Goal: Task Accomplishment & Management: Manage account settings

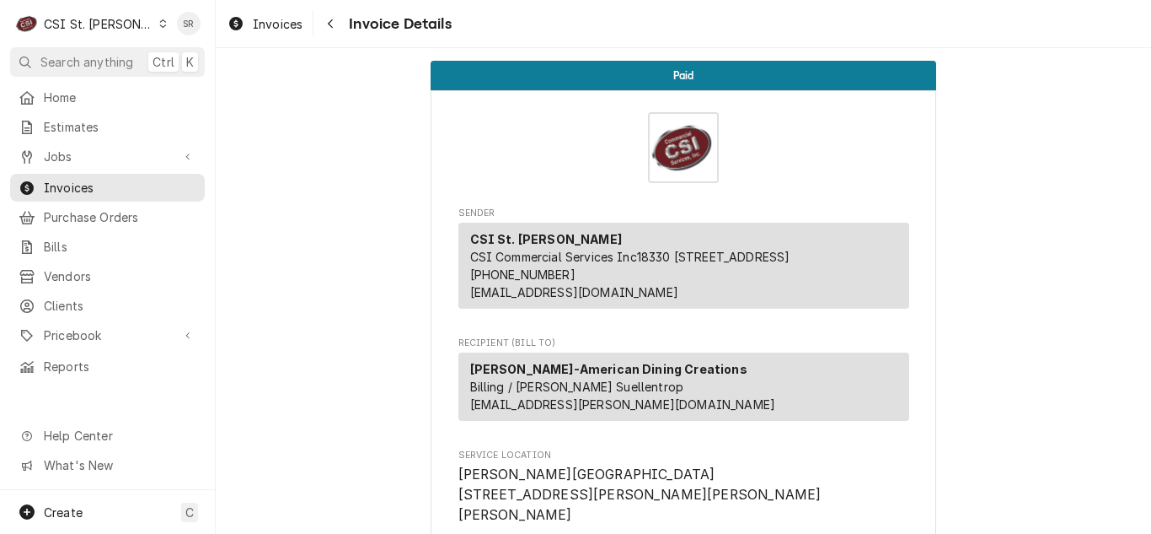
drag, startPoint x: 245, startPoint y: 25, endPoint x: 319, endPoint y: 0, distance: 77.6
click at [245, 24] on div "Invoices" at bounding box center [265, 23] width 82 height 21
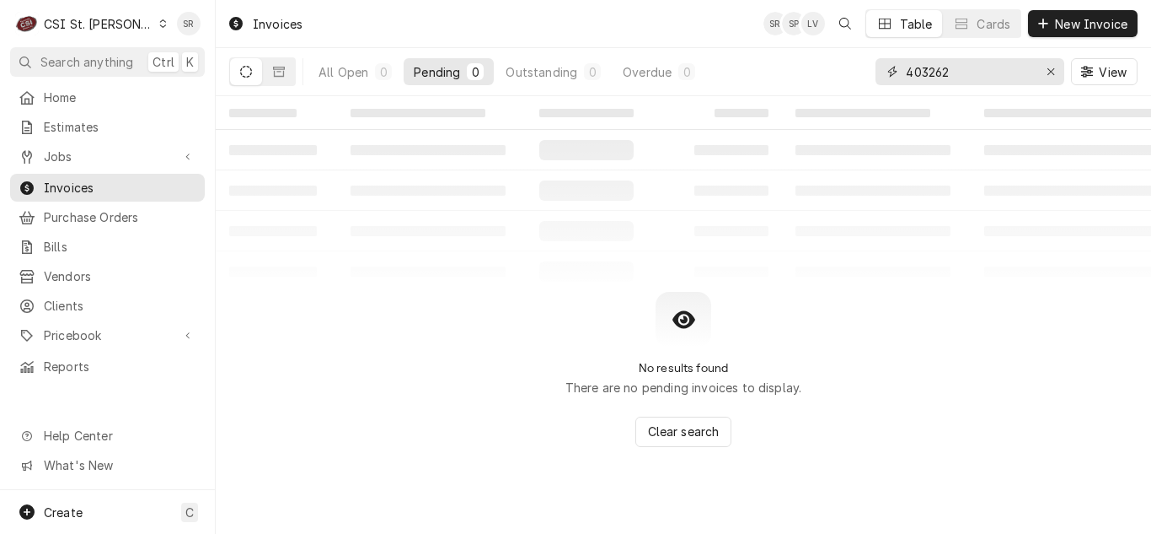
drag, startPoint x: 983, startPoint y: 72, endPoint x: 908, endPoint y: 67, distance: 75.2
click at [908, 67] on input "403262" at bounding box center [969, 71] width 126 height 27
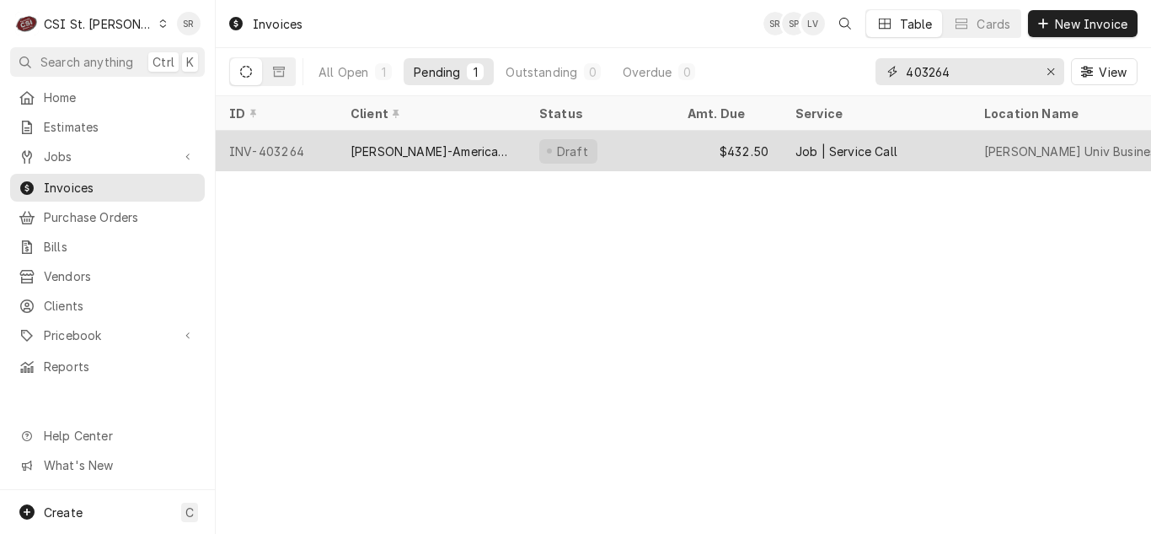
type input "403264"
click at [582, 140] on div "Draft" at bounding box center [568, 151] width 58 height 24
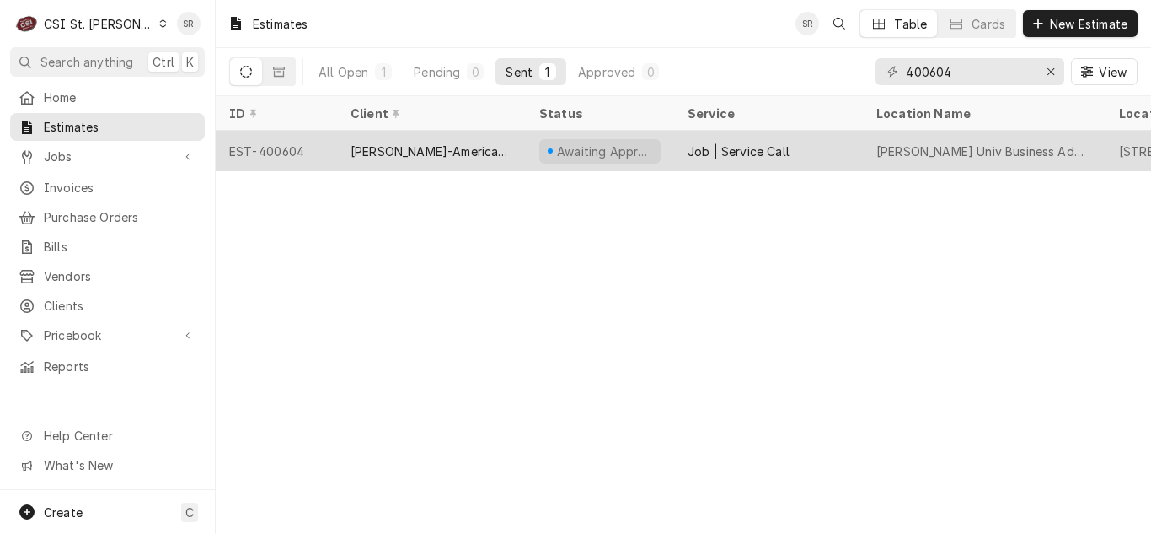
click at [325, 144] on div "EST-400604" at bounding box center [276, 151] width 121 height 40
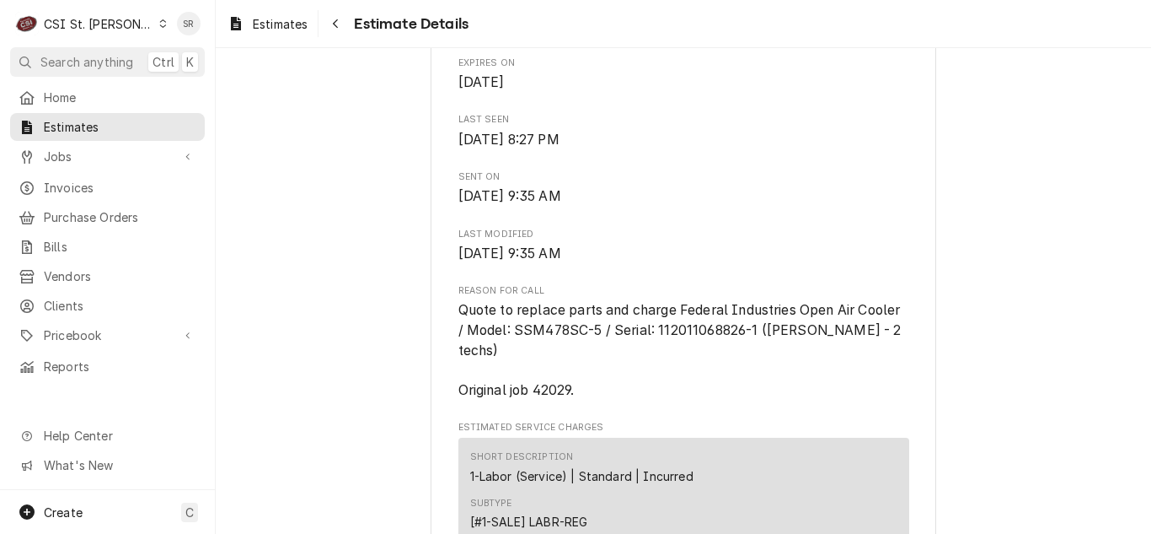
scroll to position [421, 0]
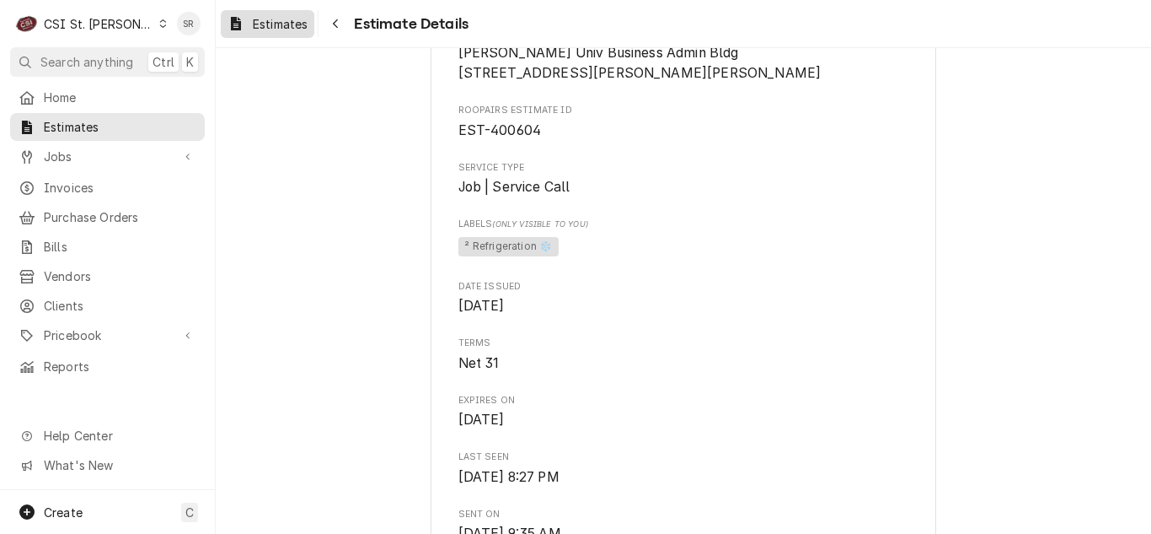
click at [267, 13] on link "Estimates" at bounding box center [268, 24] width 94 height 28
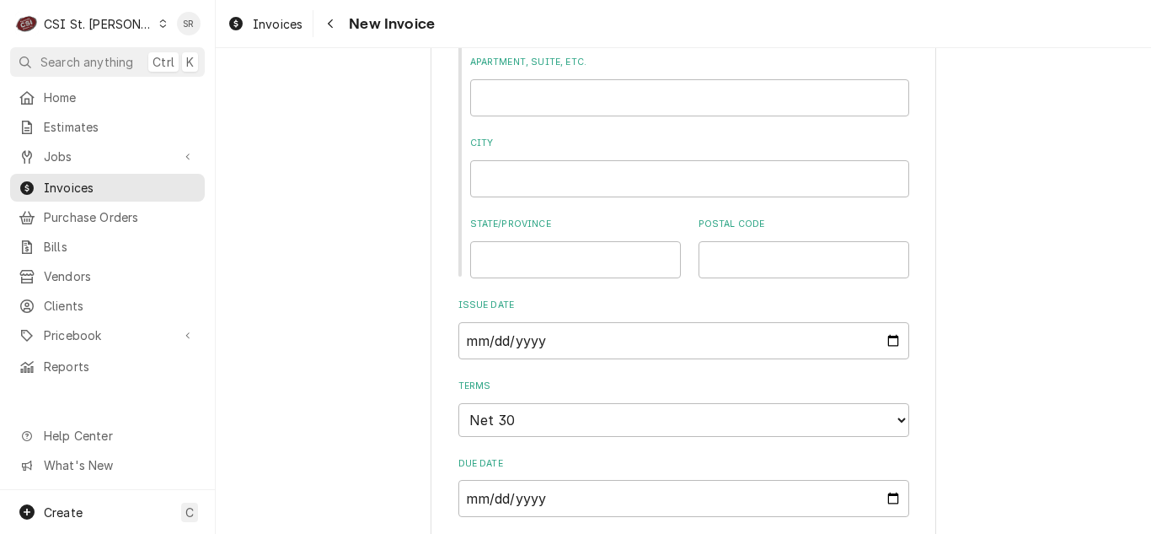
scroll to position [1011, 0]
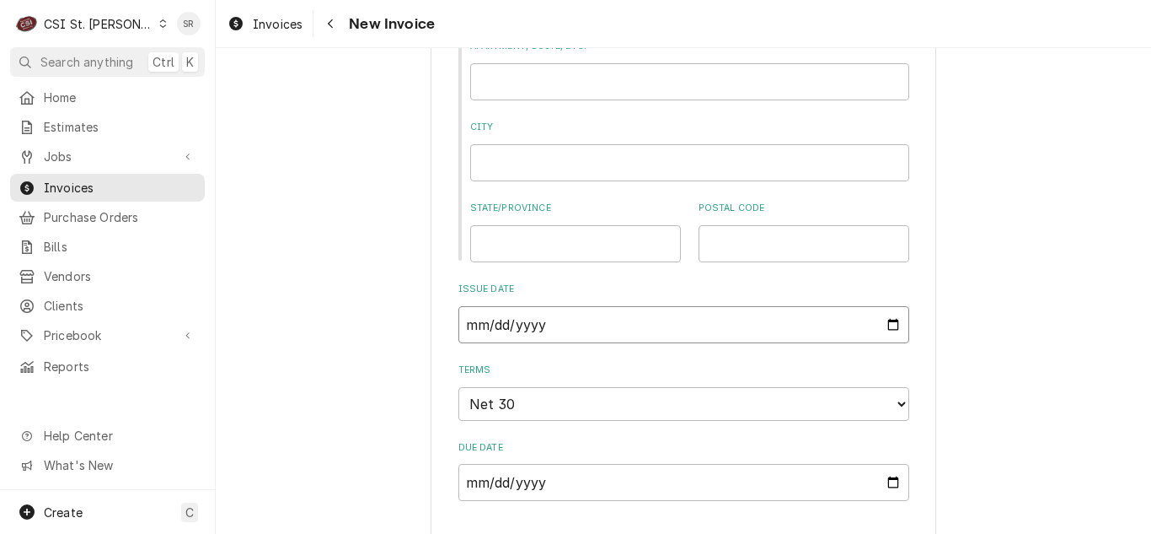
click at [893, 328] on input "2025-08-18" at bounding box center [684, 324] width 451 height 37
type input "2025-09-01"
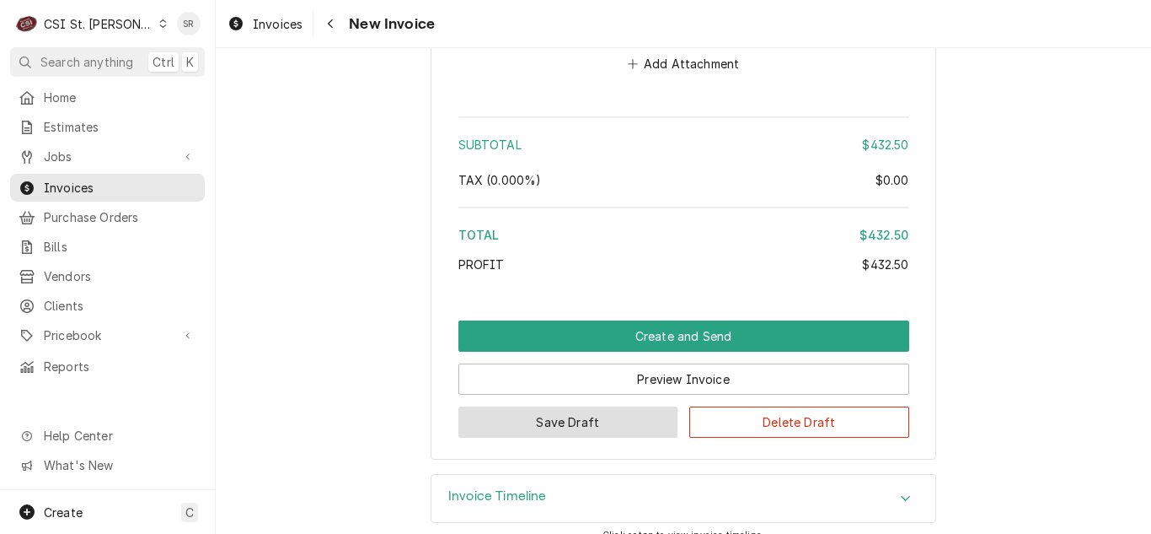
click at [585, 410] on button "Save Draft" at bounding box center [569, 421] width 220 height 31
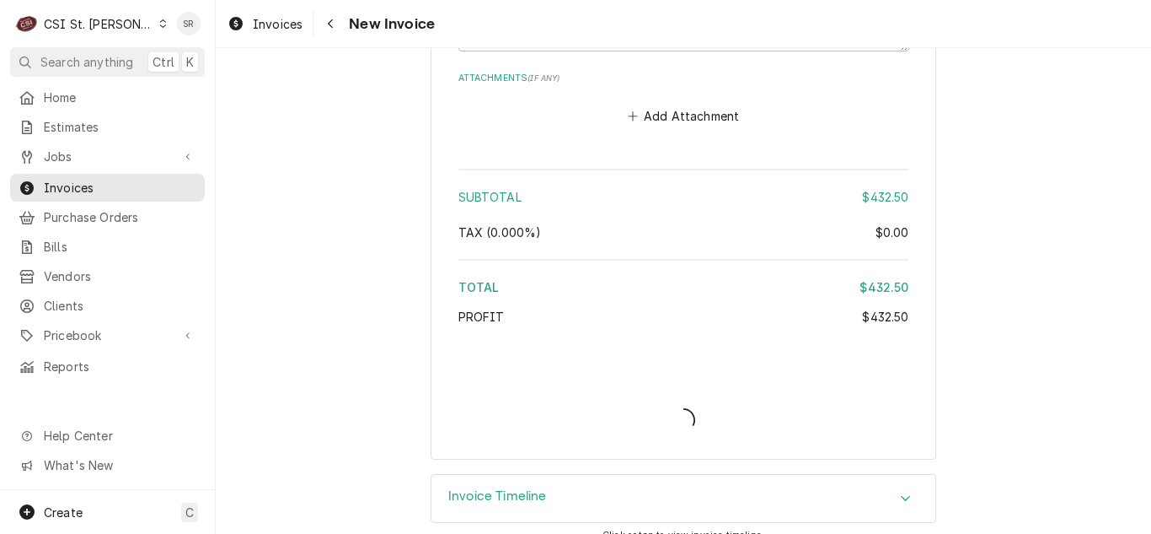
type textarea "x"
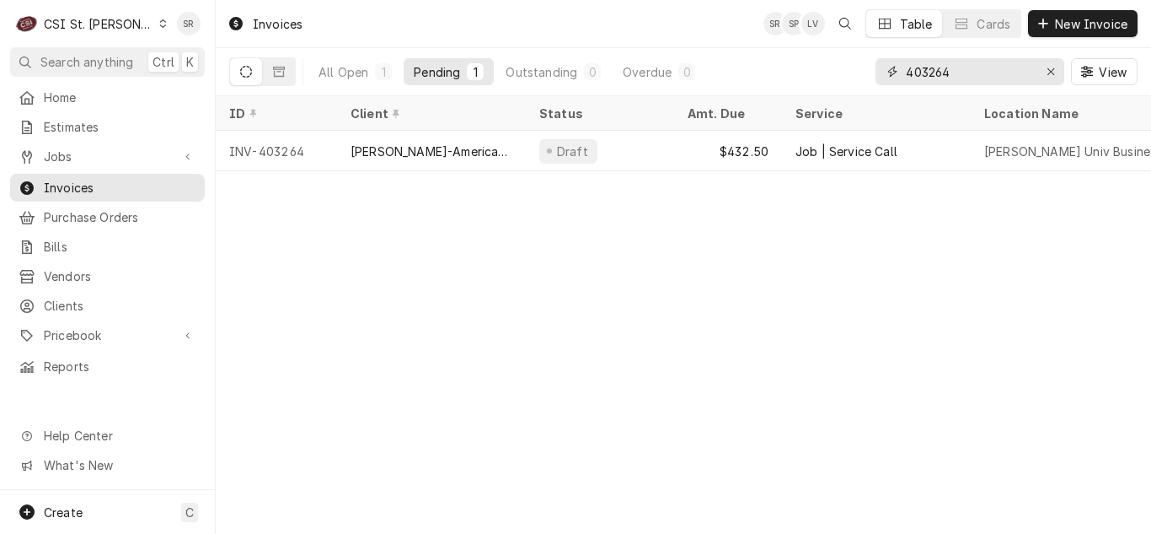
click at [963, 78] on input "403264" at bounding box center [969, 71] width 126 height 27
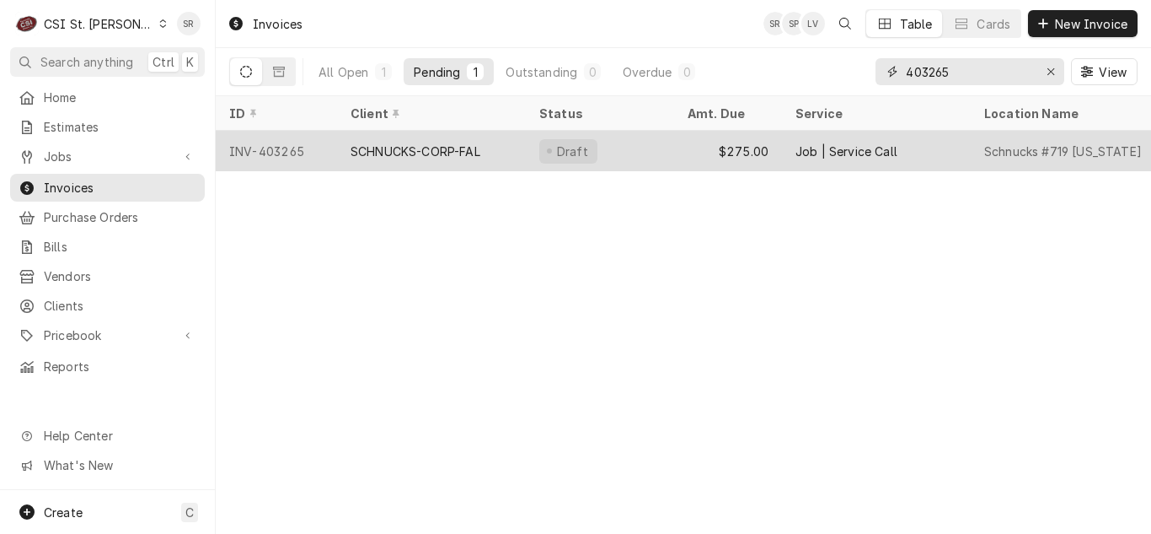
type input "403265"
click at [751, 159] on div "$275.00" at bounding box center [728, 151] width 108 height 40
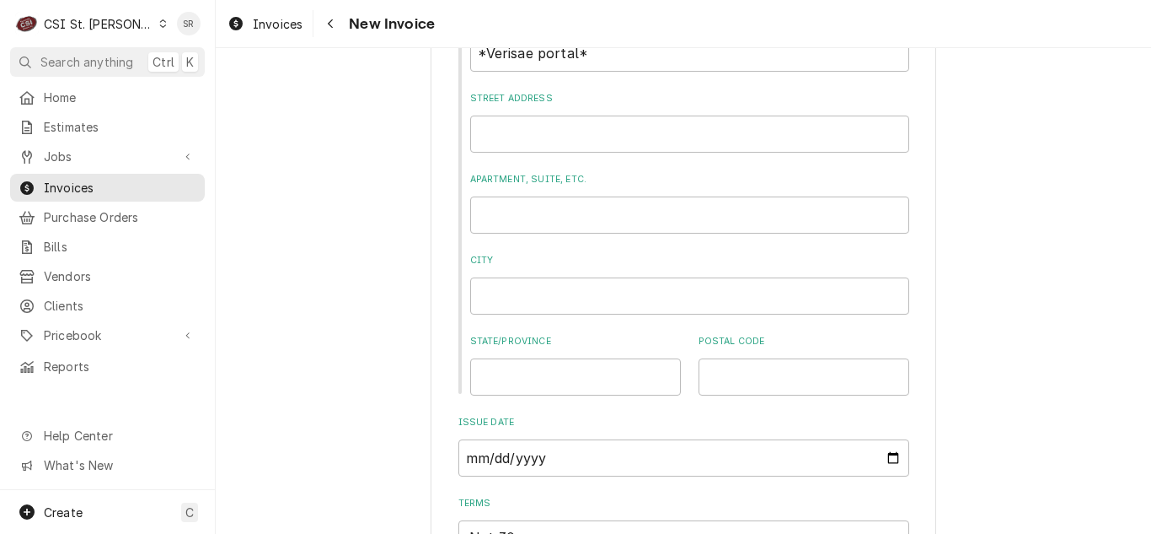
scroll to position [1096, 0]
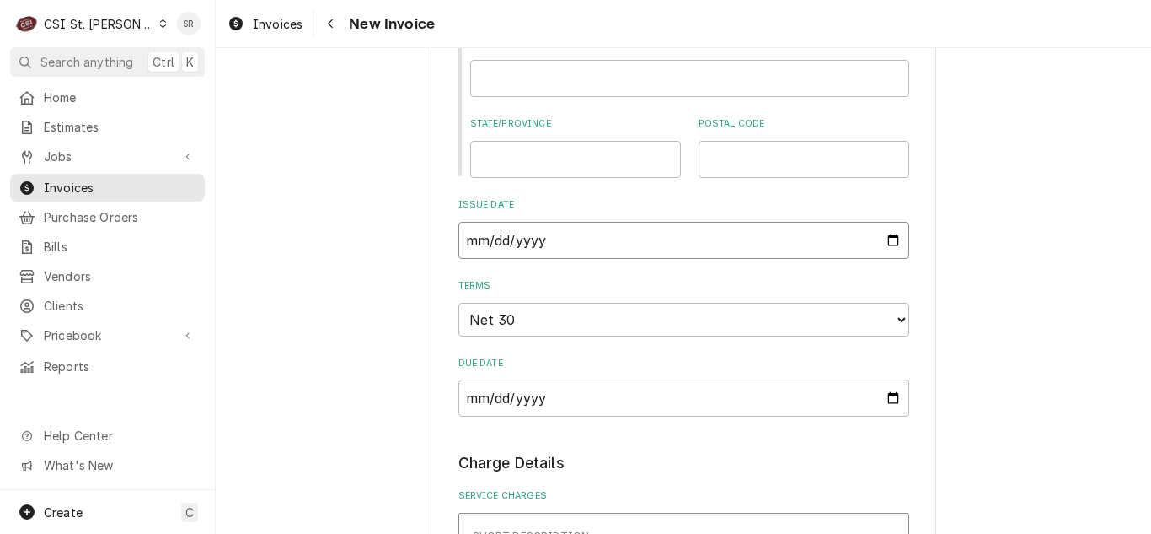
click at [881, 240] on input "2025-08-19" at bounding box center [684, 240] width 451 height 37
type input "2025-08-31"
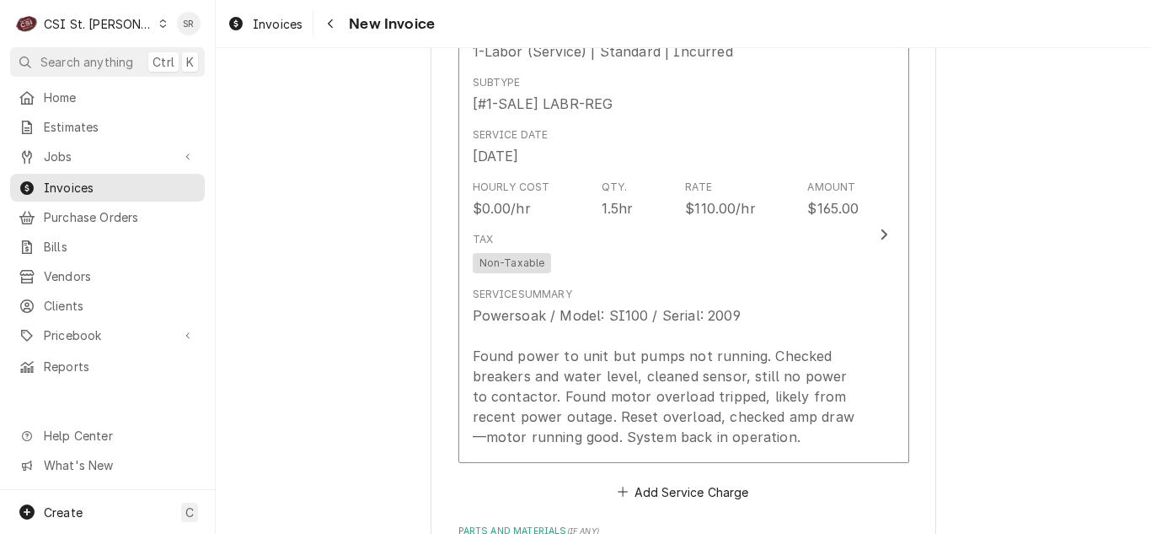
scroll to position [1686, 0]
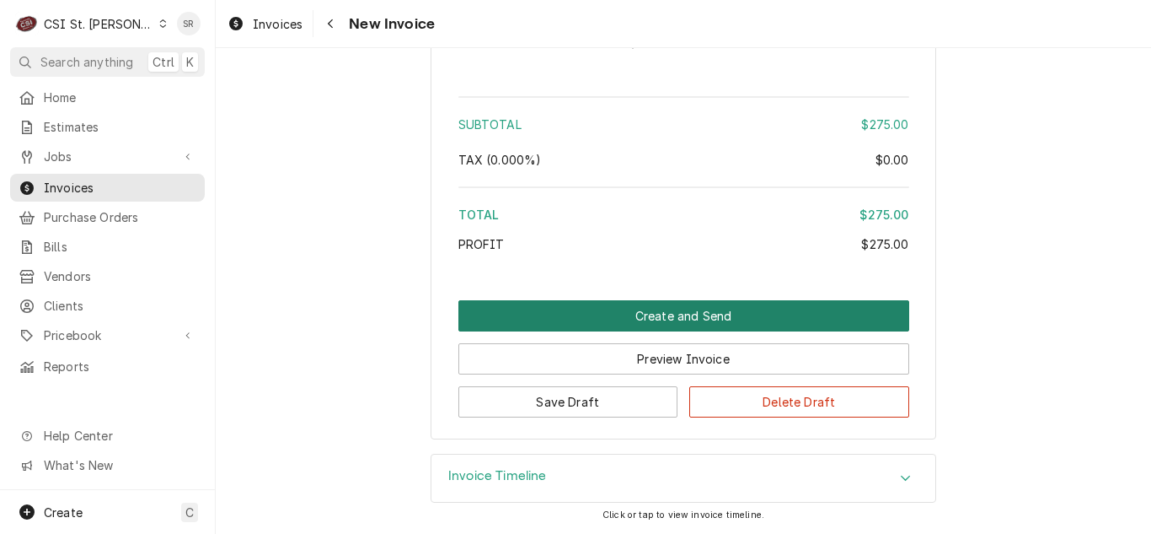
click at [636, 324] on button "Create and Send" at bounding box center [684, 315] width 451 height 31
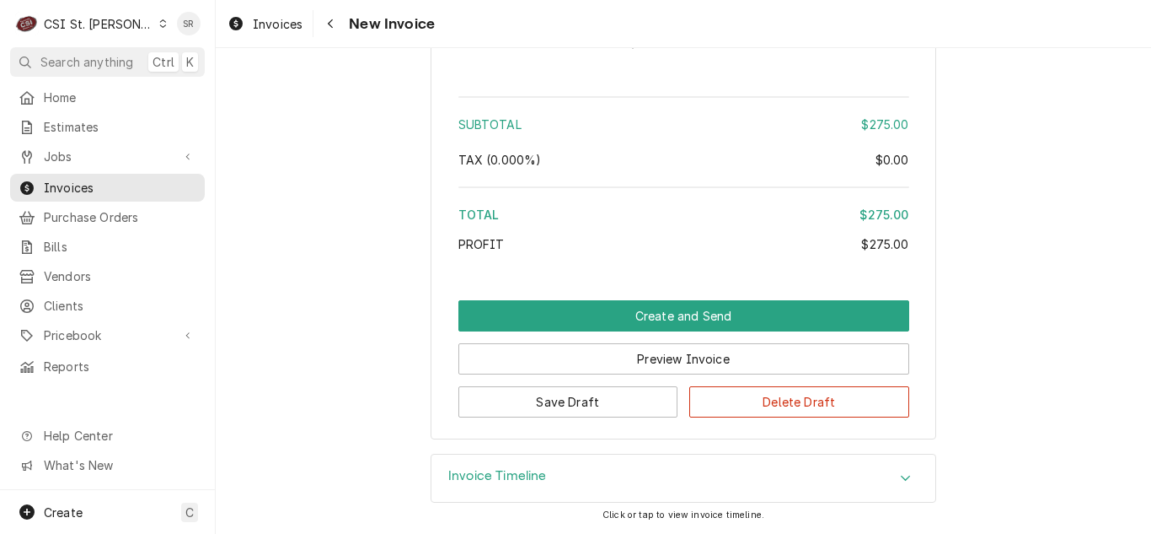
scroll to position [2817, 0]
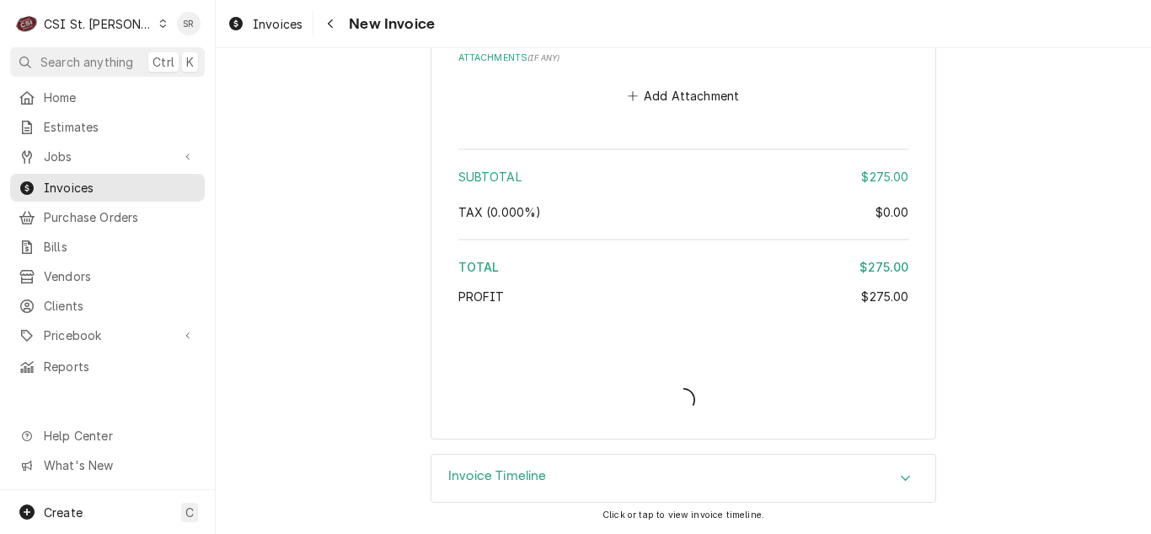
type textarea "x"
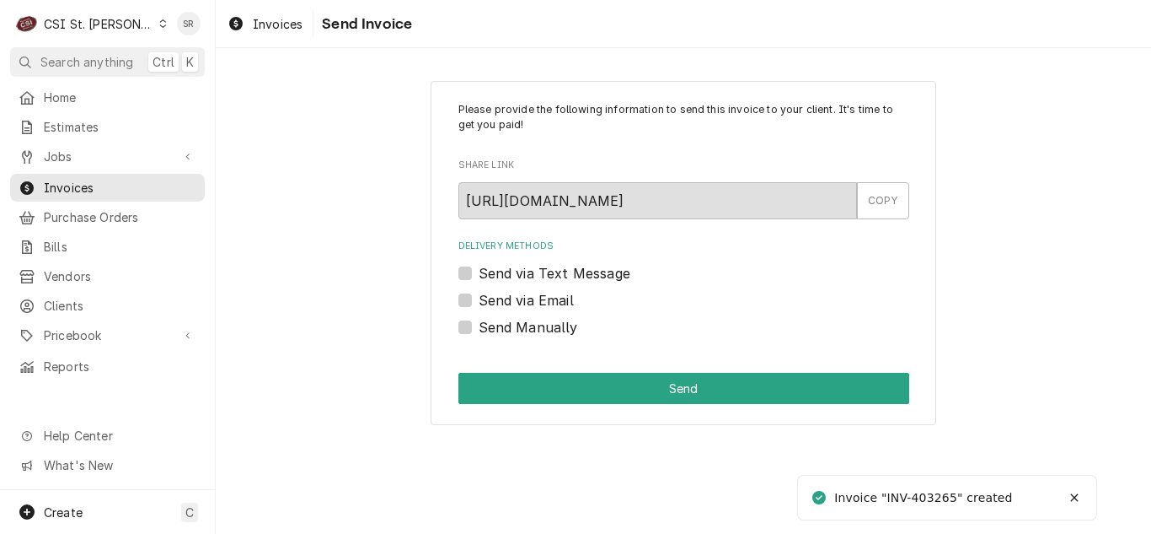
click at [503, 300] on label "Send via Email" at bounding box center [526, 300] width 95 height 20
click at [503, 300] on input "Send via Email" at bounding box center [704, 308] width 451 height 37
checkbox input "true"
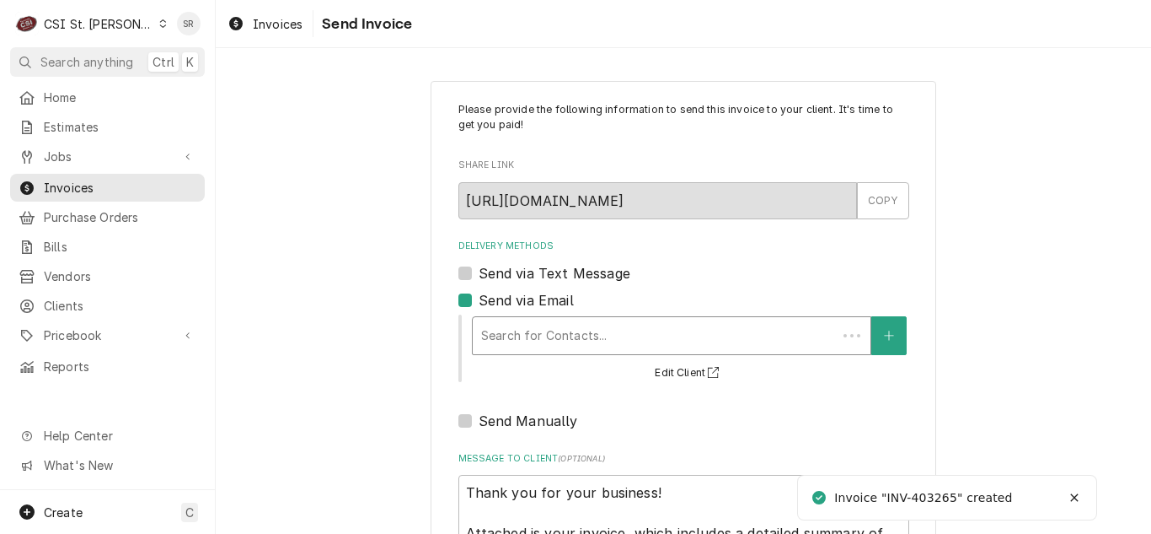
click at [555, 322] on div "Delivery Methods" at bounding box center [654, 335] width 347 height 30
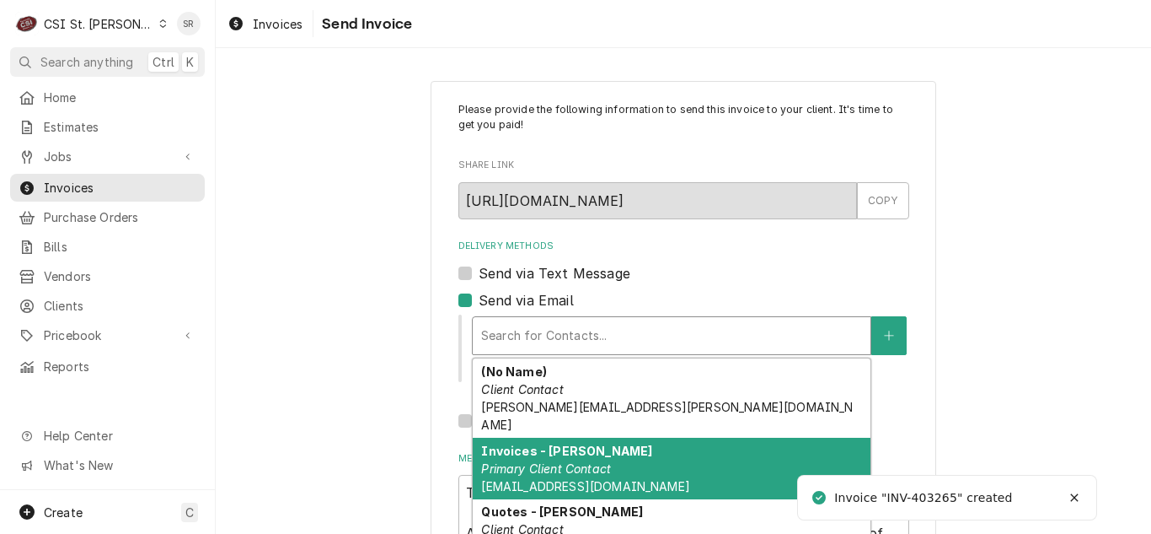
click at [543, 443] on strong "Invoices - Kyley" at bounding box center [566, 450] width 171 height 14
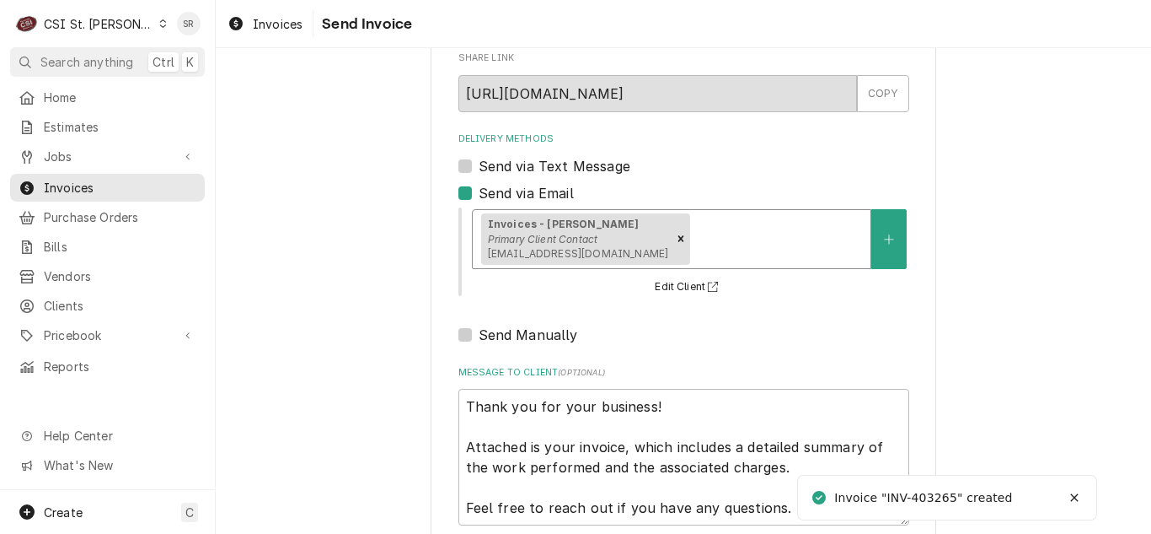
scroll to position [201, 0]
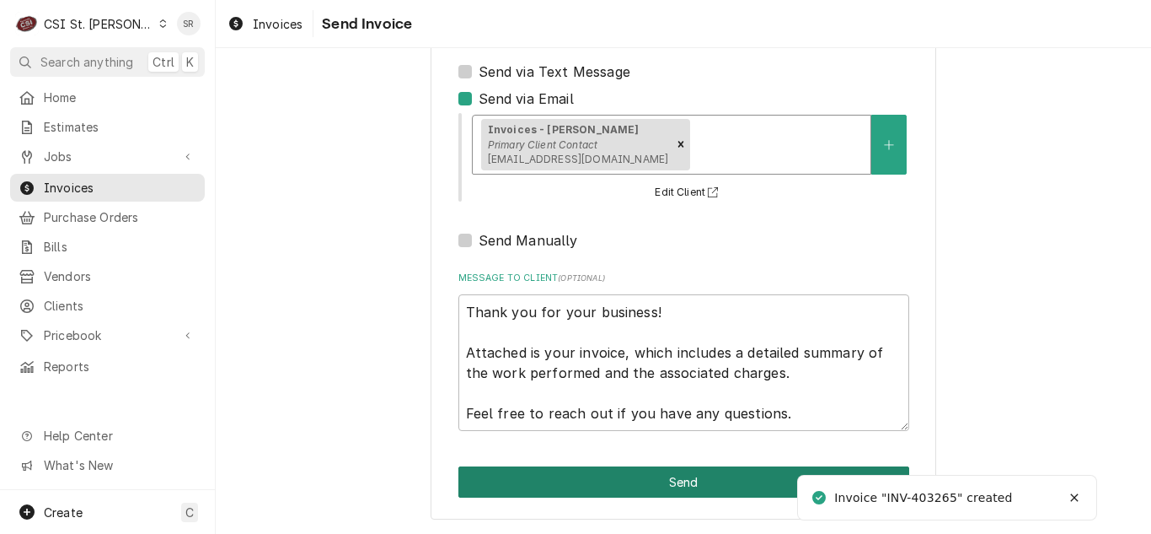
click at [663, 489] on button "Send" at bounding box center [684, 481] width 451 height 31
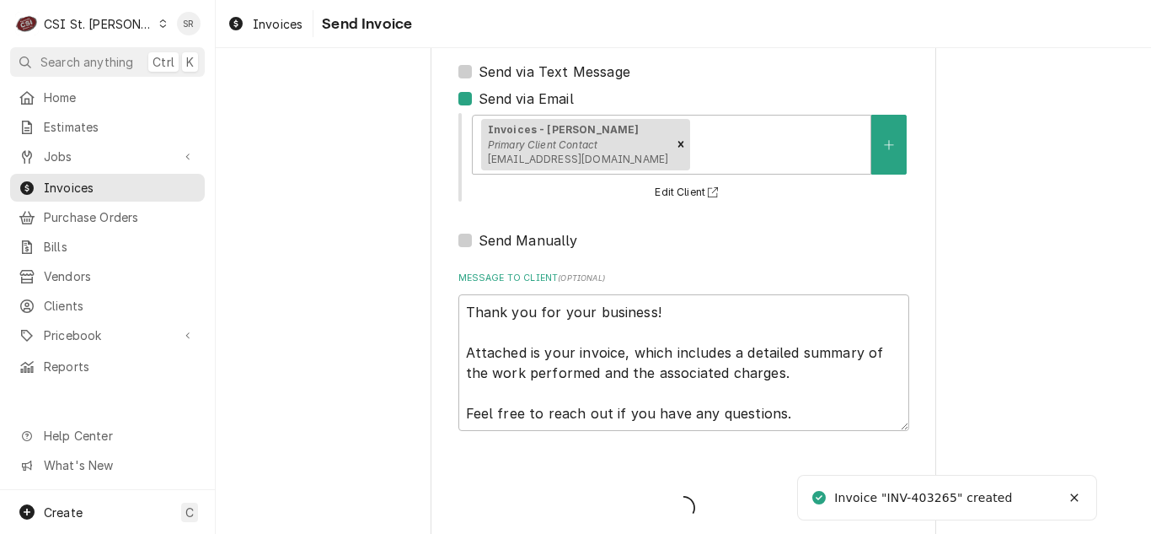
type textarea "x"
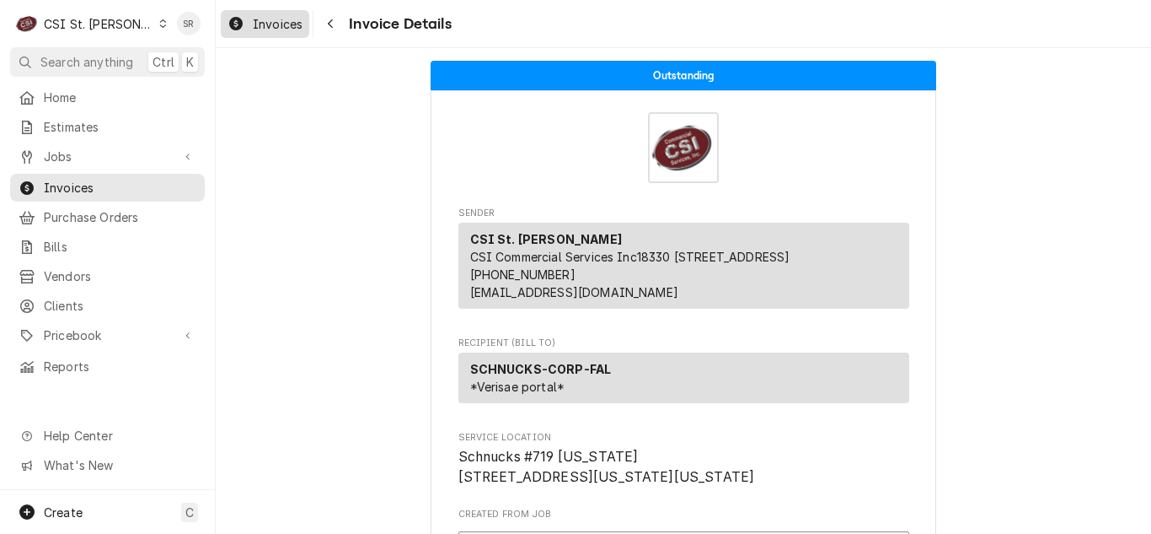
click at [252, 24] on div "Invoices" at bounding box center [265, 23] width 82 height 21
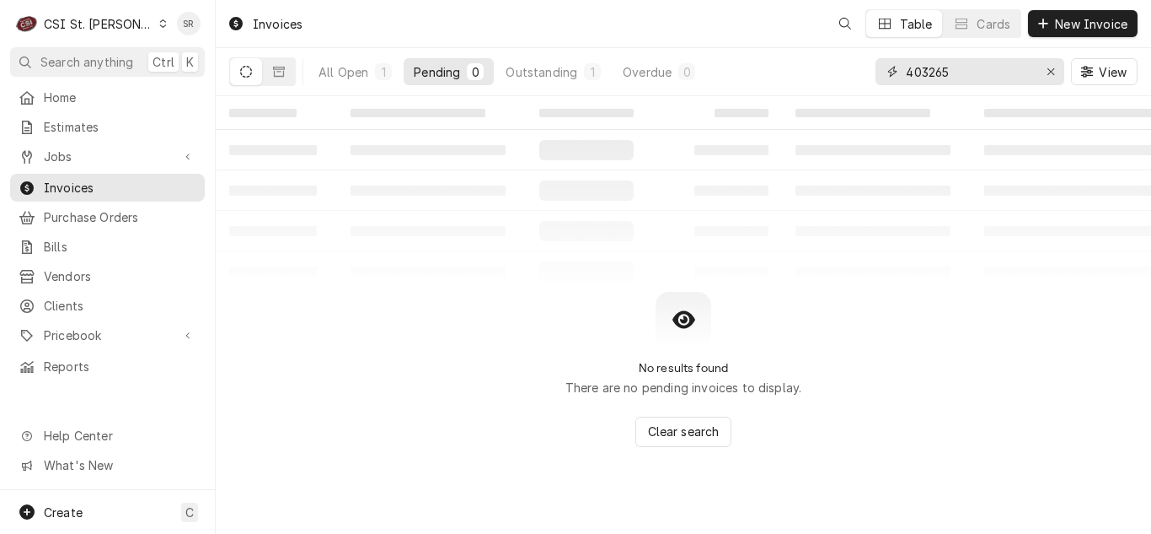
click at [967, 74] on input "403265" at bounding box center [969, 71] width 126 height 27
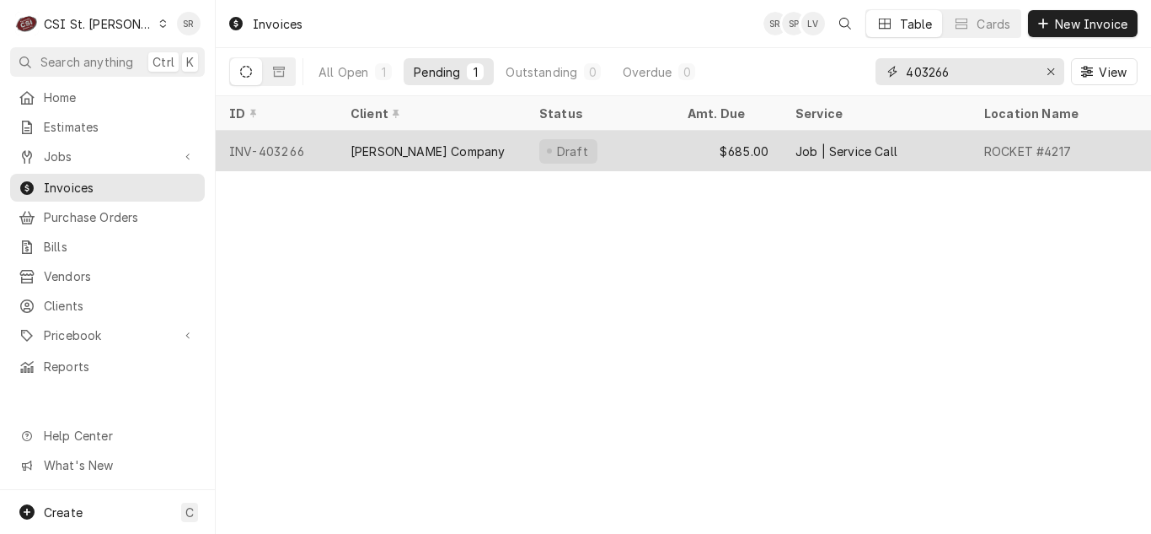
type input "403266"
click at [416, 153] on div "[PERSON_NAME] Company" at bounding box center [428, 151] width 154 height 18
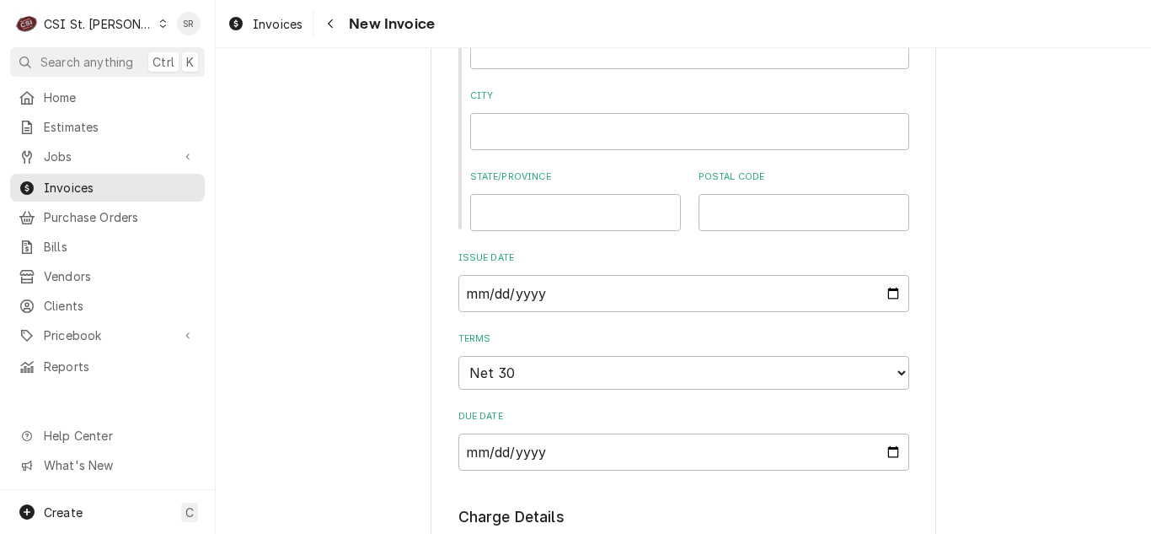
scroll to position [1096, 0]
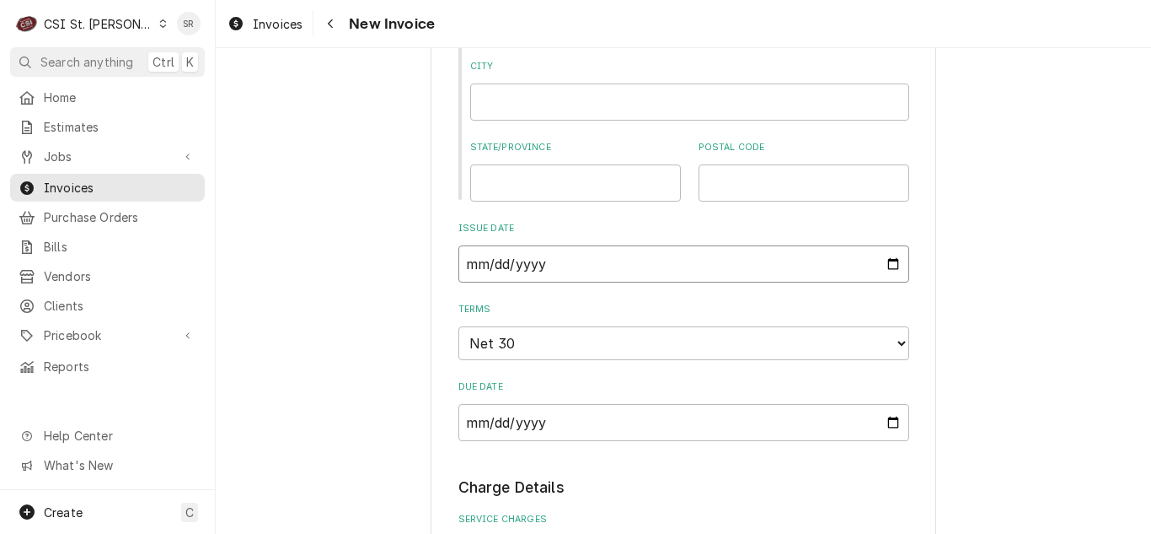
click at [894, 267] on input "[DATE]" at bounding box center [684, 263] width 451 height 37
type input "[DATE]"
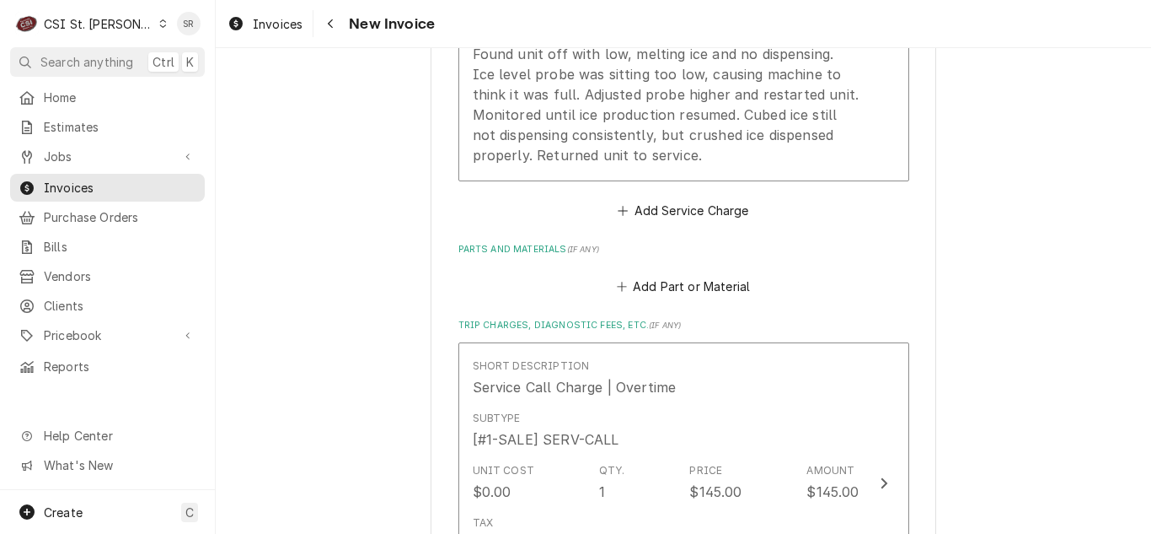
scroll to position [1854, 0]
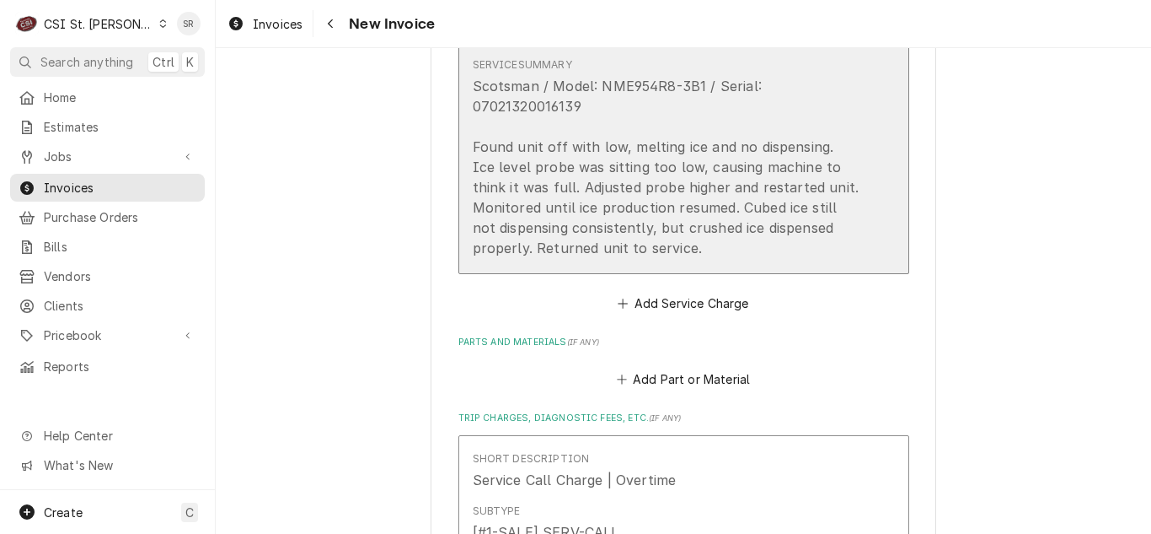
click at [568, 205] on div "Scotsman / Model: NME954R8-3B1 / Serial: 07021320016139 Found unit off with low…" at bounding box center [666, 167] width 387 height 182
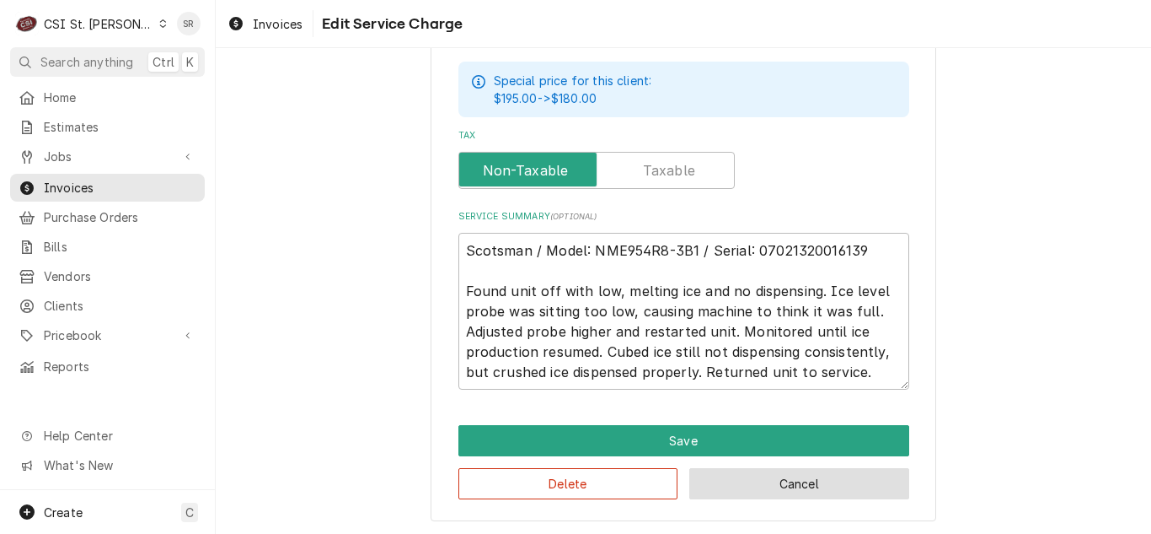
click at [764, 484] on button "Cancel" at bounding box center [799, 483] width 220 height 31
type textarea "x"
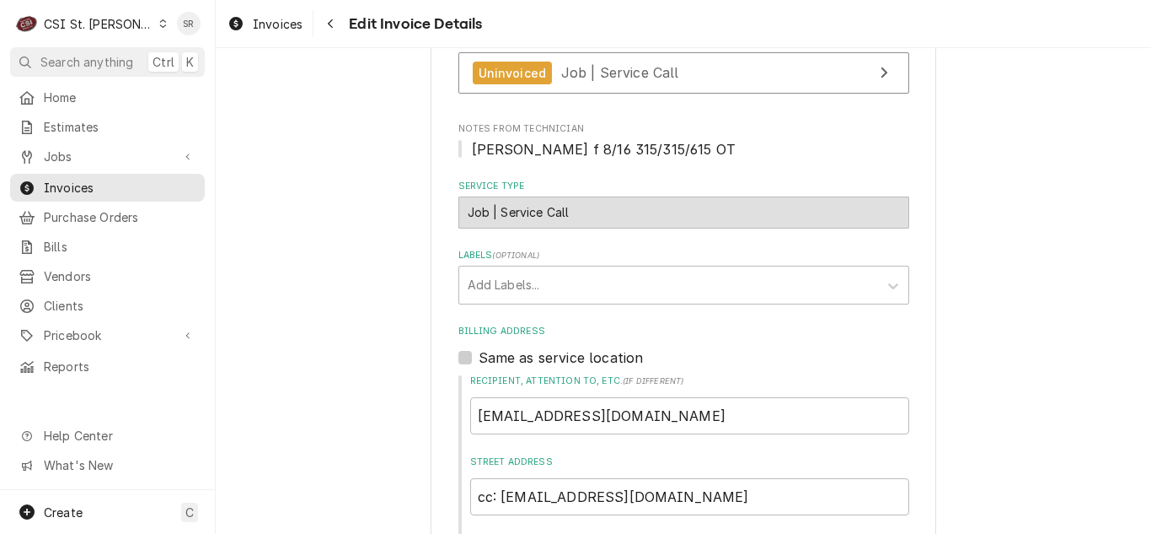
scroll to position [538, 0]
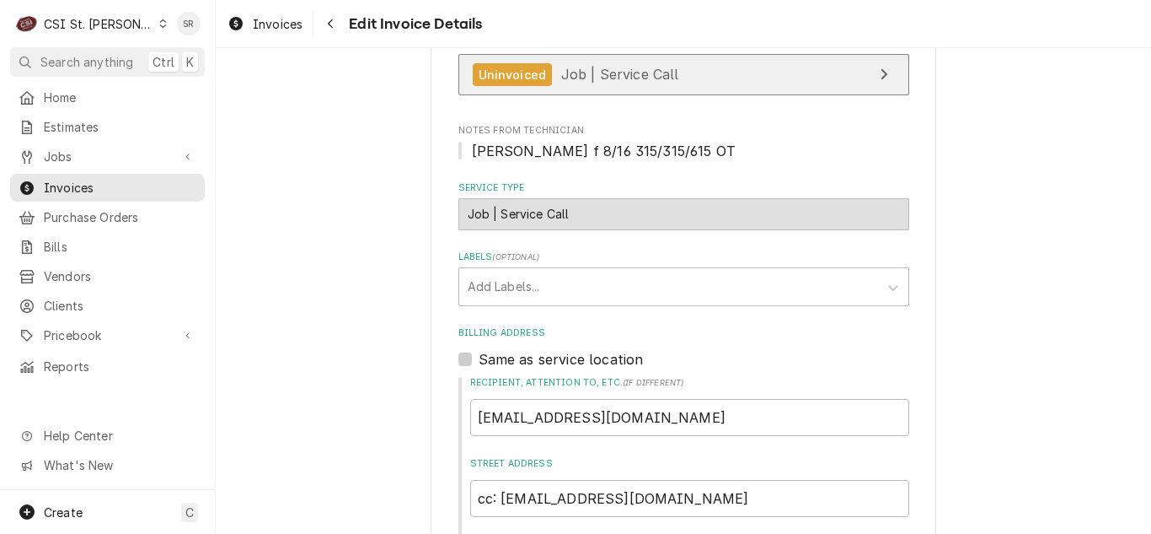
click at [638, 71] on span "Job | Service Call" at bounding box center [620, 74] width 118 height 17
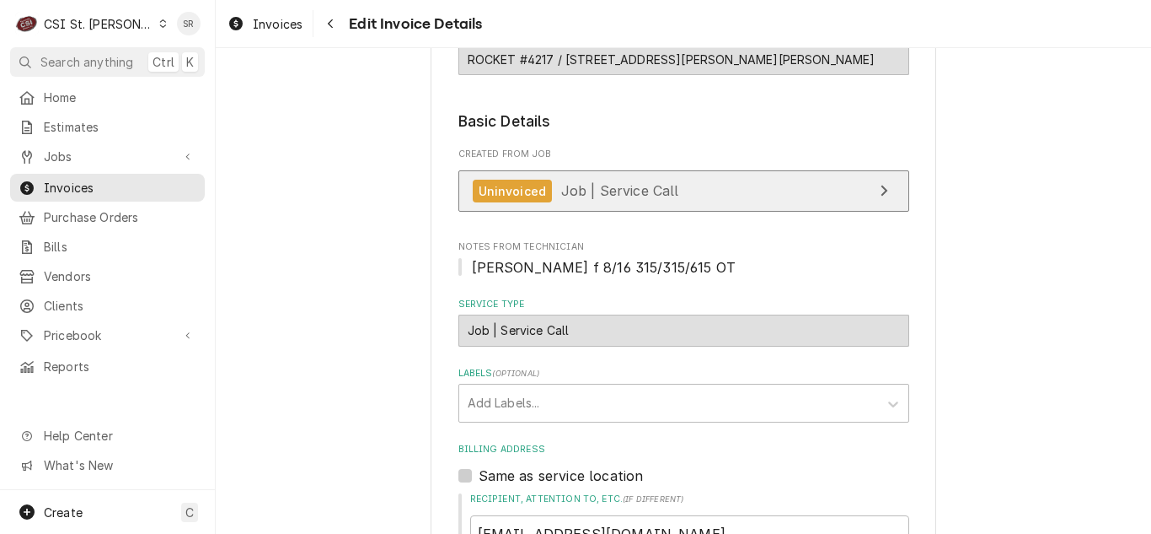
scroll to position [590, 0]
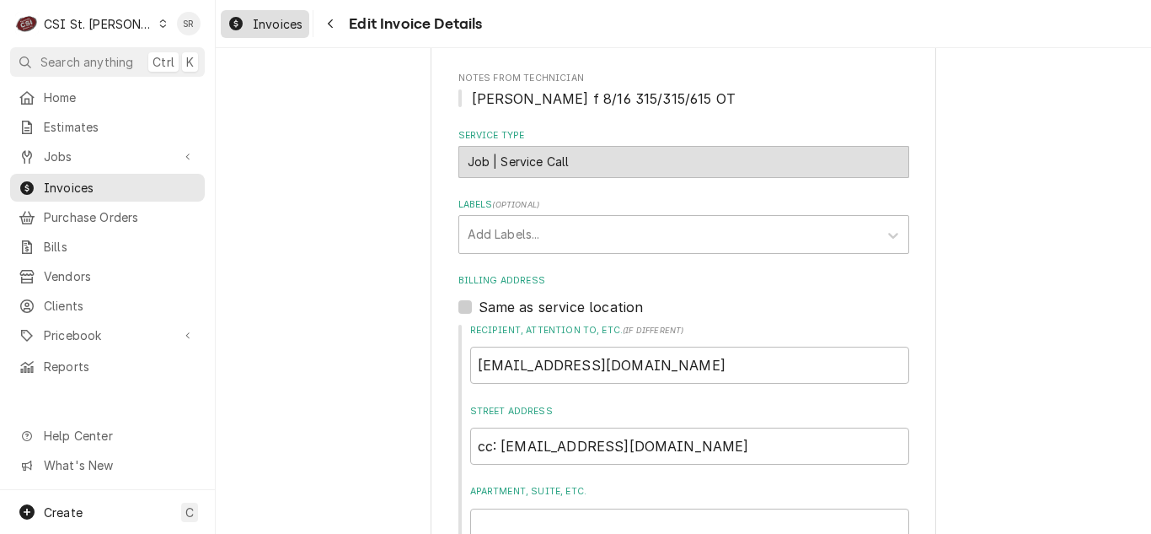
click at [262, 28] on span "Invoices" at bounding box center [278, 24] width 50 height 18
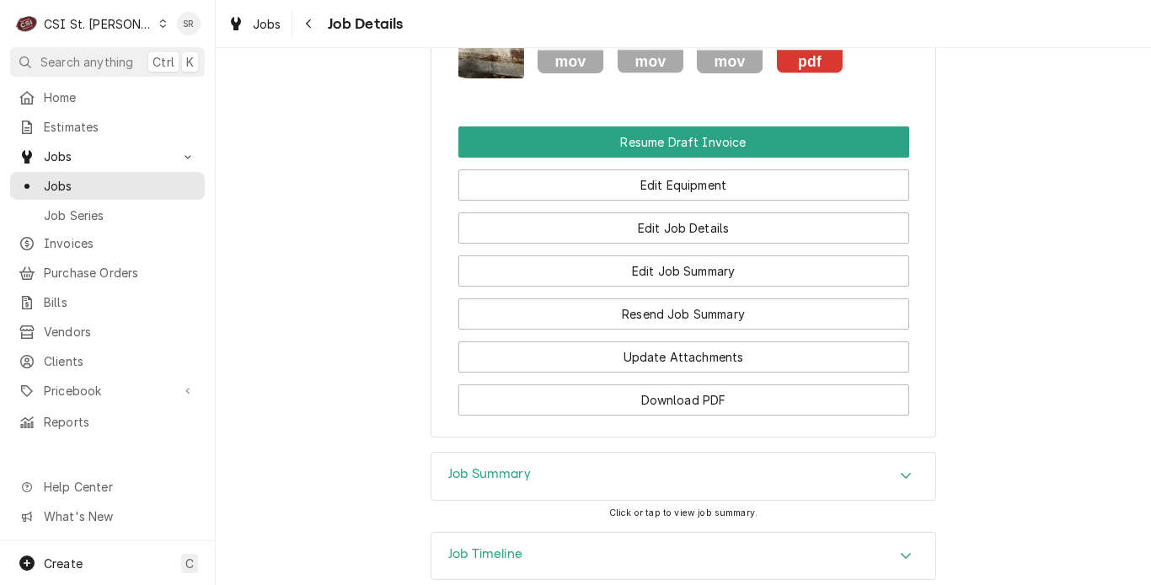
scroll to position [1664, 0]
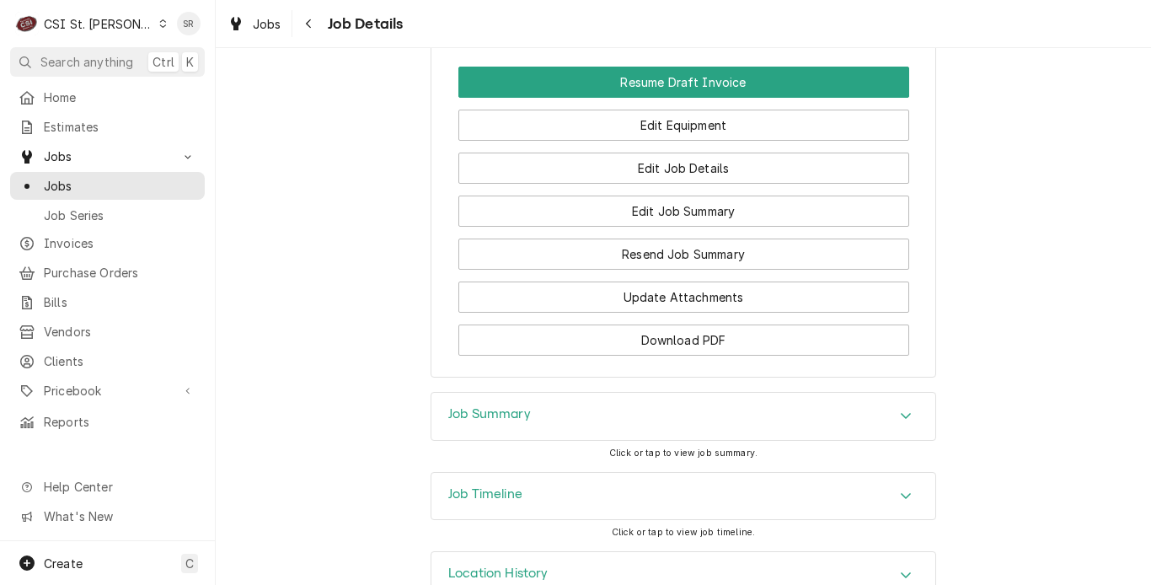
click at [539, 393] on div "Job Summary" at bounding box center [684, 416] width 504 height 47
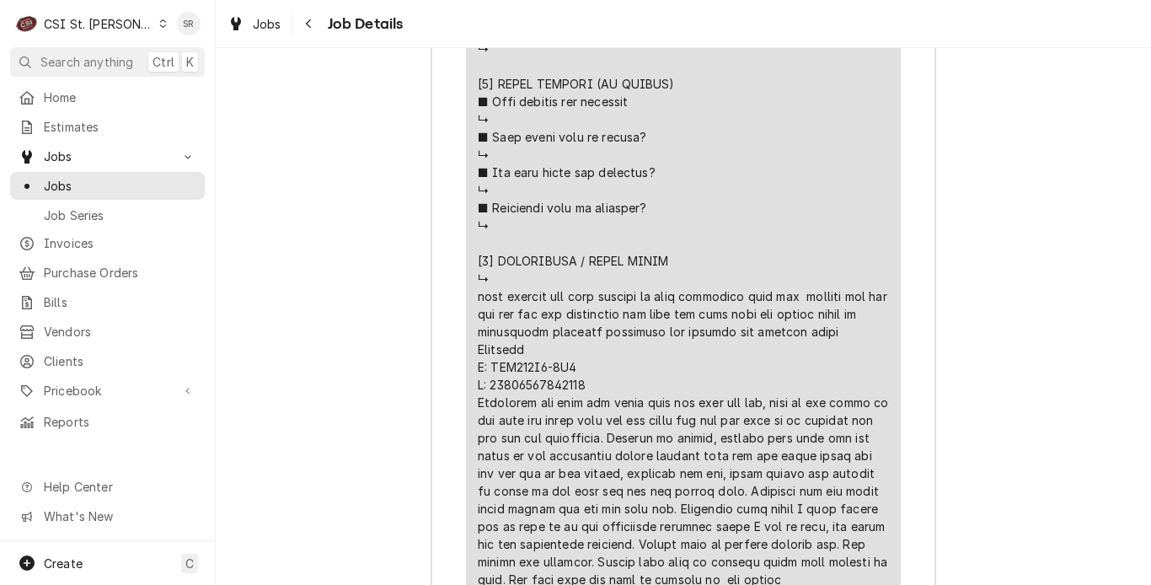
scroll to position [3350, 0]
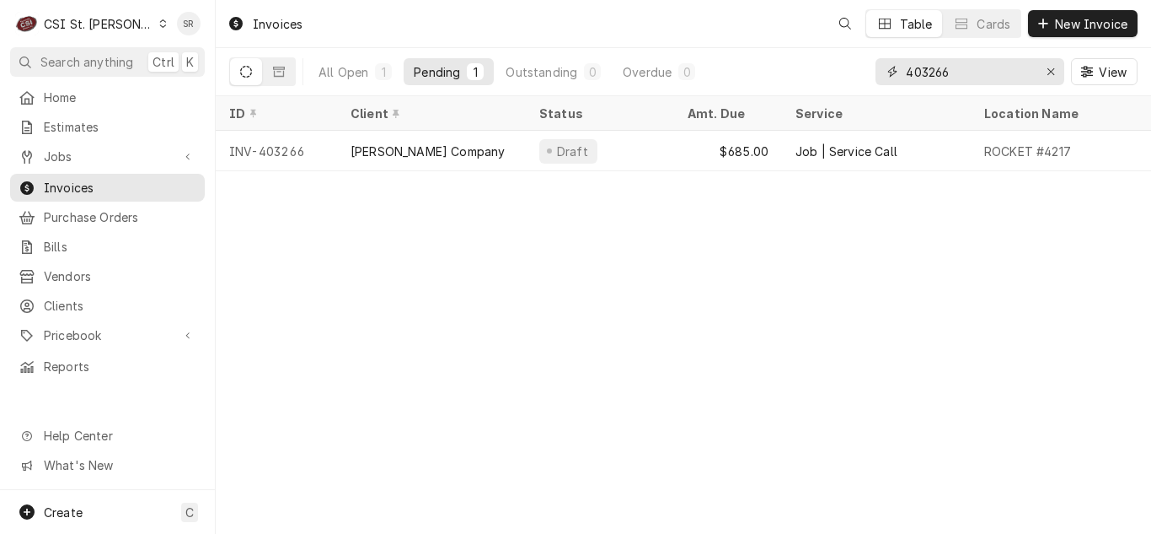
drag, startPoint x: 977, startPoint y: 78, endPoint x: 865, endPoint y: 66, distance: 112.7
click at [865, 66] on div "All Open 1 Pending 1 Outstanding 0 Overdue 0 403266 View" at bounding box center [683, 71] width 909 height 47
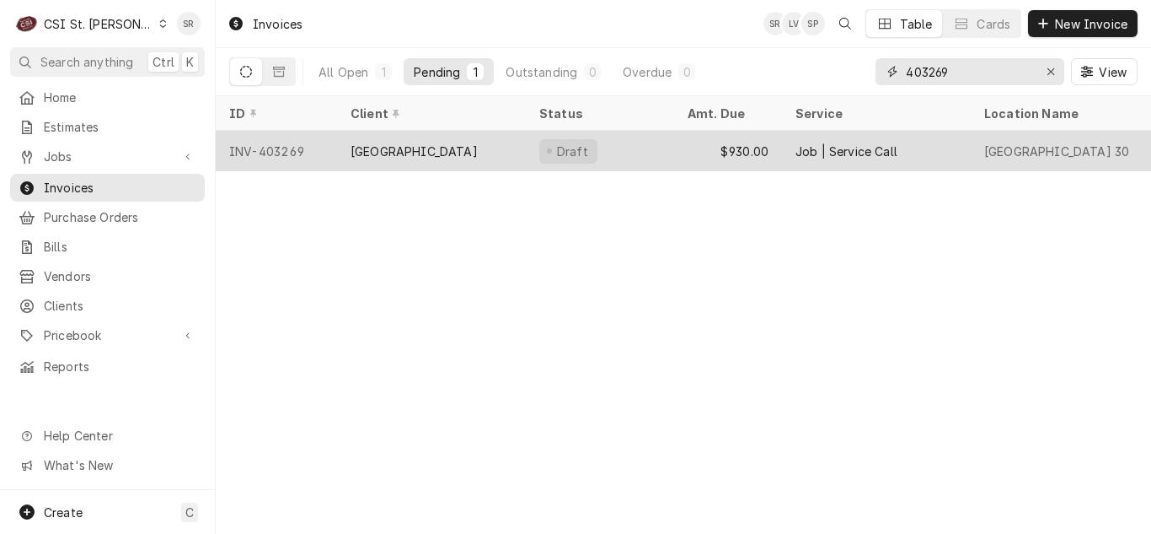
type input "403269"
click at [648, 153] on div "Draft" at bounding box center [600, 151] width 148 height 40
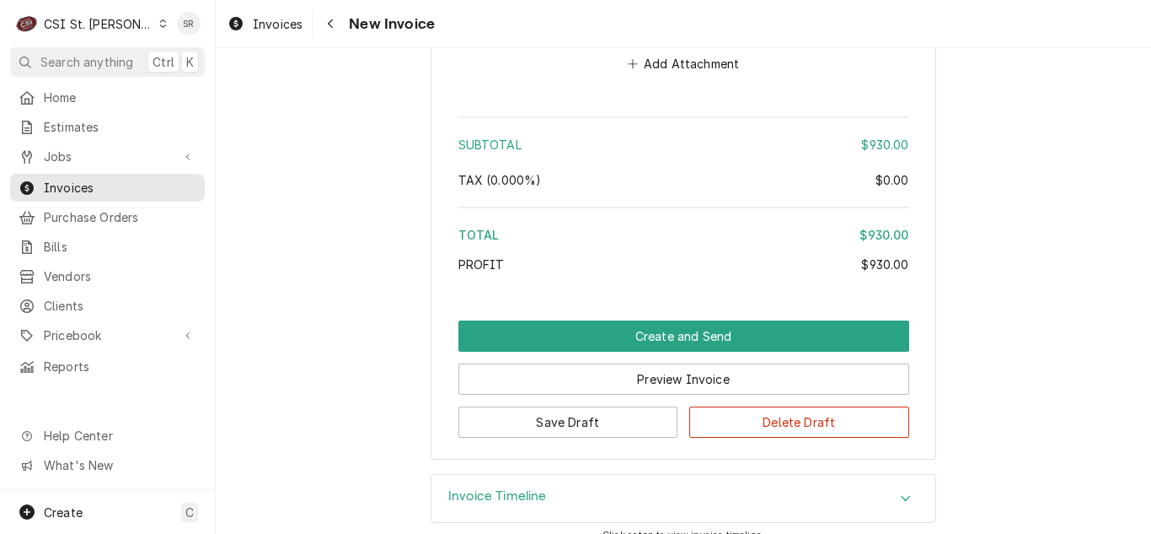
scroll to position [2741, 0]
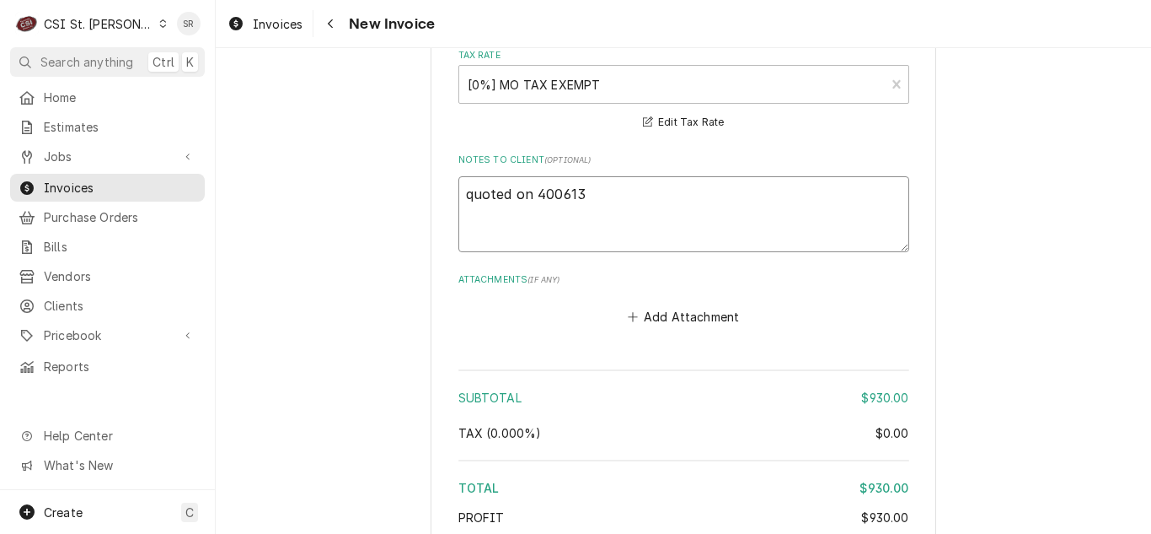
click at [613, 177] on textarea "quoted on 400613" at bounding box center [684, 214] width 451 height 76
type textarea "x"
type textarea "quoted on 400613"
type textarea "x"
type textarea "quoted on 400613 -"
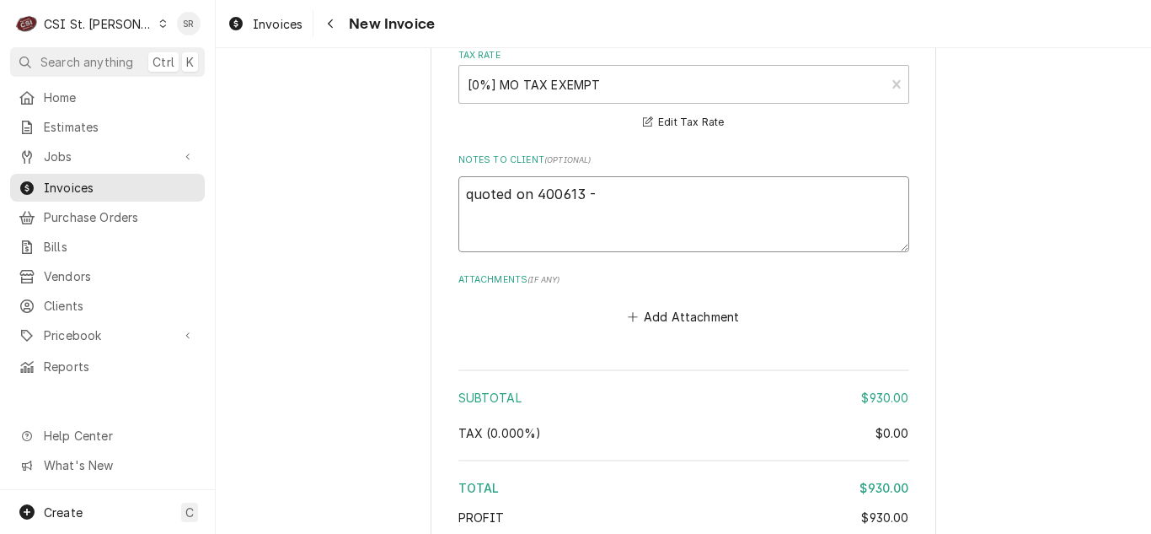
type textarea "x"
type textarea "quoted on 400613 -a"
type textarea "x"
type textarea "quoted on 400613 -"
type textarea "x"
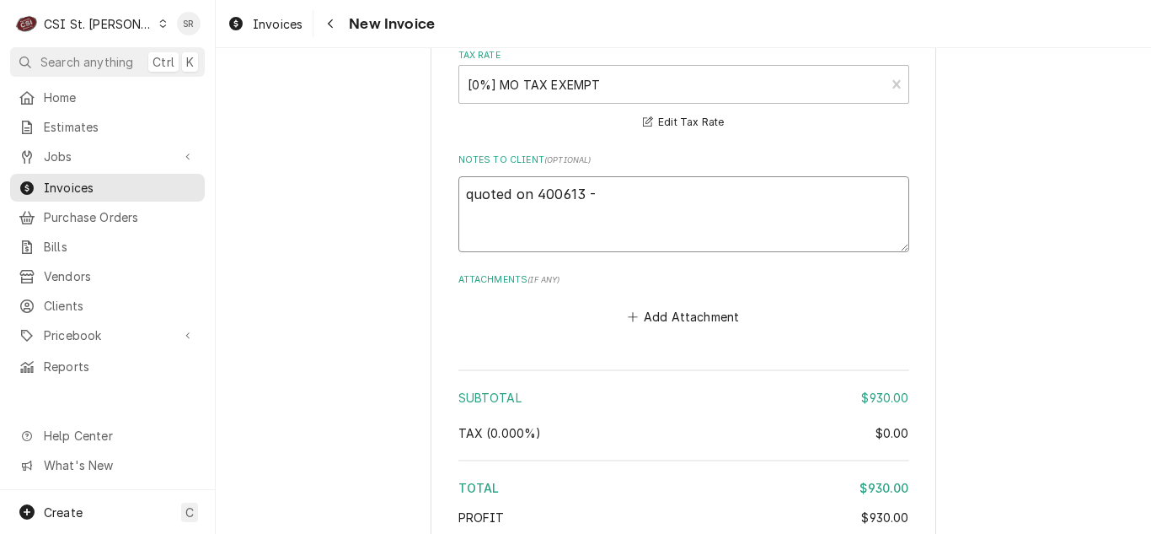
type textarea "quoted on 400613 -"
type textarea "x"
type textarea "quoted on 400613 - ap"
type textarea "x"
type textarea "quoted on 400613 - appr"
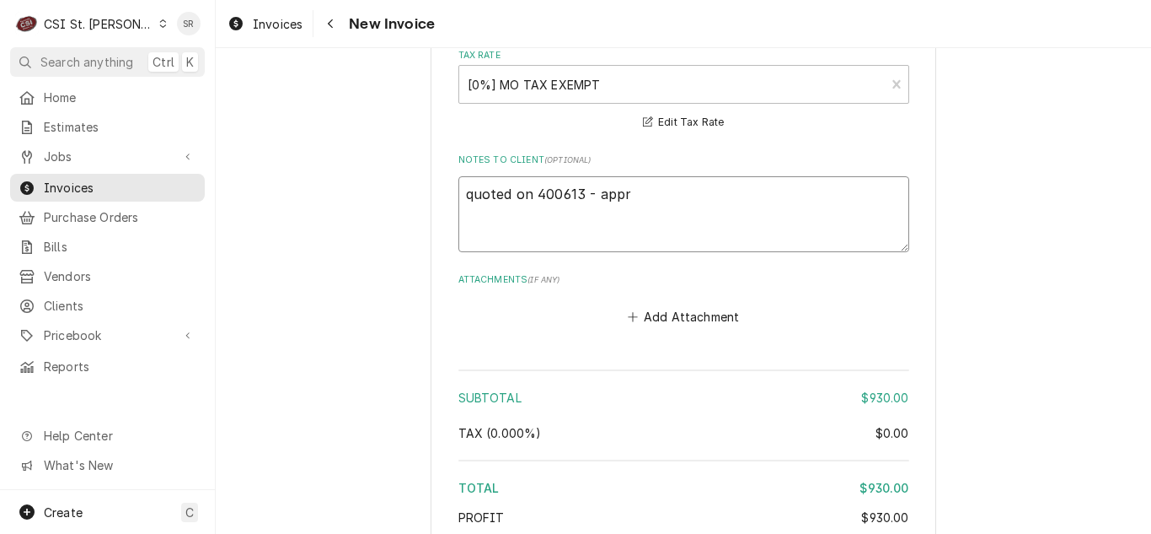
type textarea "x"
type textarea "quoted on 400613 - appro"
type textarea "x"
type textarea "quoted on 400613 - approv"
type textarea "x"
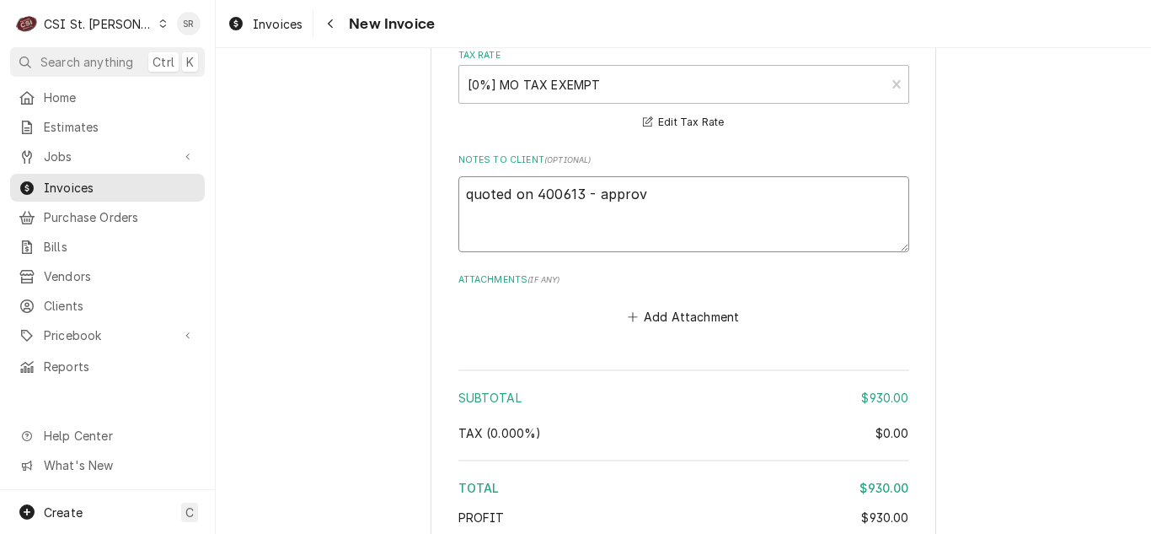
type textarea "quoted on 400613 - approve"
type textarea "x"
type textarea "quoted on 400613 - approved"
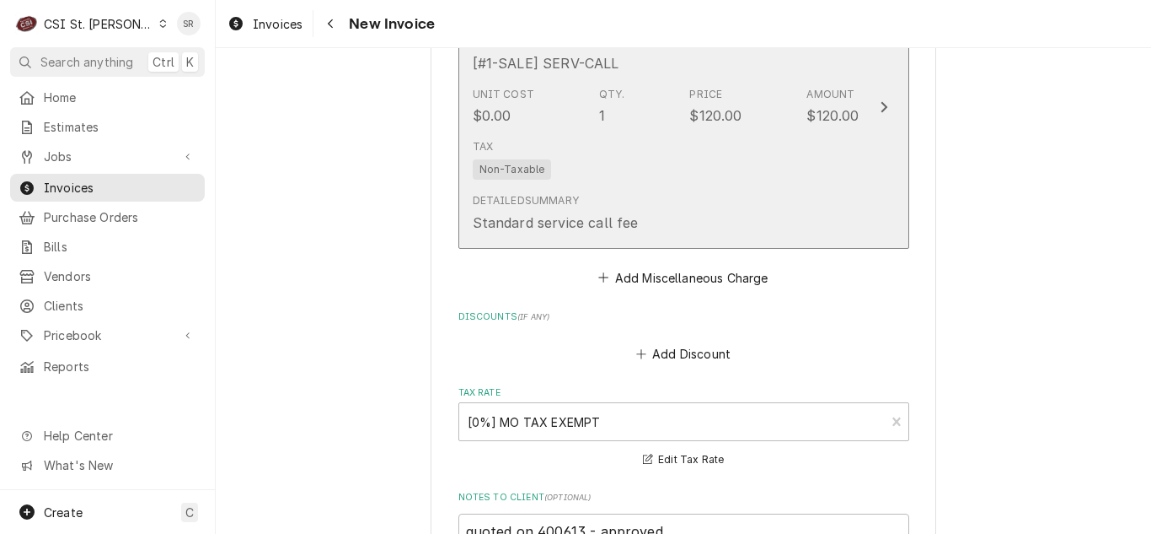
click at [671, 195] on div "Detailed Summary Standard service call fee" at bounding box center [666, 212] width 387 height 52
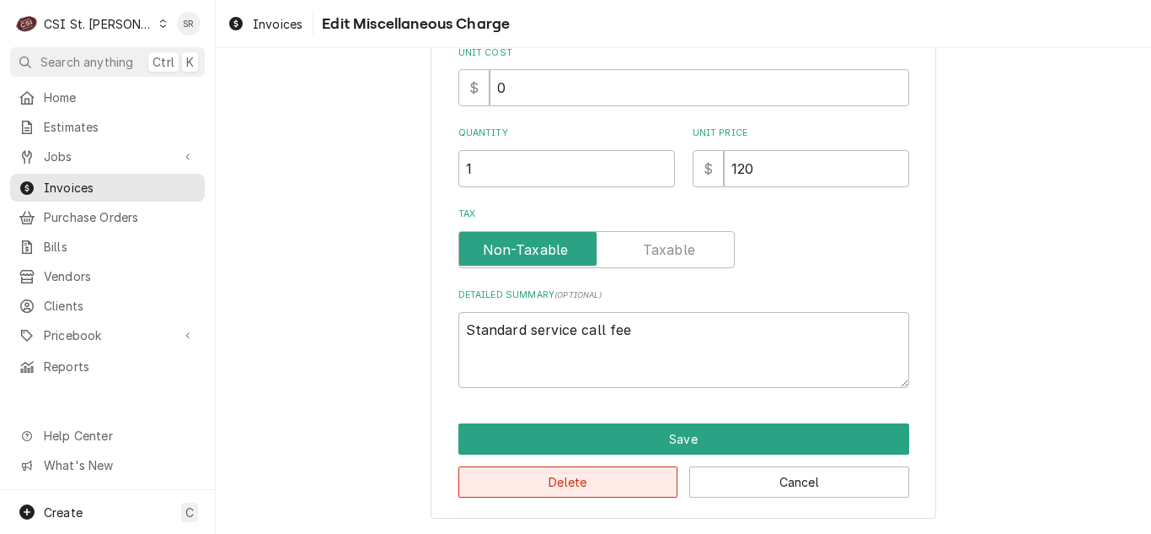
click at [556, 476] on button "Delete" at bounding box center [569, 481] width 220 height 31
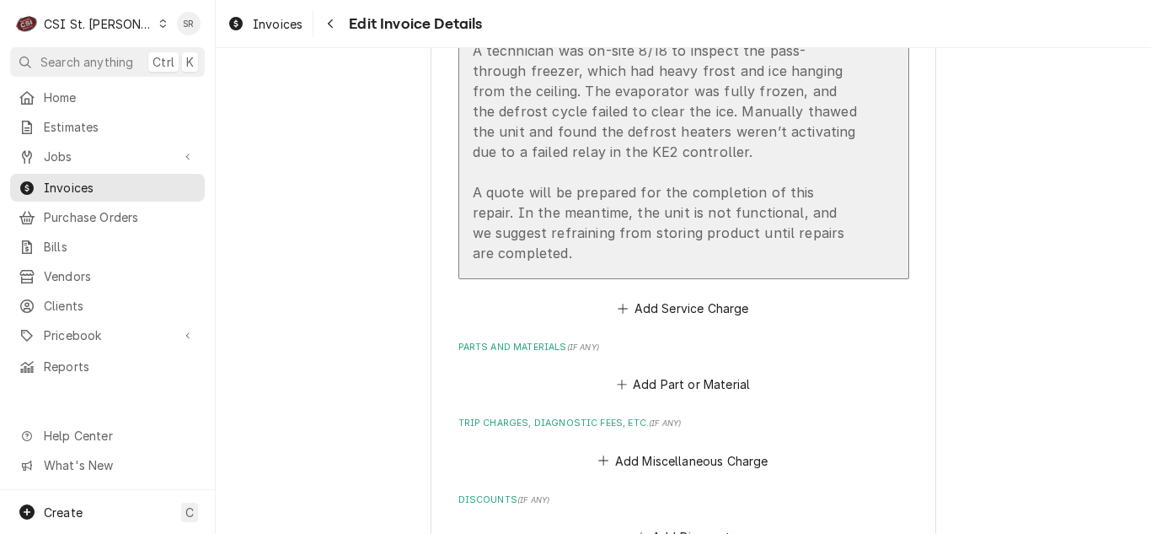
click at [657, 164] on div "Brand: HeatCraft / Model: LET090BEQRC6K / Serial: T20D16109 A technician was on…" at bounding box center [666, 121] width 387 height 283
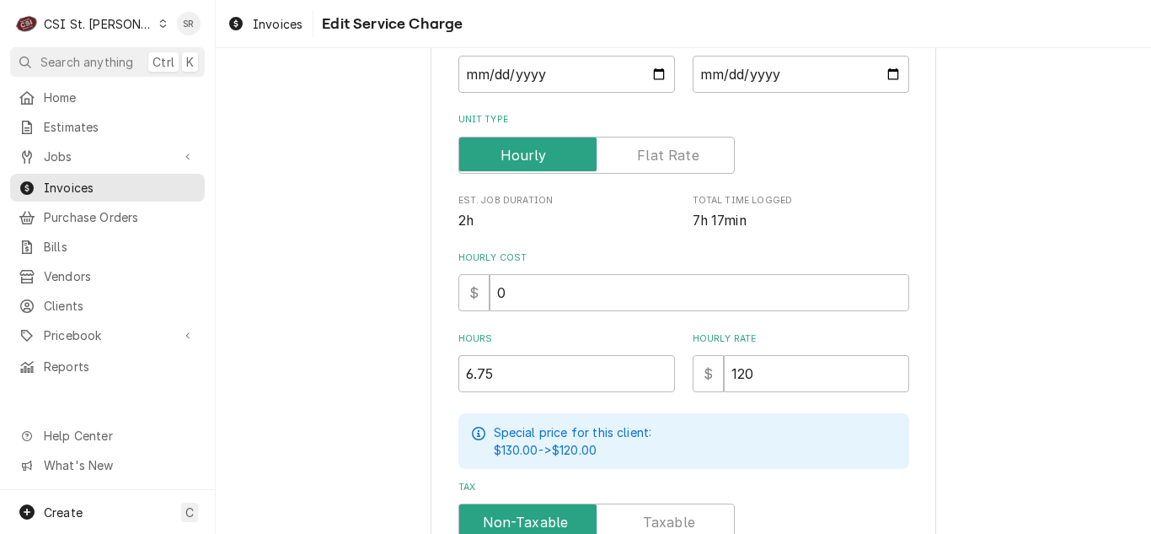
scroll to position [421, 0]
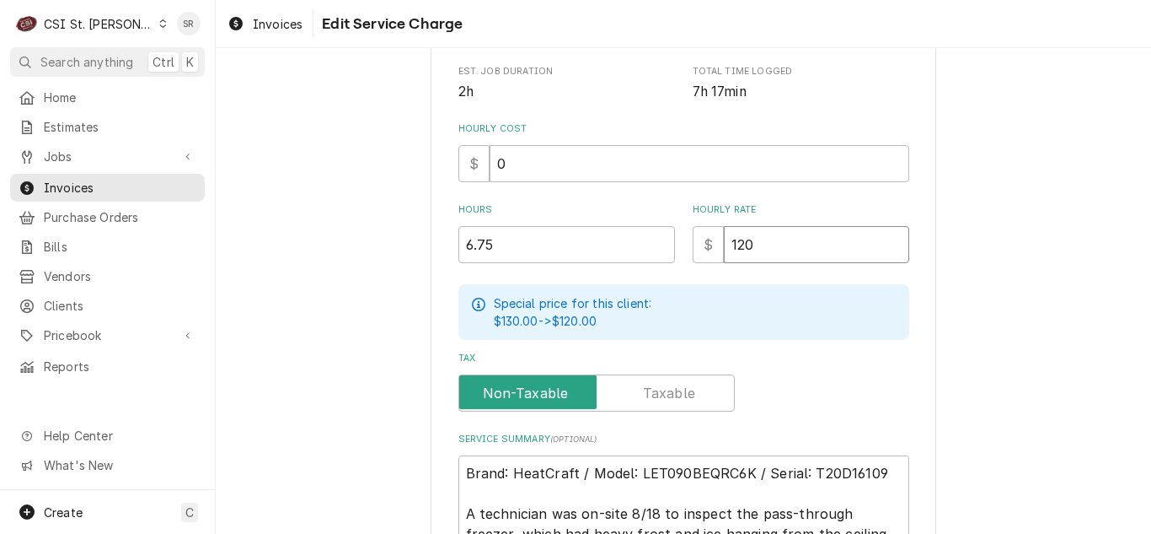
drag, startPoint x: 759, startPoint y: 246, endPoint x: 693, endPoint y: 239, distance: 67.0
click at [693, 239] on div "$ 120" at bounding box center [801, 244] width 217 height 37
type textarea "x"
type input "0"
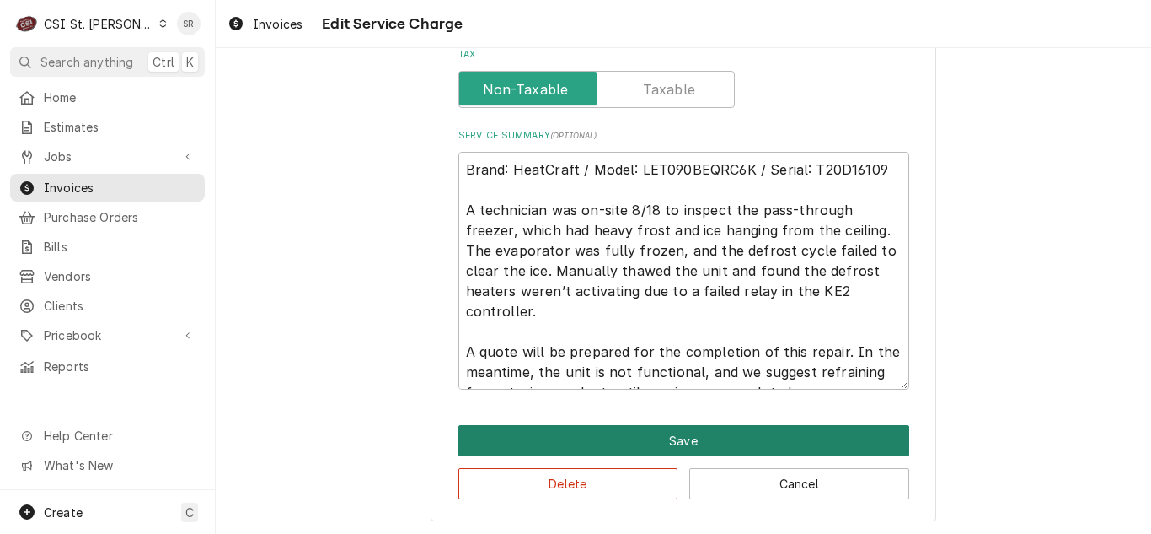
click at [629, 437] on button "Save" at bounding box center [684, 440] width 451 height 31
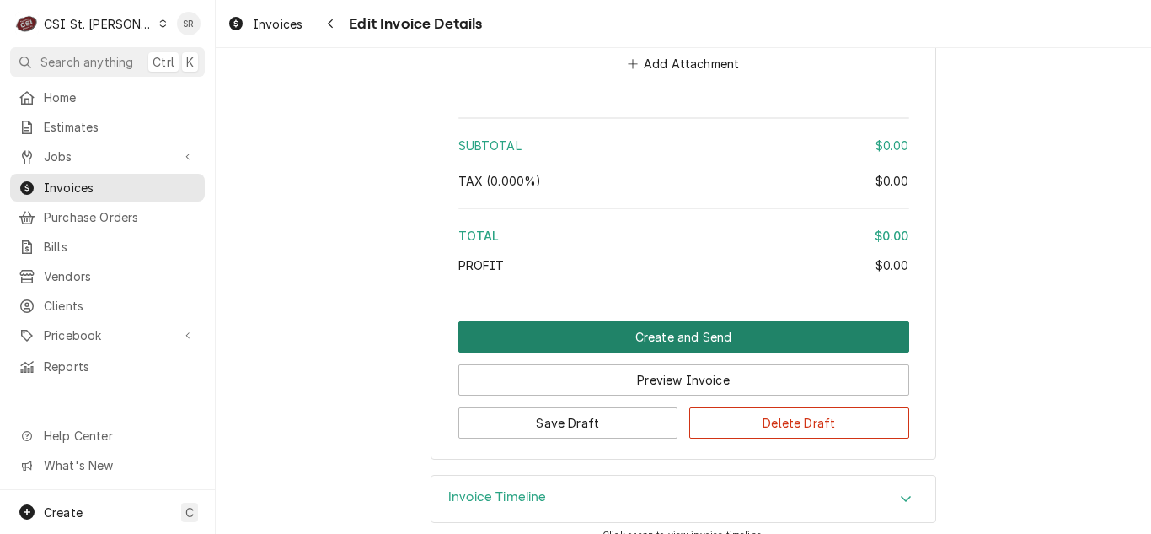
click at [691, 323] on button "Create and Send" at bounding box center [684, 336] width 451 height 31
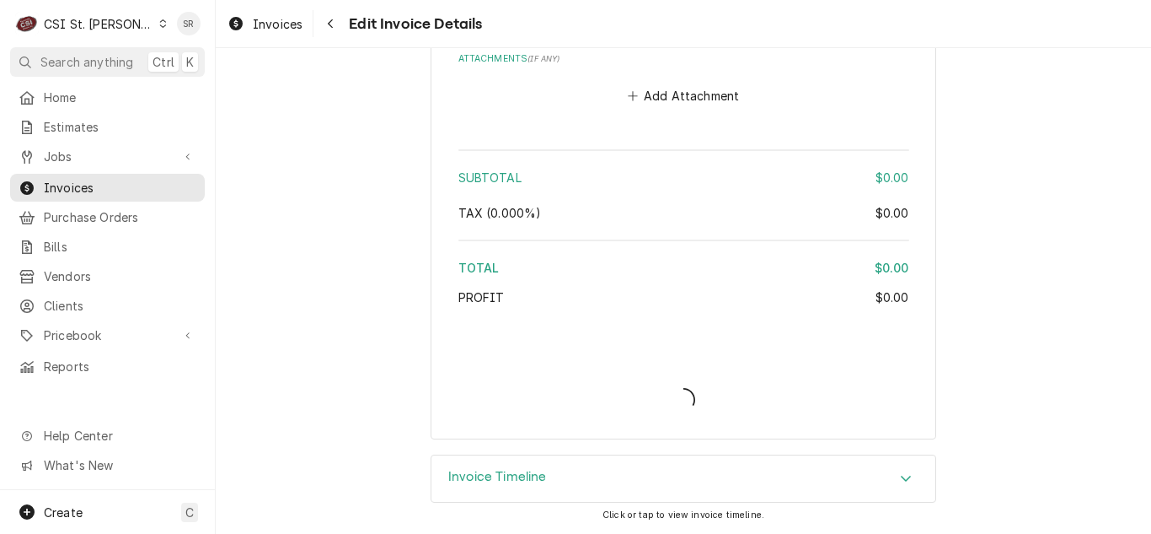
scroll to position [2651, 0]
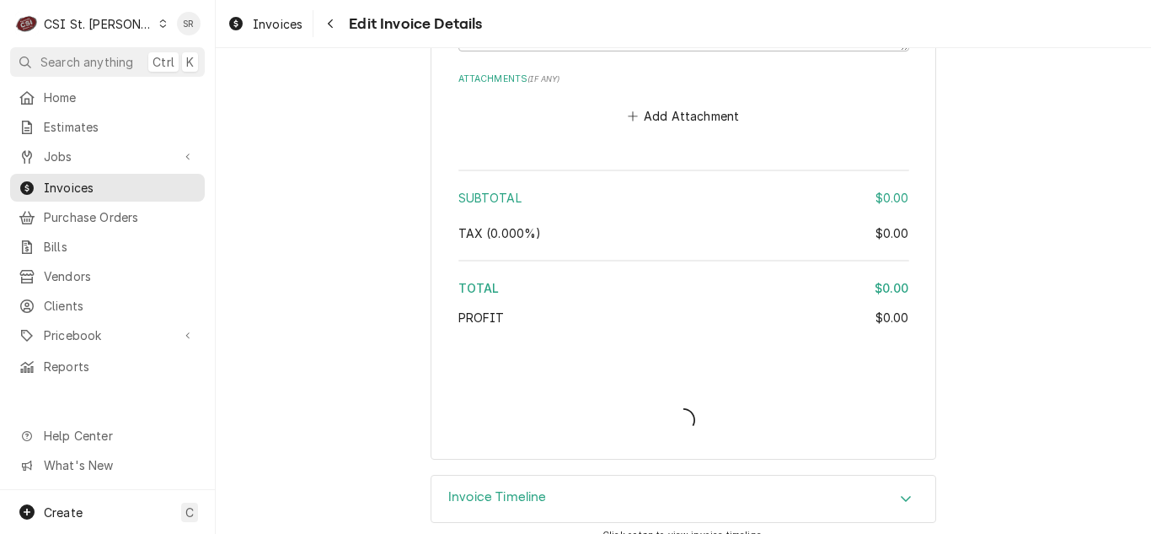
type textarea "x"
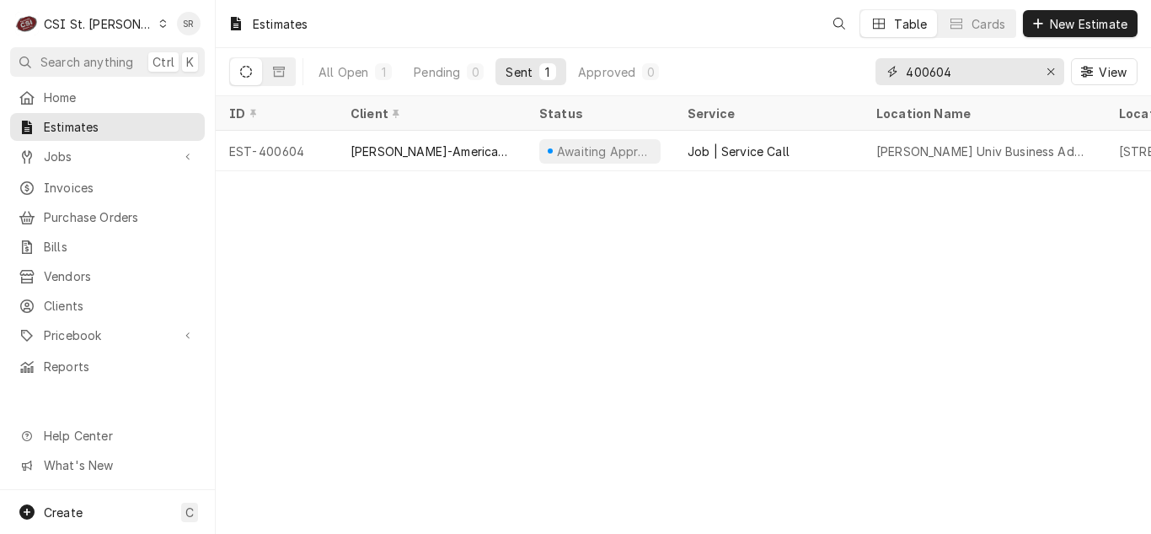
drag, startPoint x: 937, startPoint y: 76, endPoint x: 905, endPoint y: 71, distance: 32.4
click at [906, 71] on input "400604" at bounding box center [969, 71] width 126 height 27
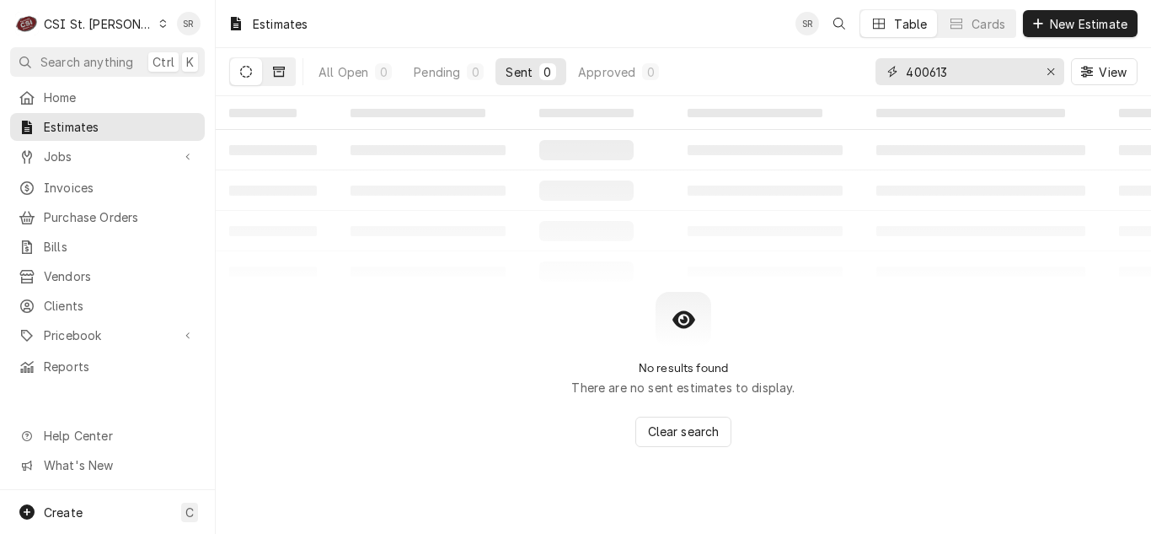
type input "400613"
click at [282, 71] on icon "Dynamic Content Wrapper" at bounding box center [279, 72] width 12 height 12
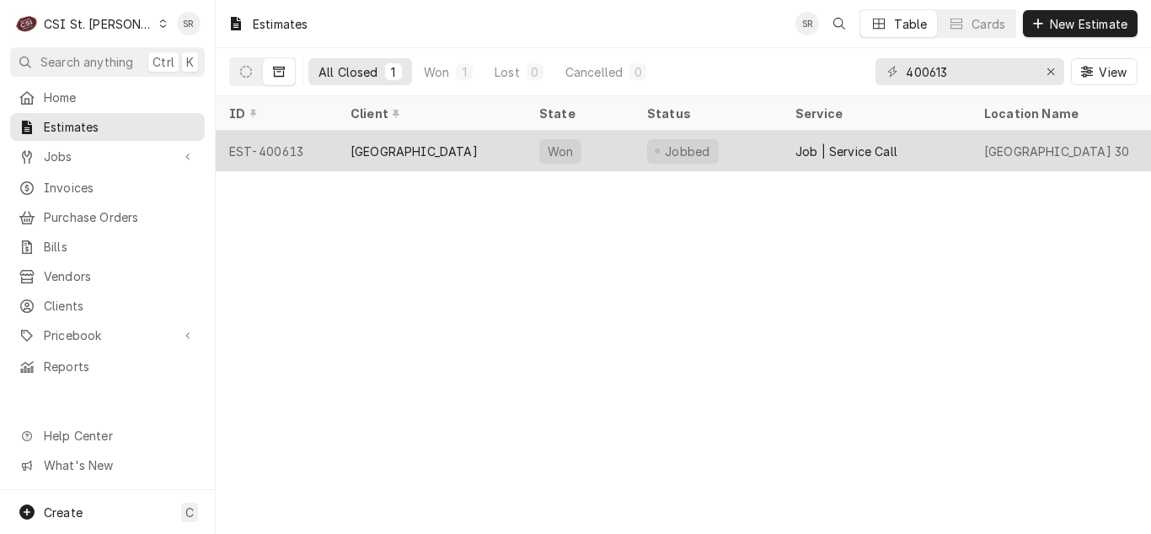
click at [457, 159] on div "[GEOGRAPHIC_DATA]" at bounding box center [431, 151] width 189 height 40
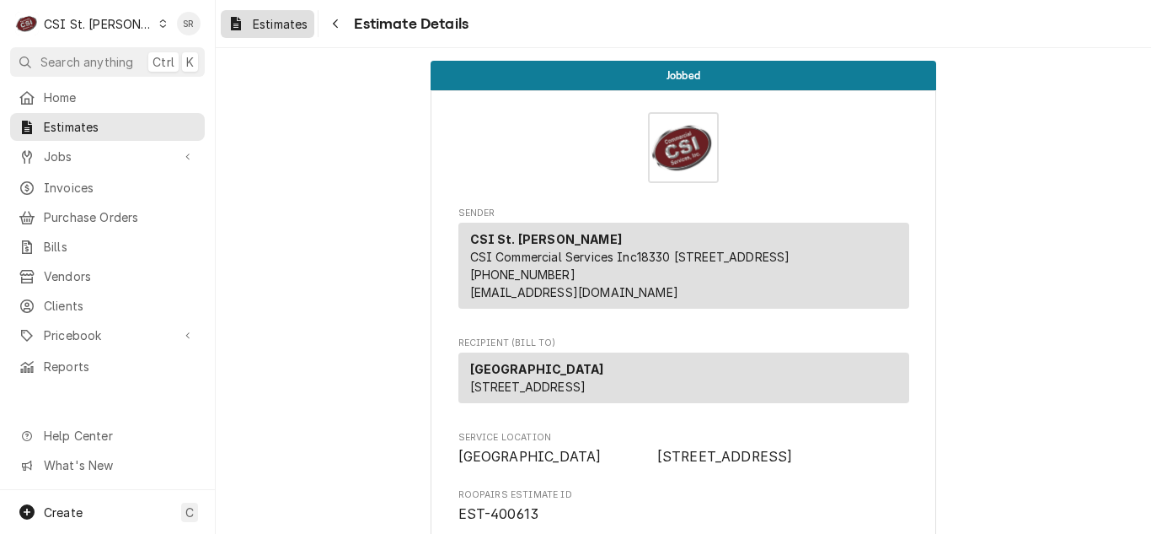
click at [280, 35] on link "Estimates" at bounding box center [268, 24] width 94 height 28
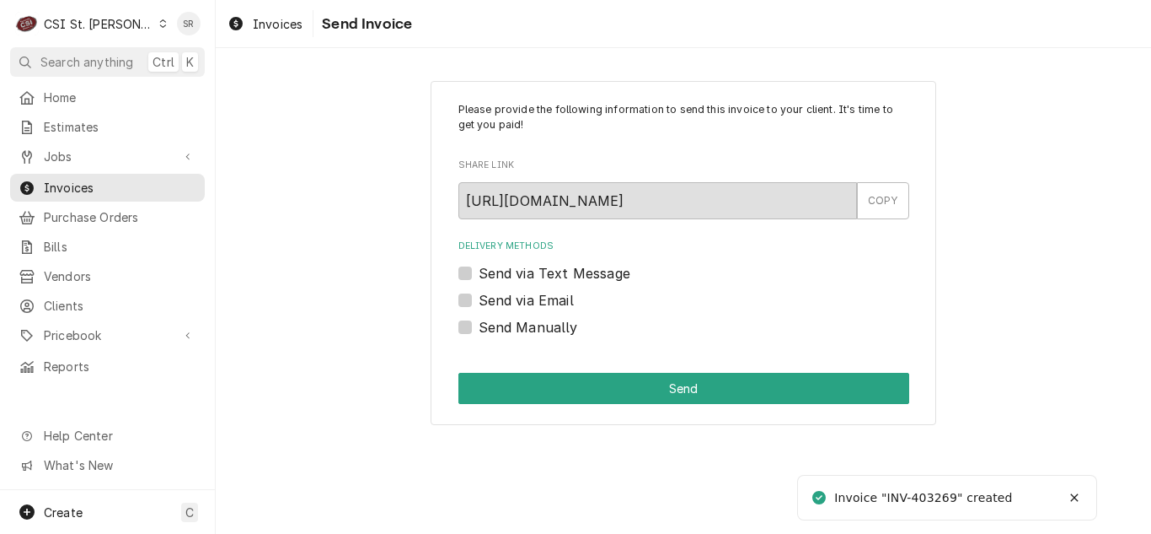
click at [534, 326] on label "Send Manually" at bounding box center [528, 327] width 99 height 20
click at [534, 326] on input "Send Manually" at bounding box center [704, 335] width 451 height 37
checkbox input "true"
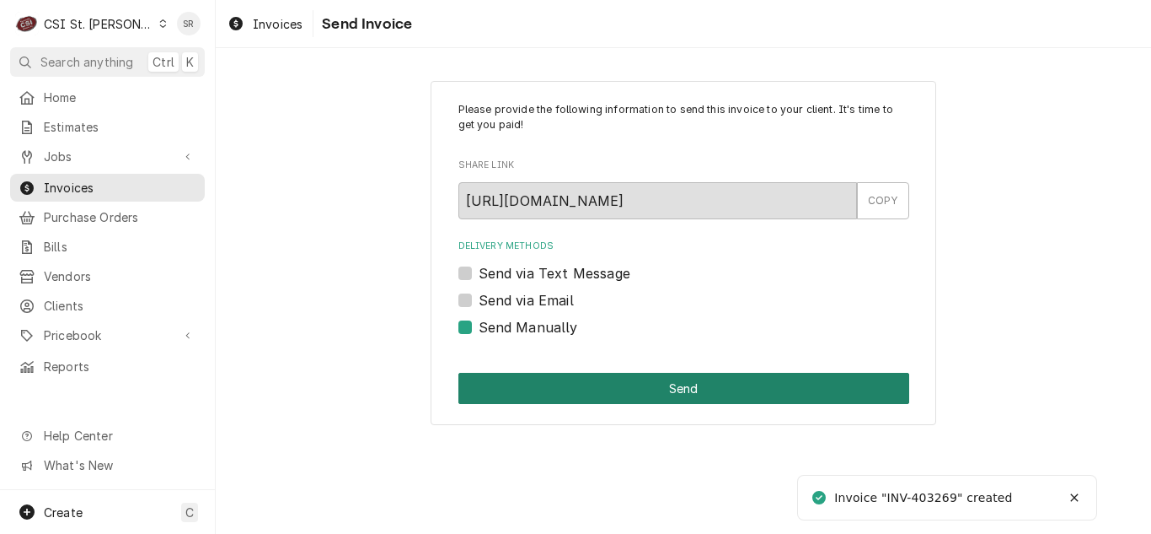
click at [617, 396] on button "Send" at bounding box center [684, 388] width 451 height 31
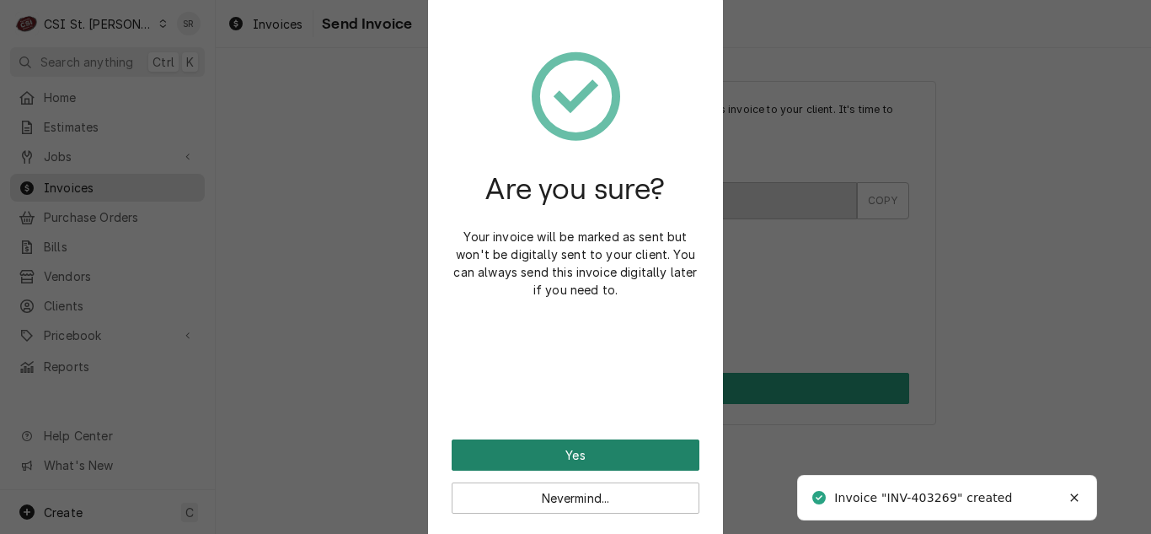
click at [611, 444] on button "Yes" at bounding box center [576, 454] width 248 height 31
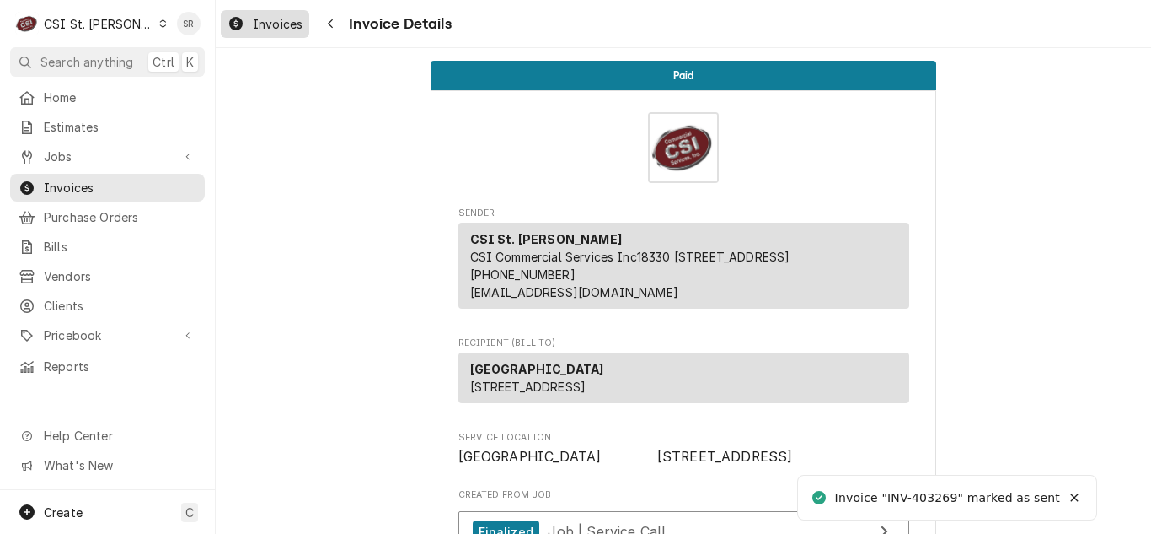
click at [271, 26] on span "Invoices" at bounding box center [278, 24] width 50 height 18
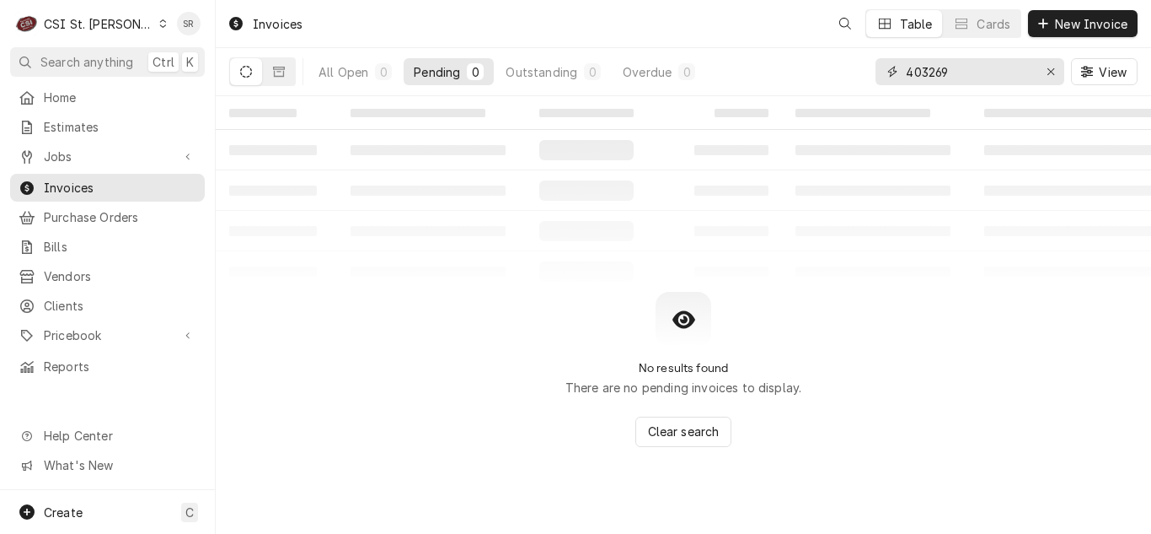
drag, startPoint x: 963, startPoint y: 74, endPoint x: 884, endPoint y: 68, distance: 78.6
click at [884, 68] on div "403269" at bounding box center [970, 71] width 189 height 27
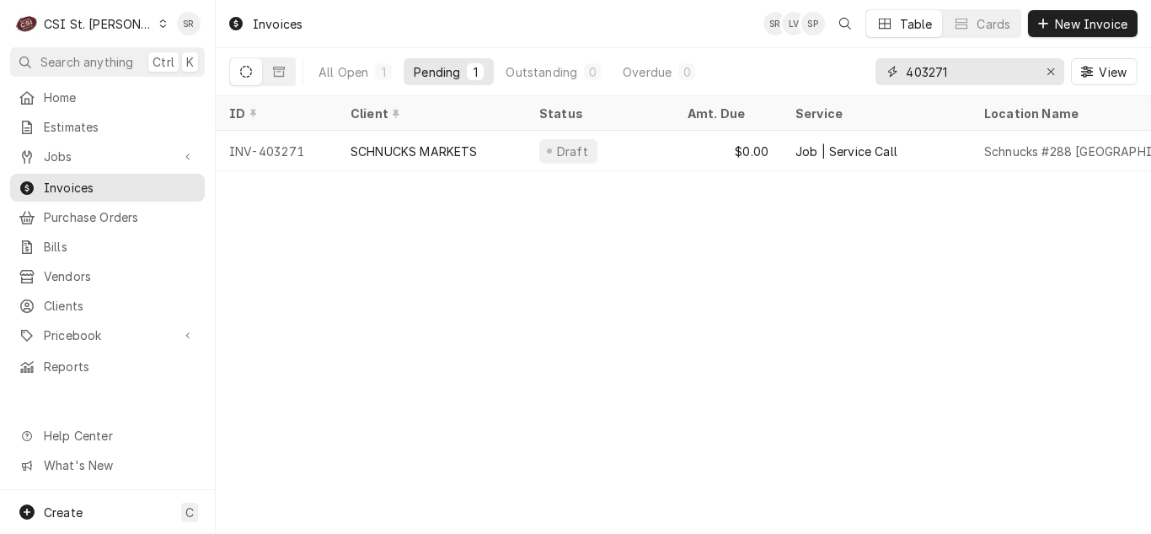
type input "403271"
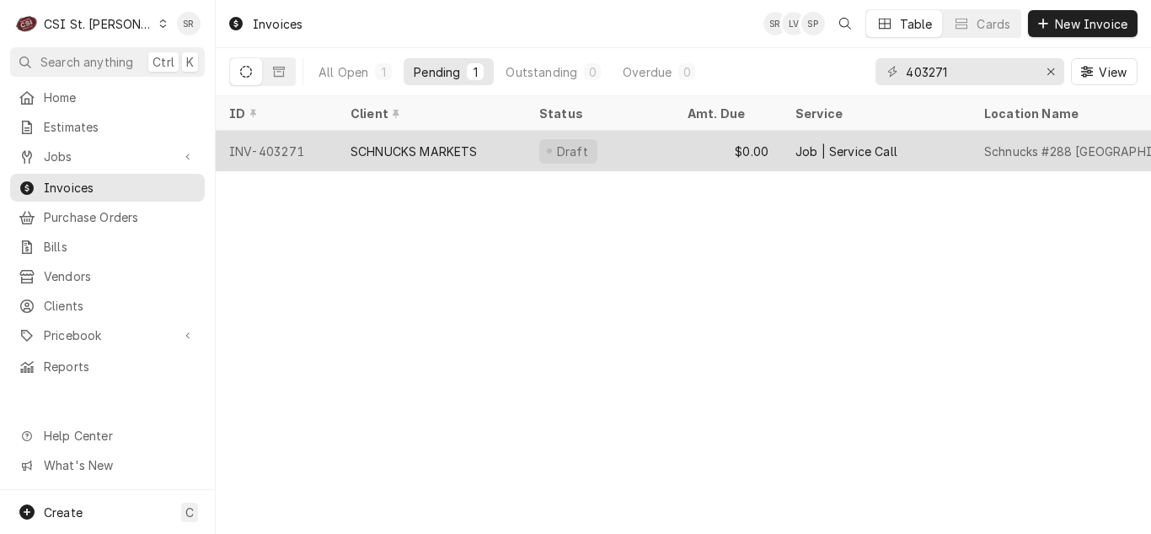
click at [682, 162] on div "$0.00" at bounding box center [728, 151] width 108 height 40
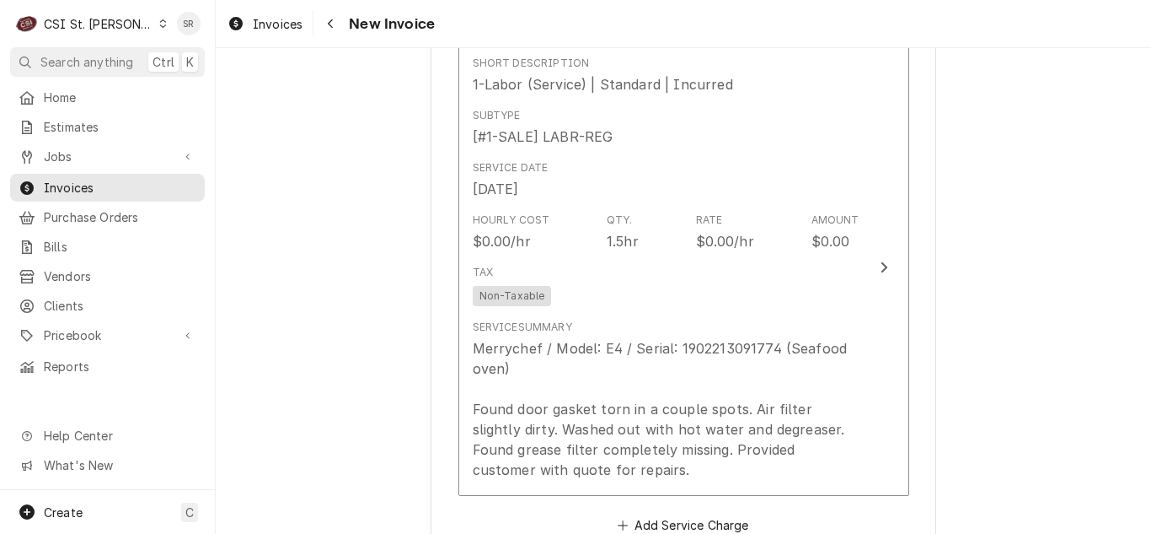
scroll to position [1517, 0]
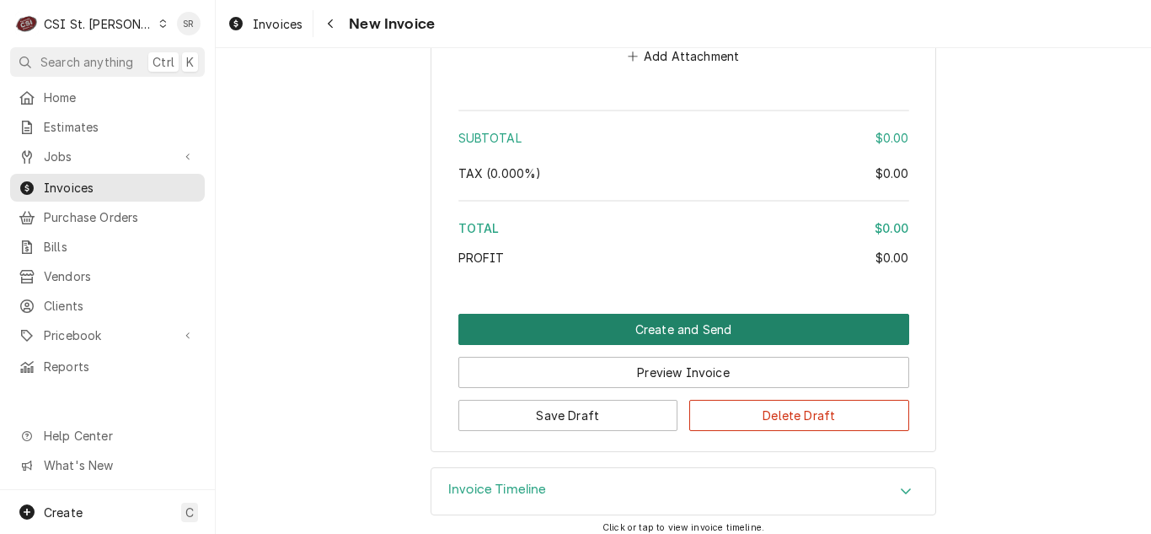
click at [641, 327] on button "Create and Send" at bounding box center [684, 329] width 451 height 31
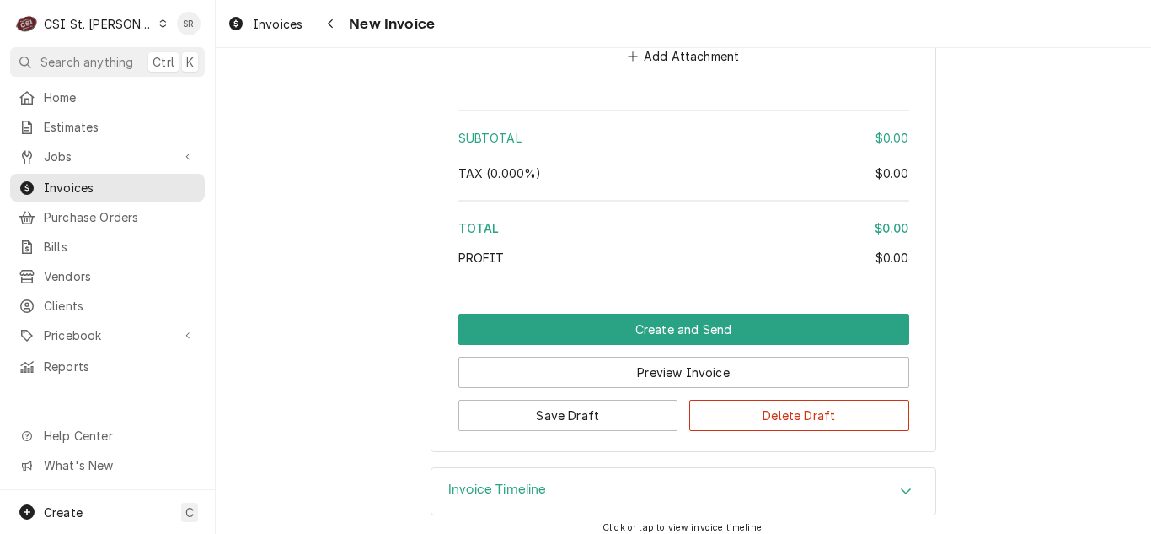
scroll to position [2489, 0]
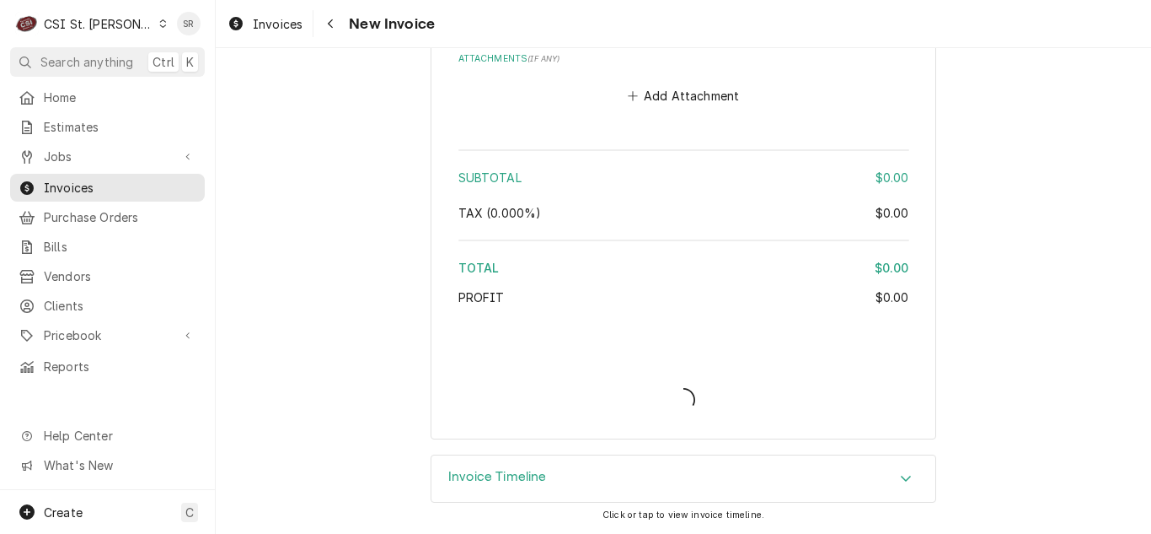
type textarea "x"
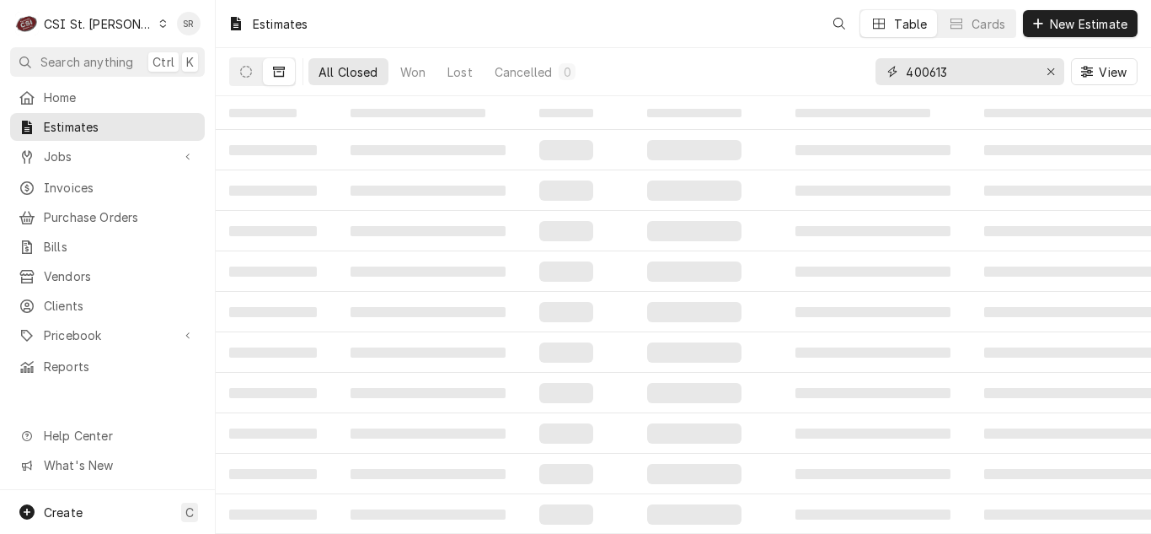
drag, startPoint x: 969, startPoint y: 75, endPoint x: 897, endPoint y: 65, distance: 73.2
click at [897, 65] on div "400613" at bounding box center [970, 71] width 189 height 27
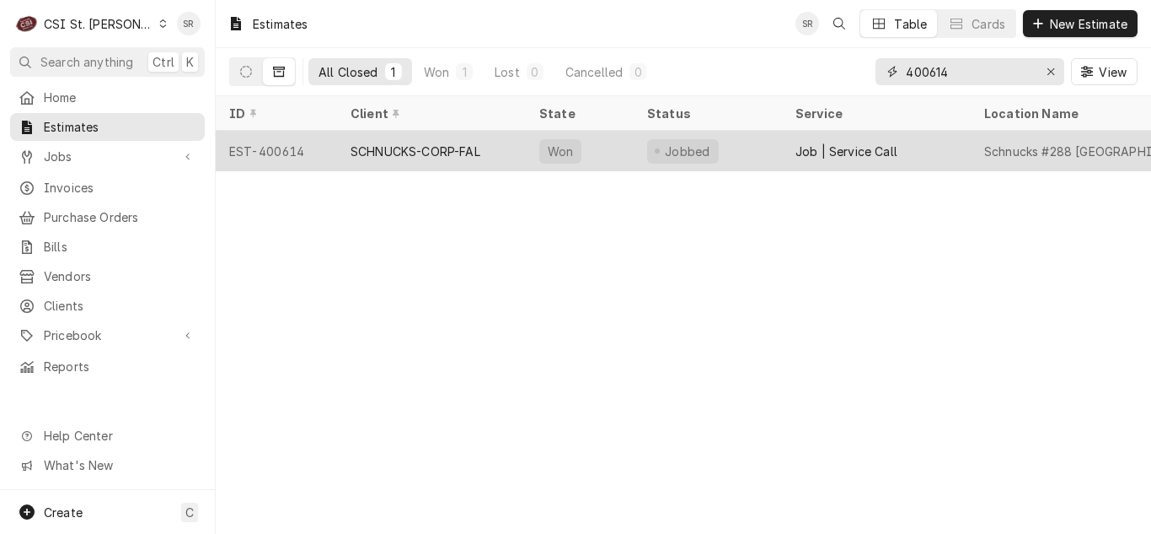
type input "400614"
click at [849, 146] on div "Job | Service Call" at bounding box center [847, 151] width 102 height 18
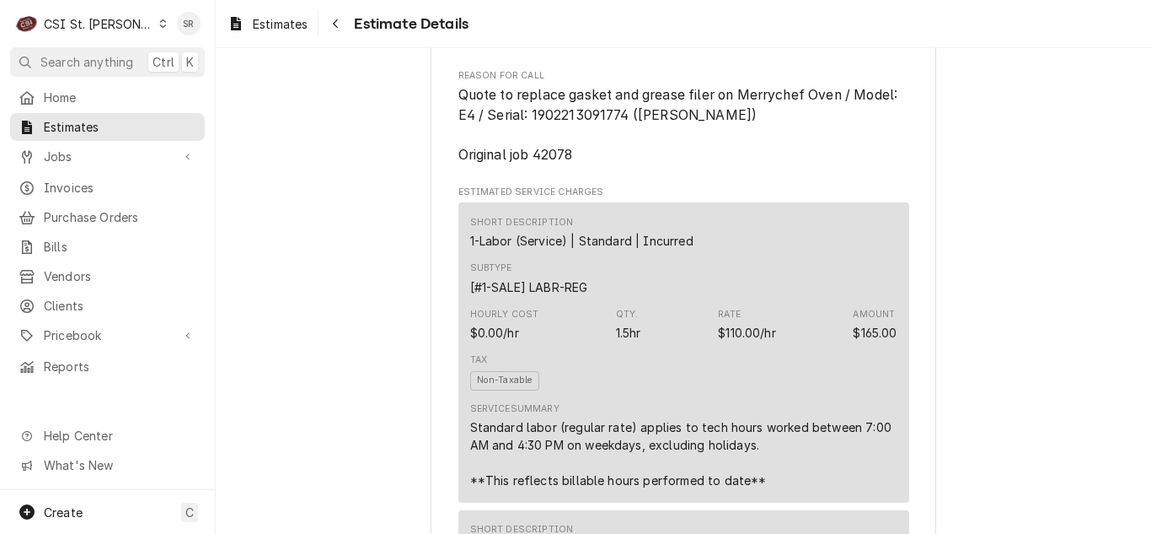
scroll to position [1096, 0]
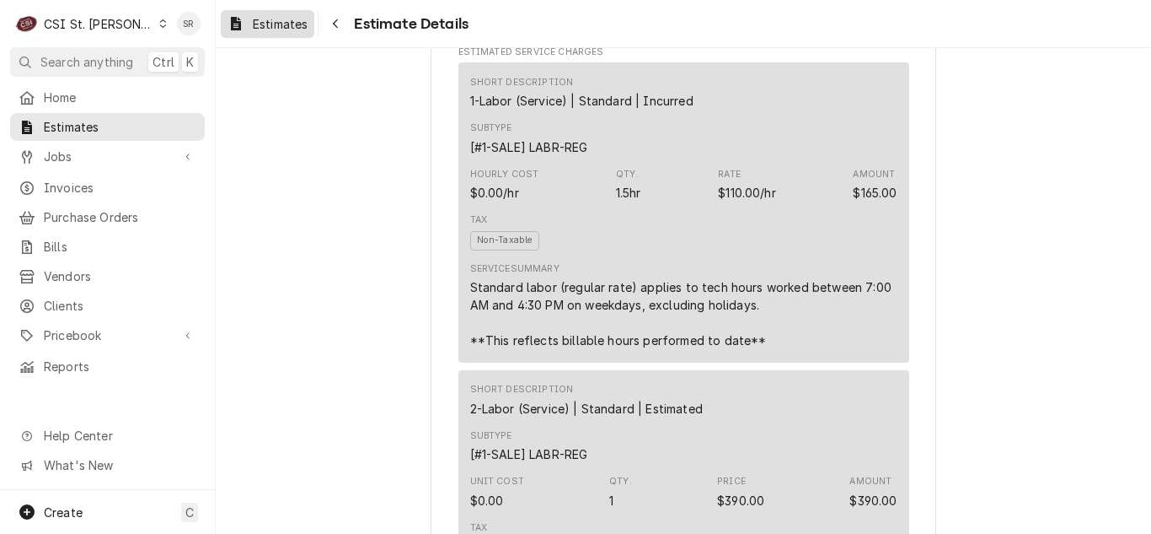
click at [255, 17] on span "Estimates" at bounding box center [280, 24] width 55 height 18
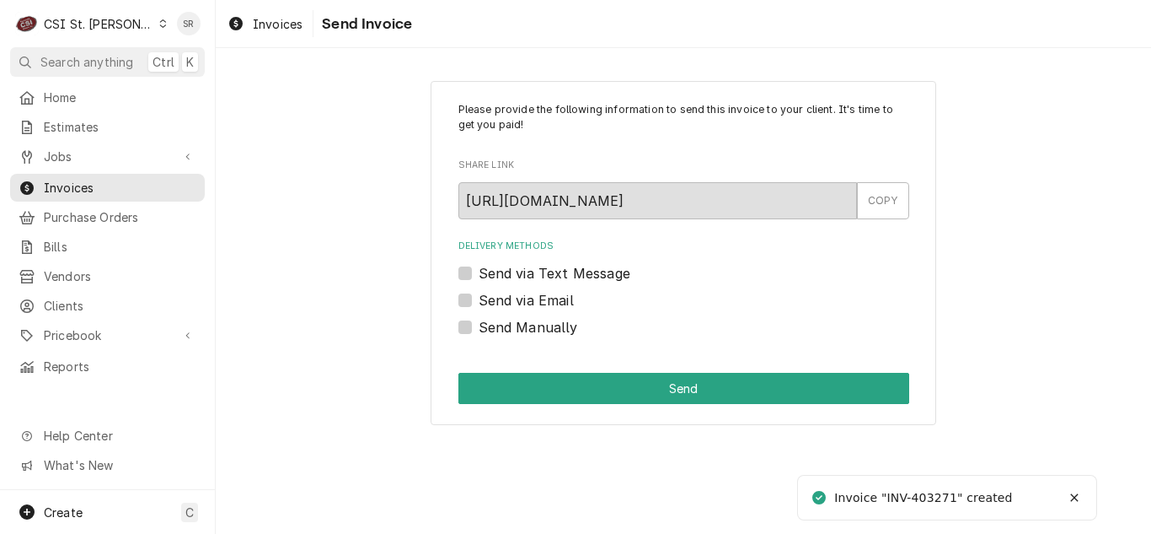
click at [490, 330] on label "Send Manually" at bounding box center [528, 327] width 99 height 20
click at [490, 330] on input "Send Manually" at bounding box center [704, 335] width 451 height 37
checkbox input "true"
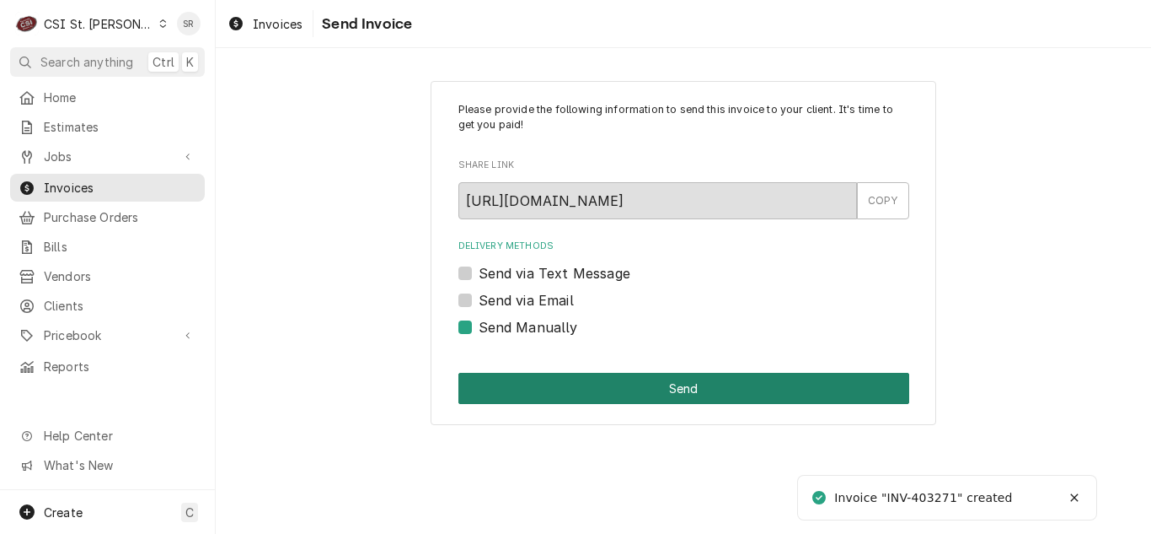
click at [567, 396] on button "Send" at bounding box center [684, 388] width 451 height 31
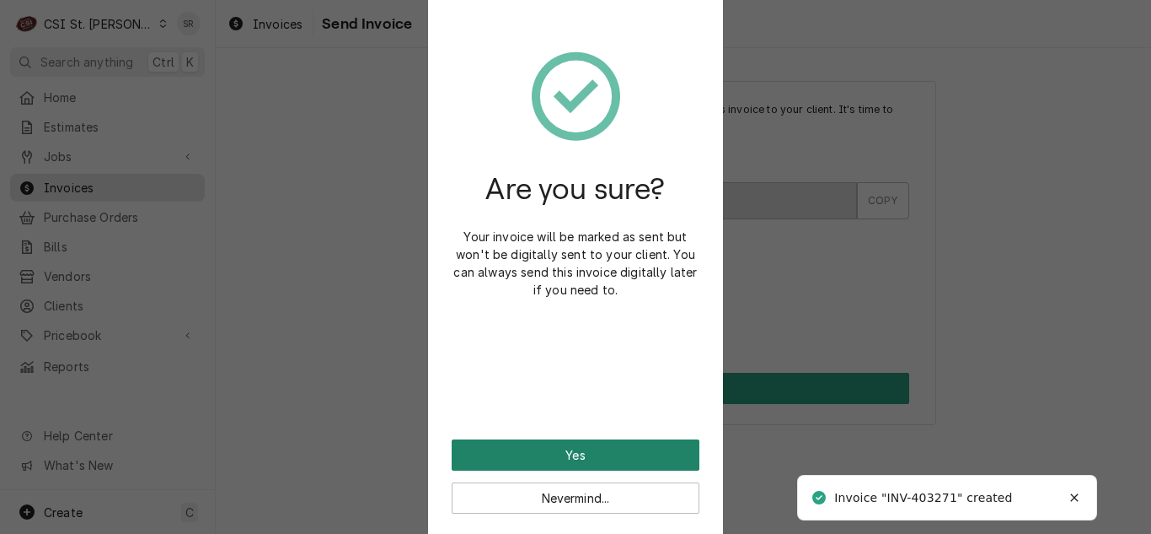
click at [563, 454] on button "Yes" at bounding box center [576, 454] width 248 height 31
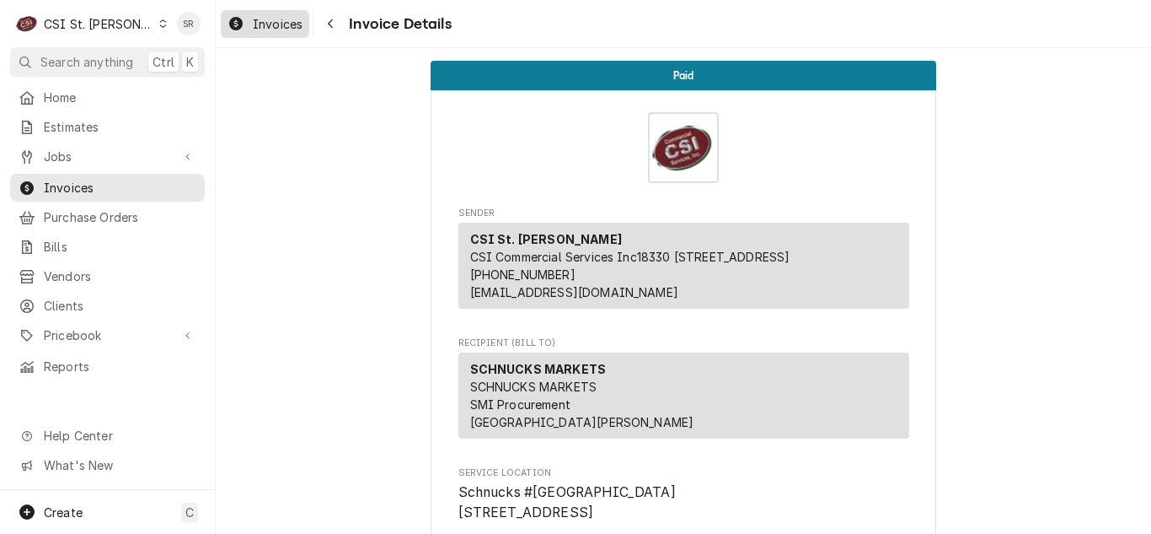
click at [283, 30] on span "Invoices" at bounding box center [278, 24] width 50 height 18
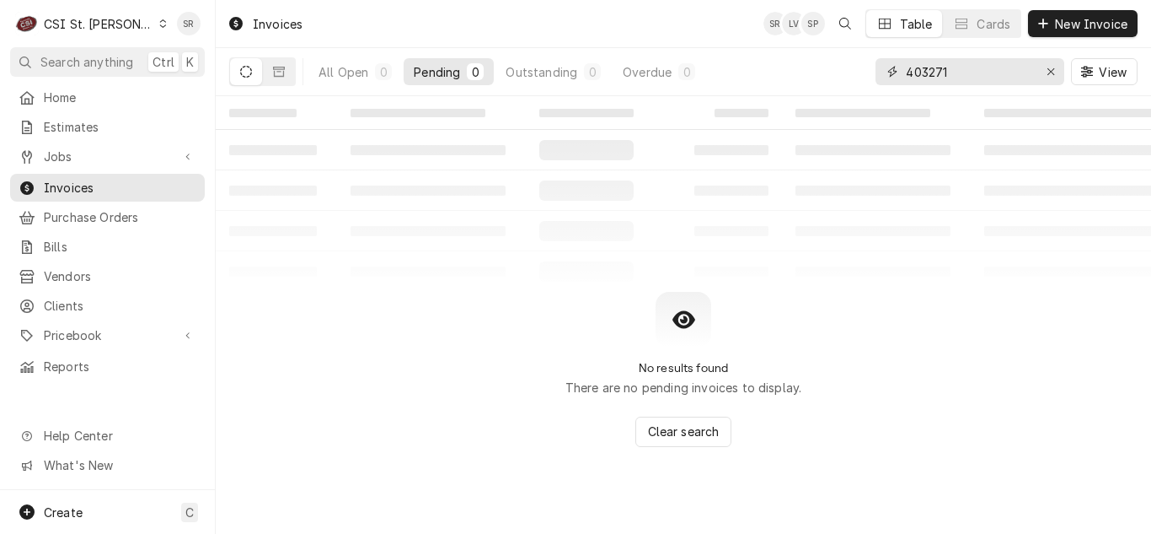
drag, startPoint x: 954, startPoint y: 72, endPoint x: 890, endPoint y: 60, distance: 65.1
click at [890, 60] on div "403271" at bounding box center [970, 71] width 189 height 27
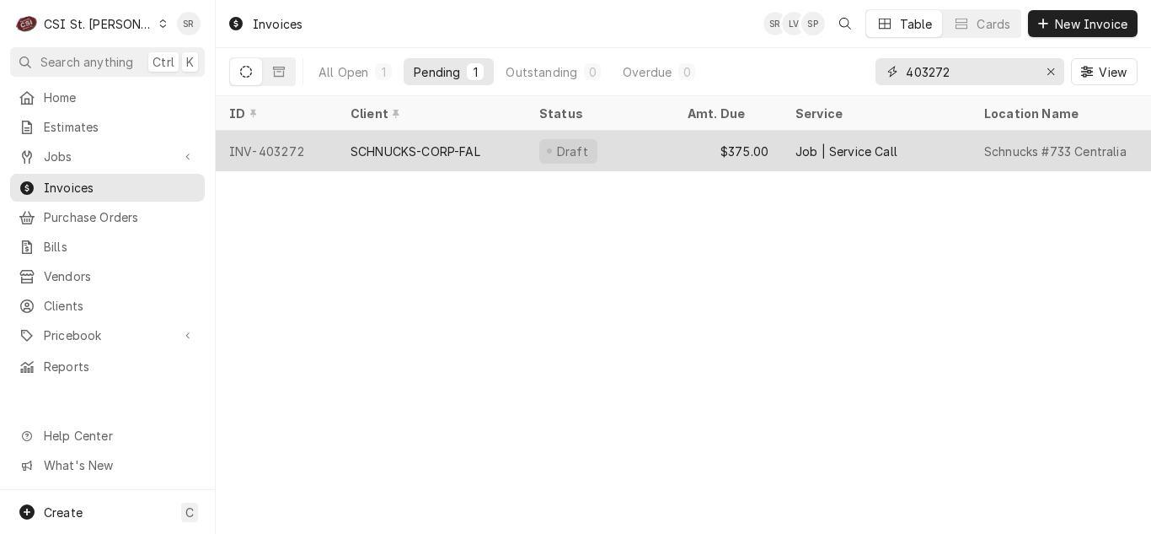
type input "403272"
click at [745, 143] on div "$375.00" at bounding box center [728, 151] width 108 height 40
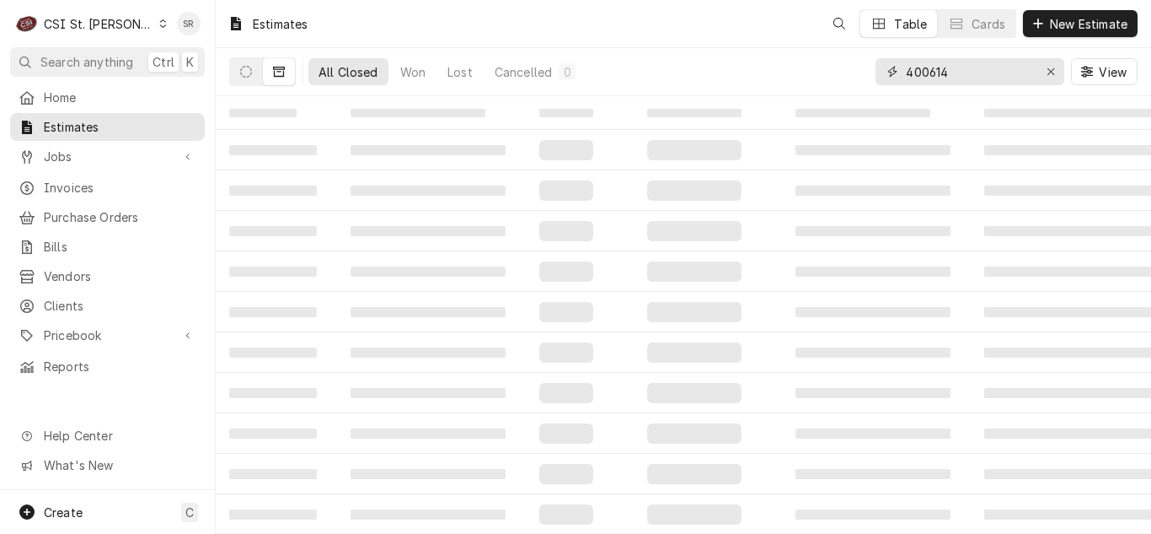
click at [981, 73] on input "400614" at bounding box center [969, 71] width 126 height 27
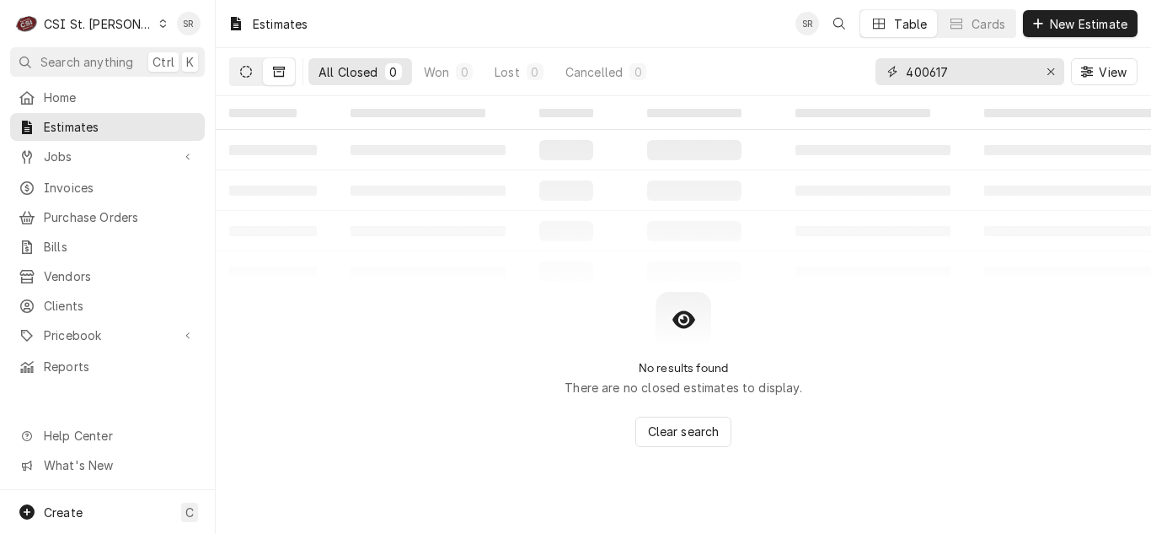
type input "400617"
click at [244, 71] on icon "Dynamic Content Wrapper" at bounding box center [246, 72] width 12 height 12
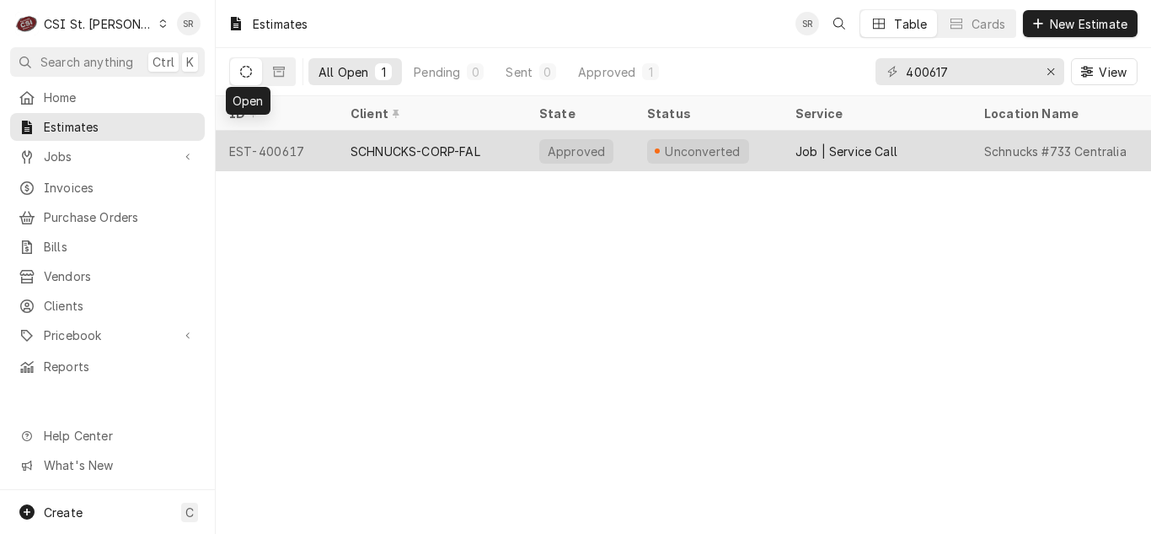
click at [439, 155] on div "SCHNUCKS-CORP-FAL" at bounding box center [416, 151] width 130 height 18
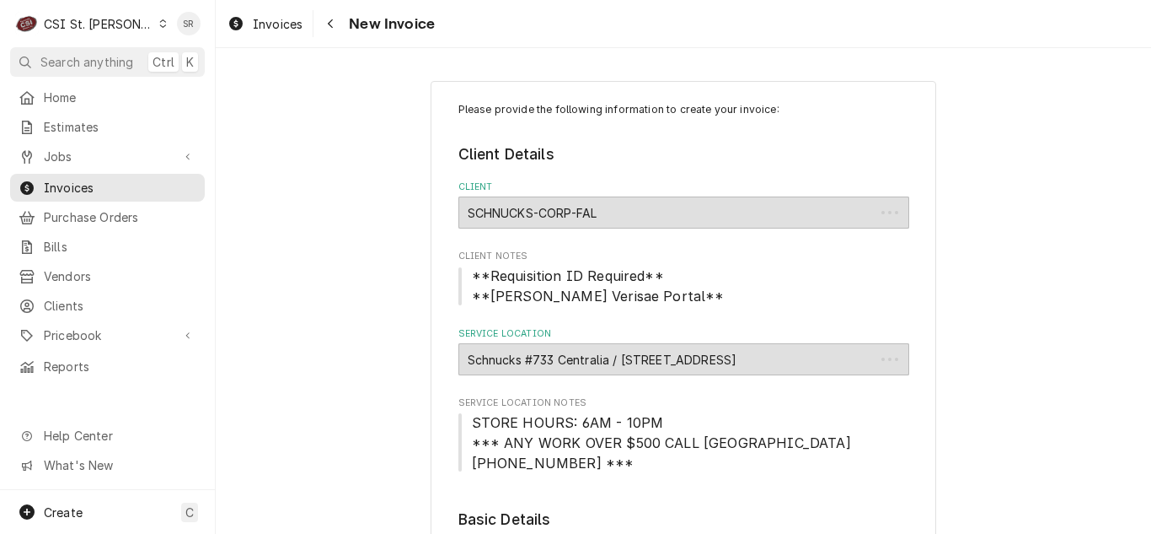
type textarea "x"
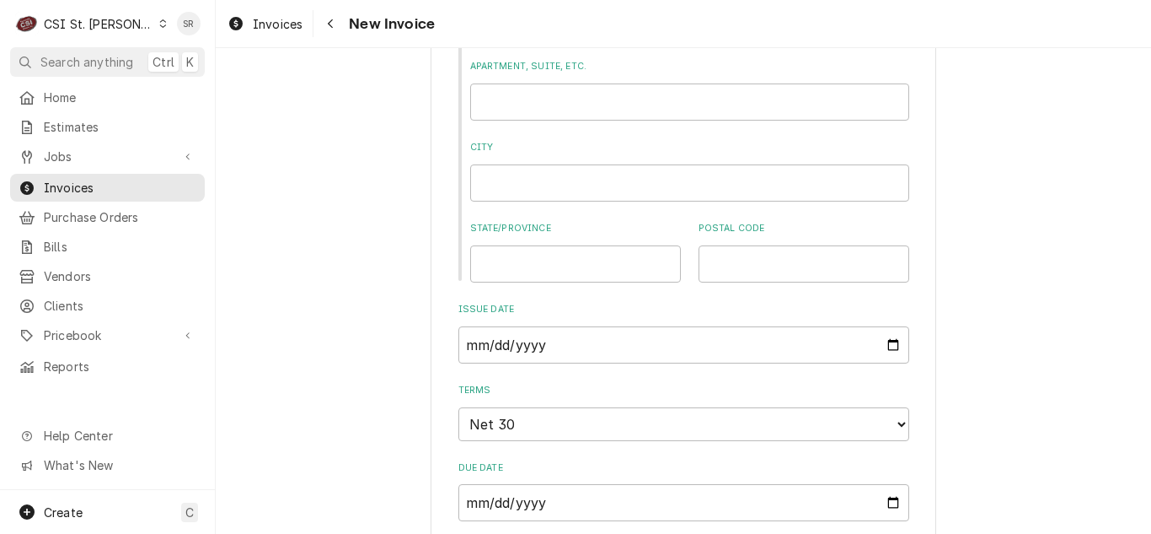
scroll to position [1180, 0]
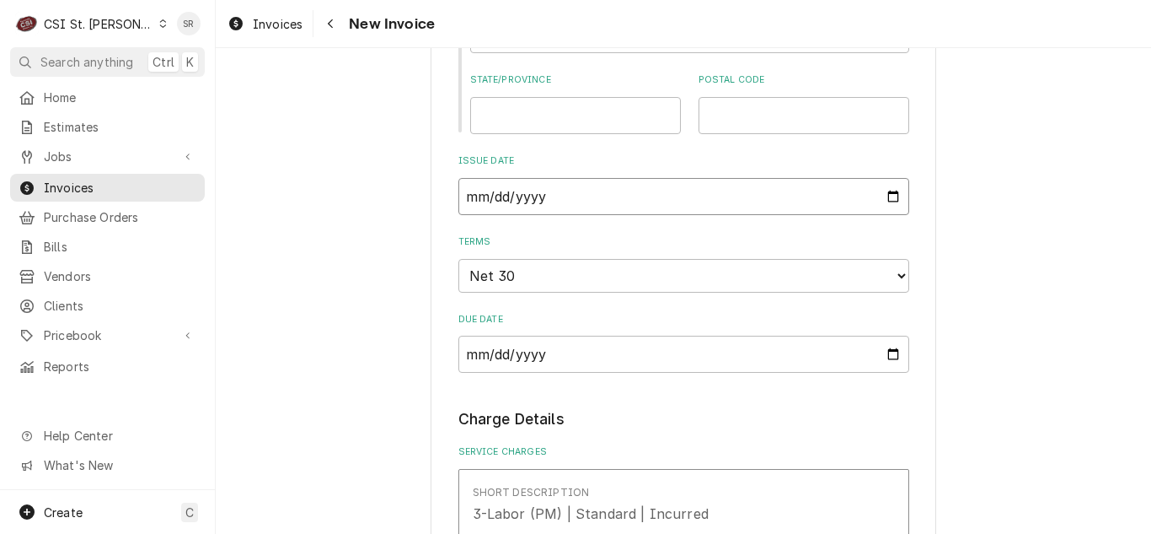
click at [888, 193] on input "2025-08-19" at bounding box center [684, 196] width 451 height 37
type input "2025-08-31"
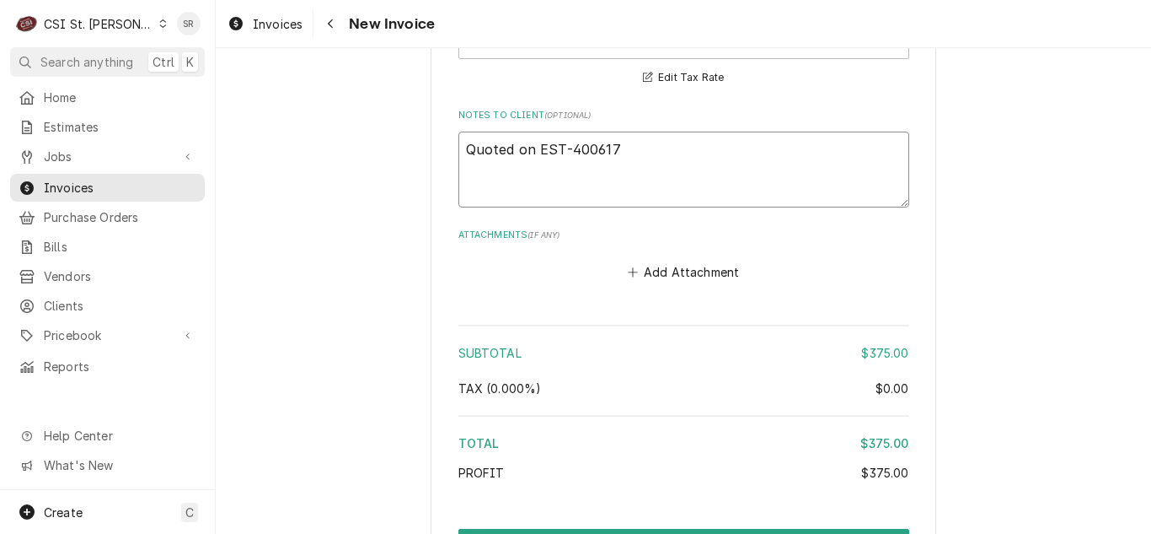
scroll to position [2229, 0]
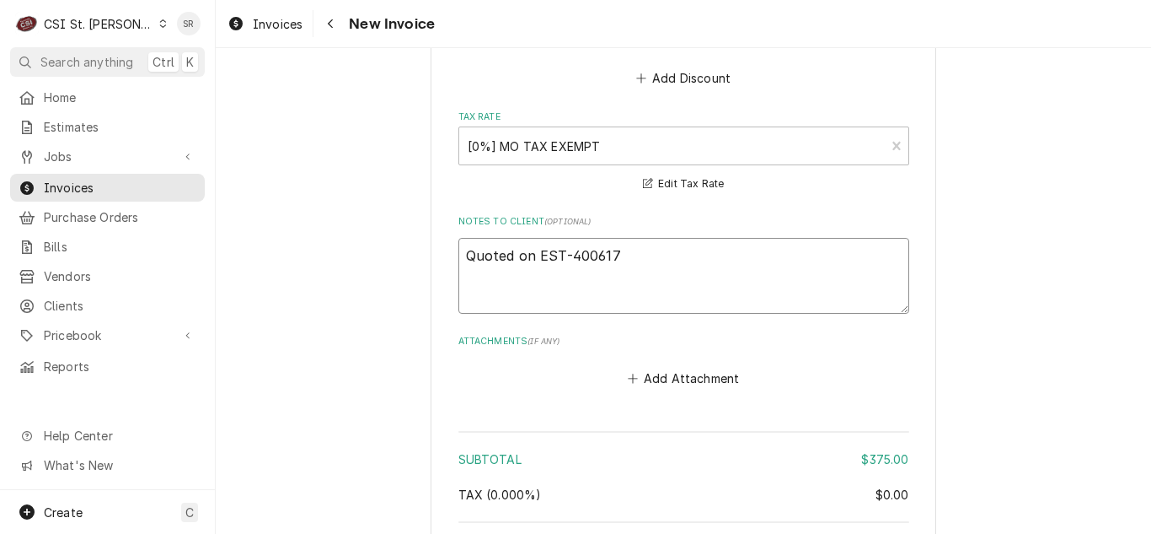
drag, startPoint x: 649, startPoint y: 49, endPoint x: 410, endPoint y: 51, distance: 238.6
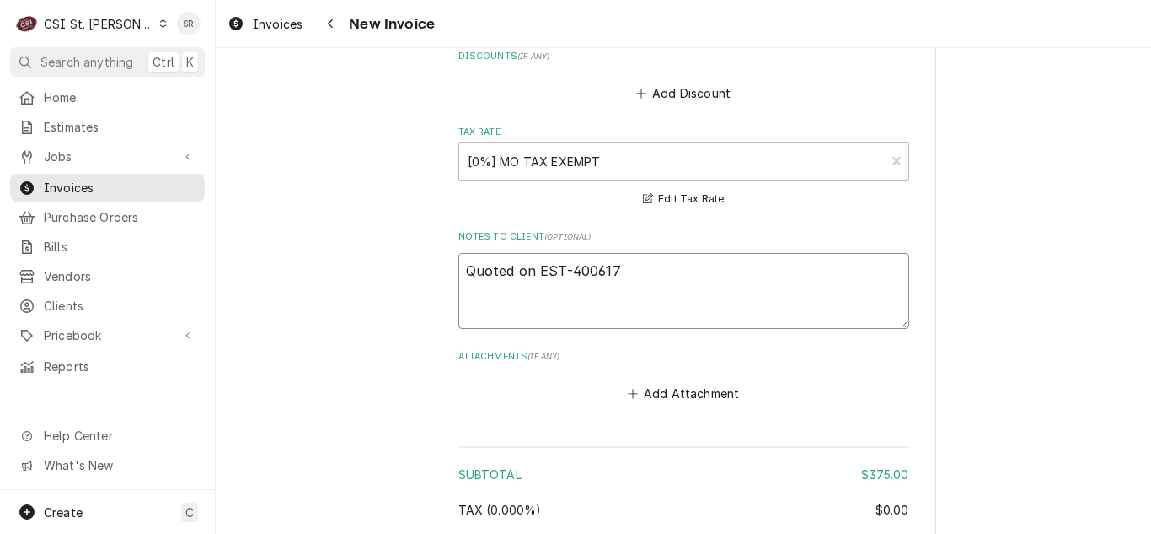
type textarea "x"
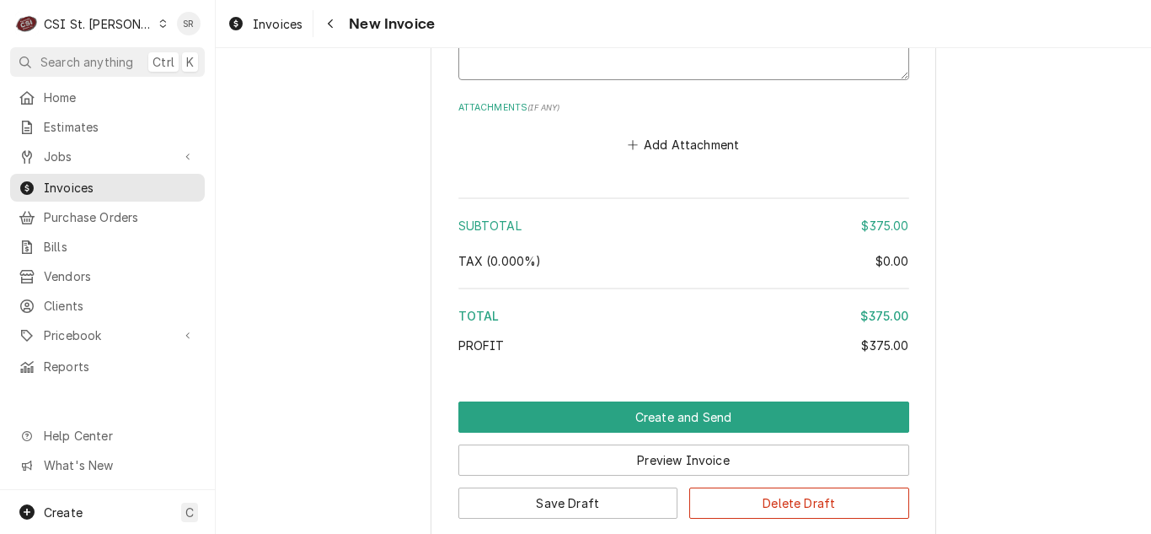
scroll to position [2482, 0]
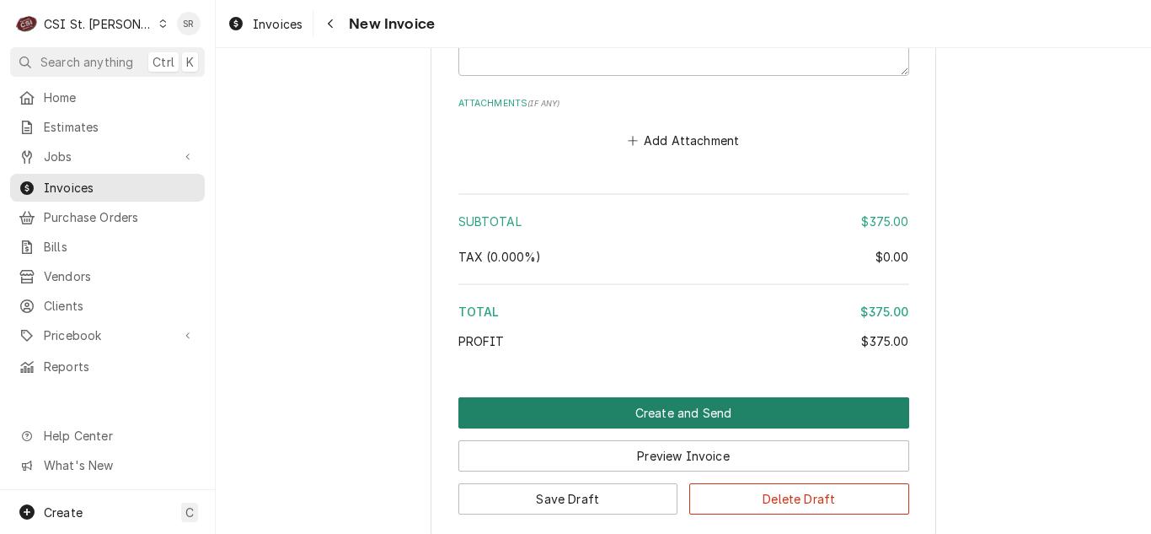
click at [673, 408] on button "Create and Send" at bounding box center [684, 412] width 451 height 31
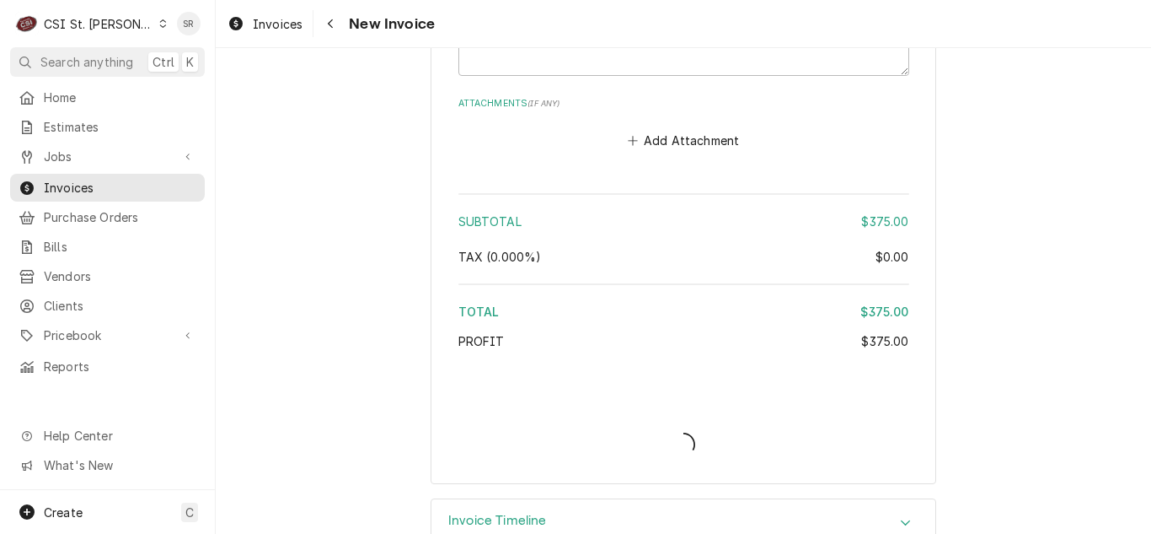
type textarea "x"
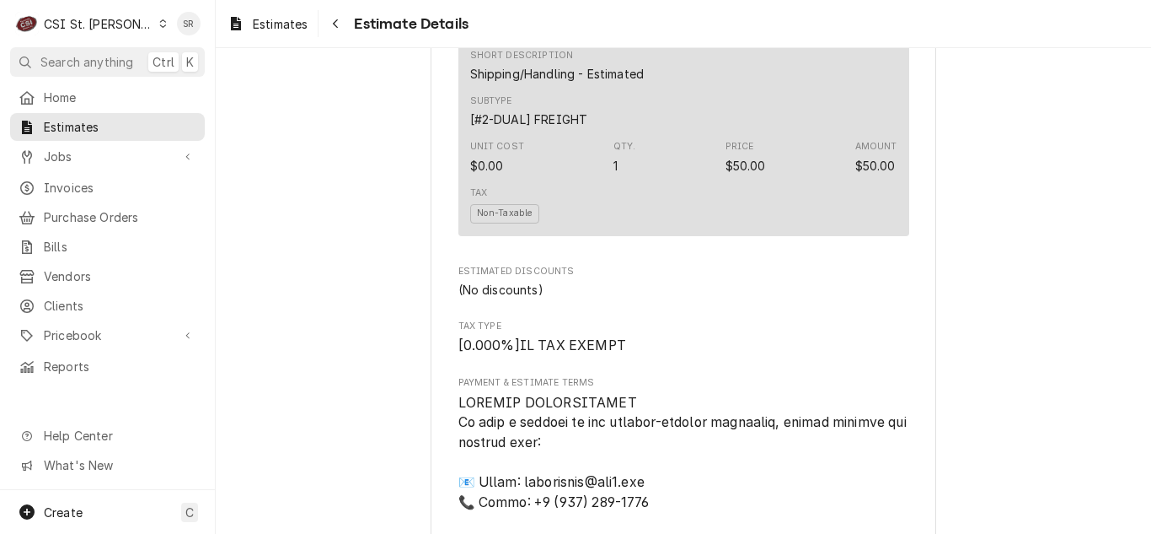
scroll to position [2192, 0]
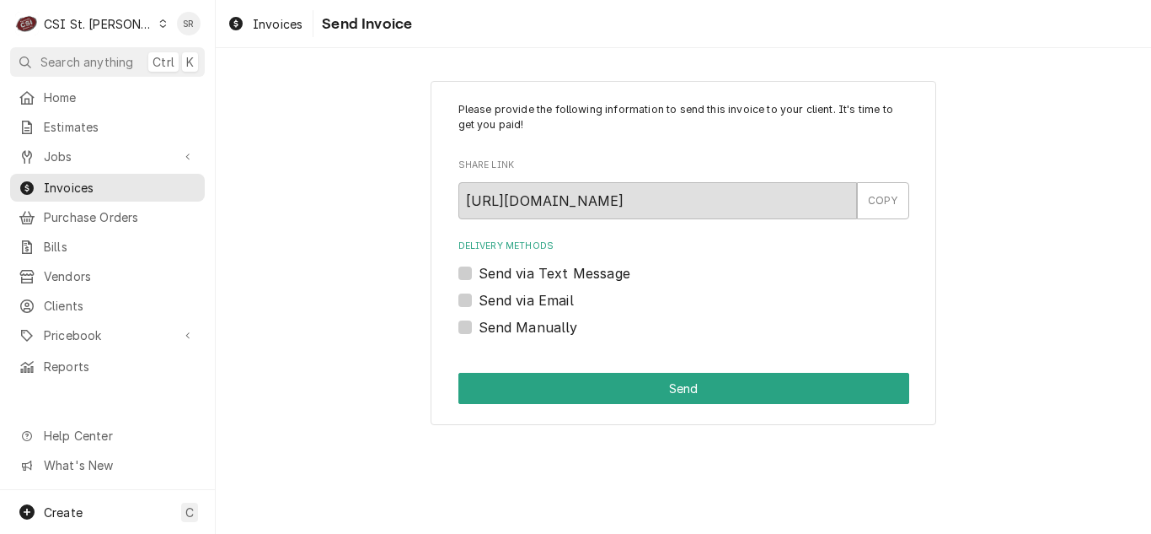
click at [487, 298] on label "Send via Email" at bounding box center [526, 300] width 95 height 20
click at [487, 298] on input "Send via Email" at bounding box center [704, 308] width 451 height 37
checkbox input "true"
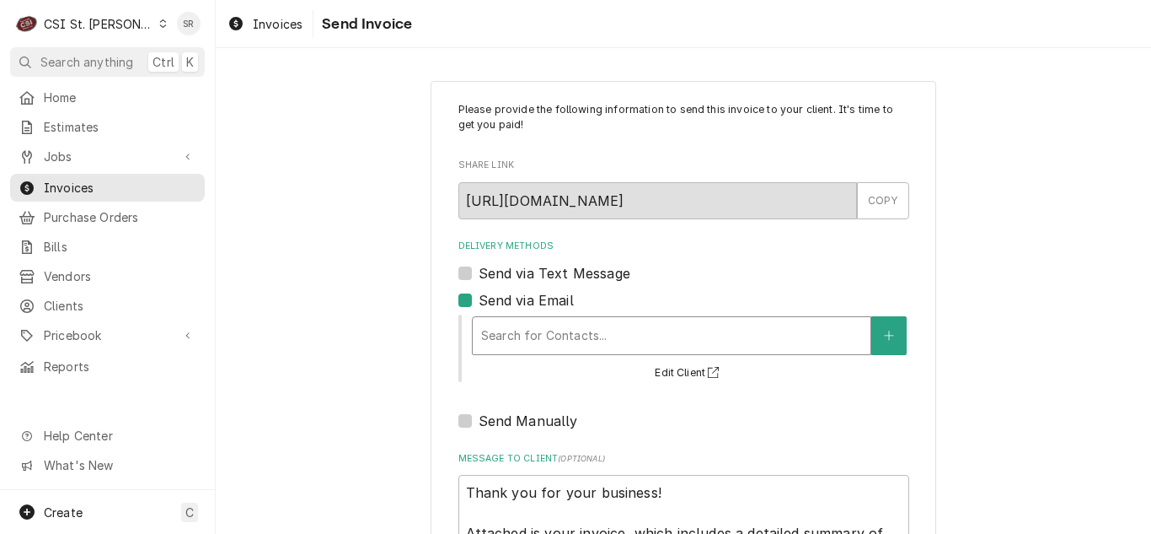
click at [555, 341] on div "Delivery Methods" at bounding box center [671, 335] width 381 height 30
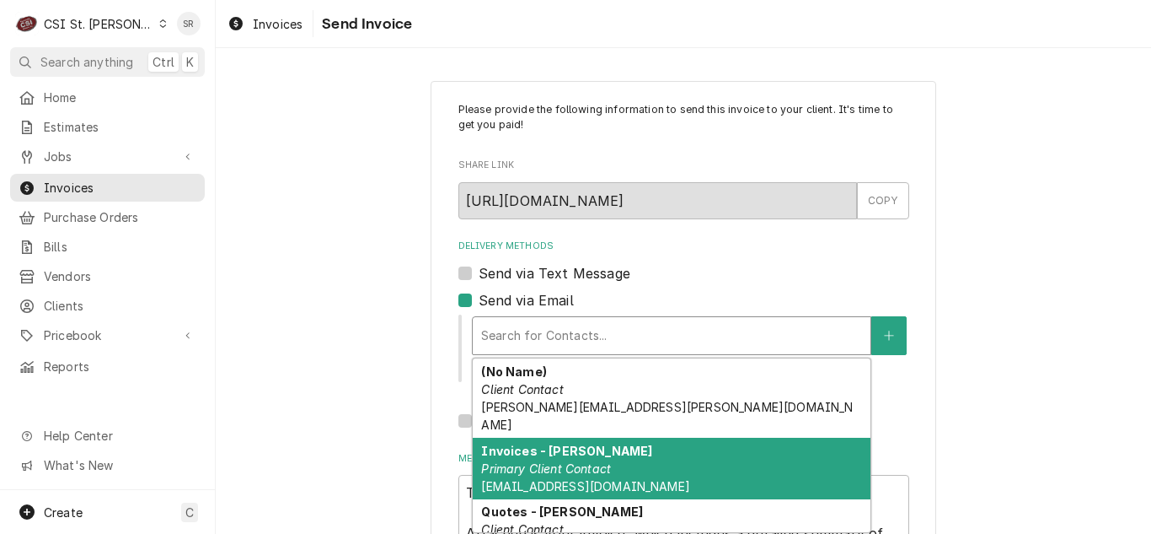
click at [555, 461] on em "Primary Client Contact" at bounding box center [546, 468] width 130 height 14
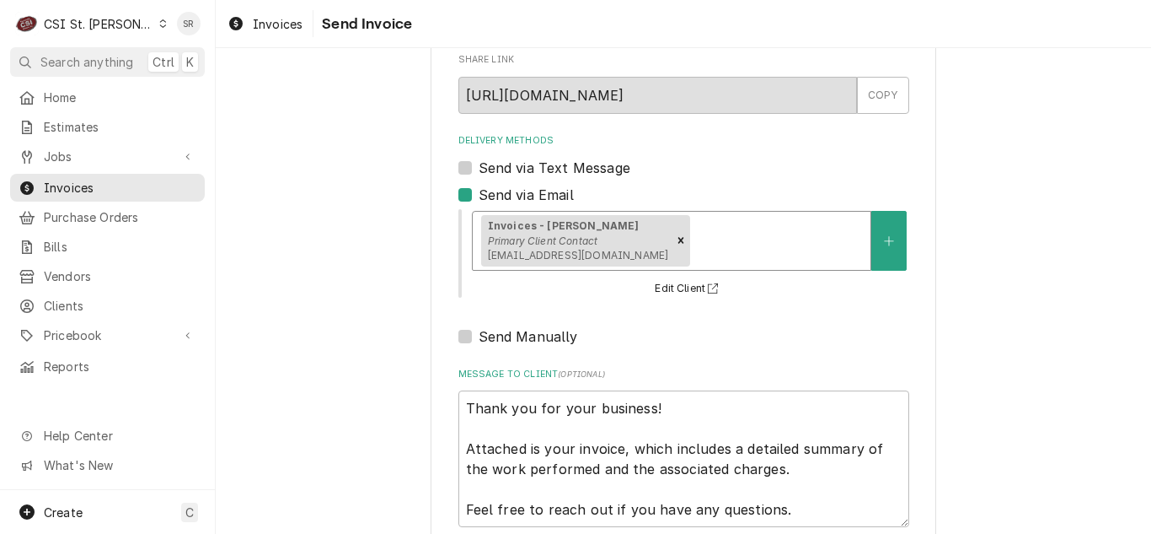
scroll to position [201, 0]
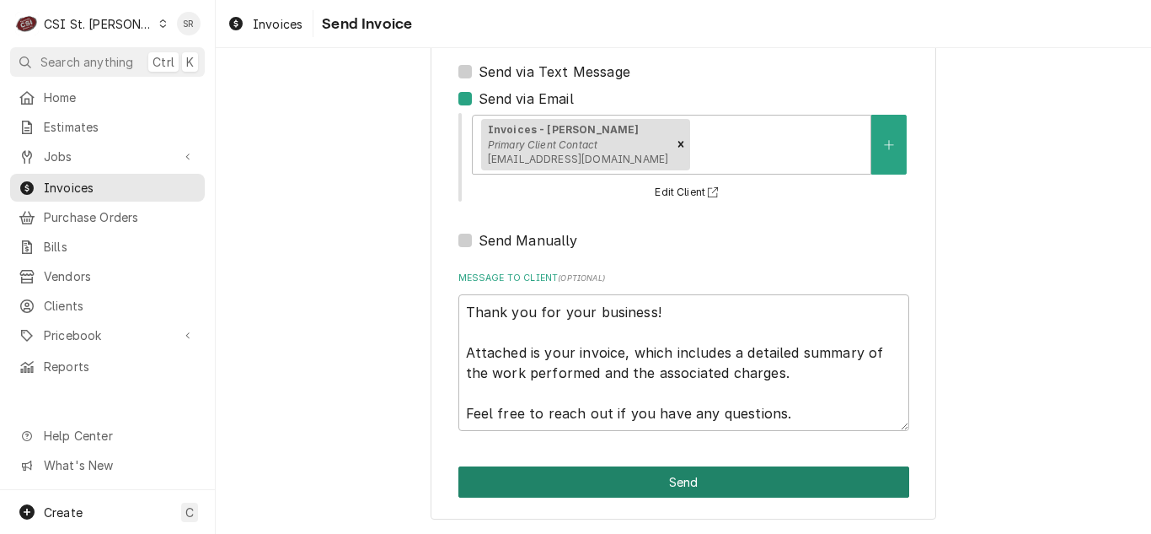
click at [684, 489] on button "Send" at bounding box center [684, 481] width 451 height 31
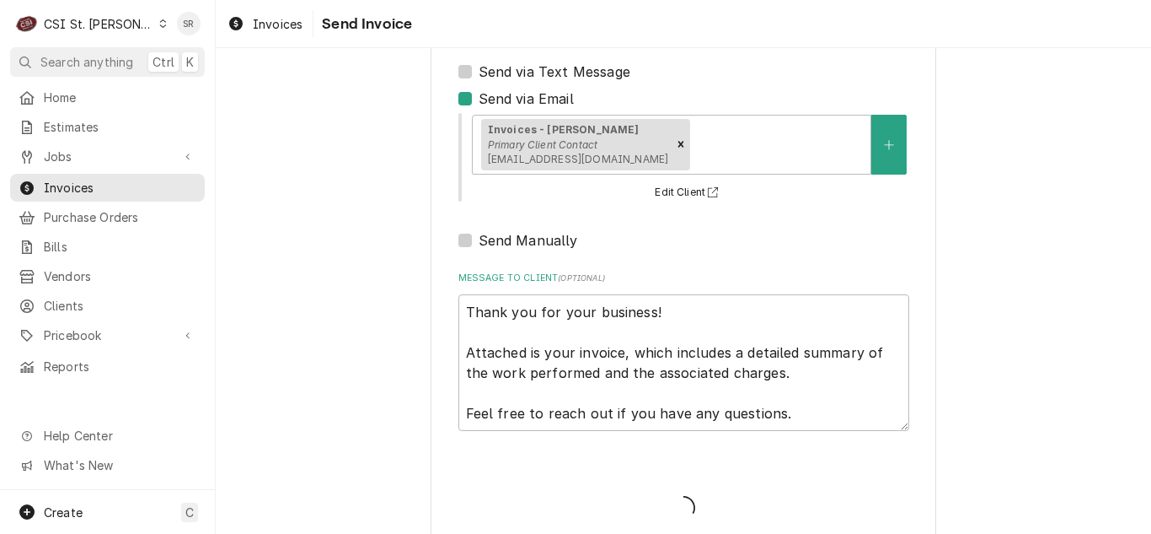
type textarea "x"
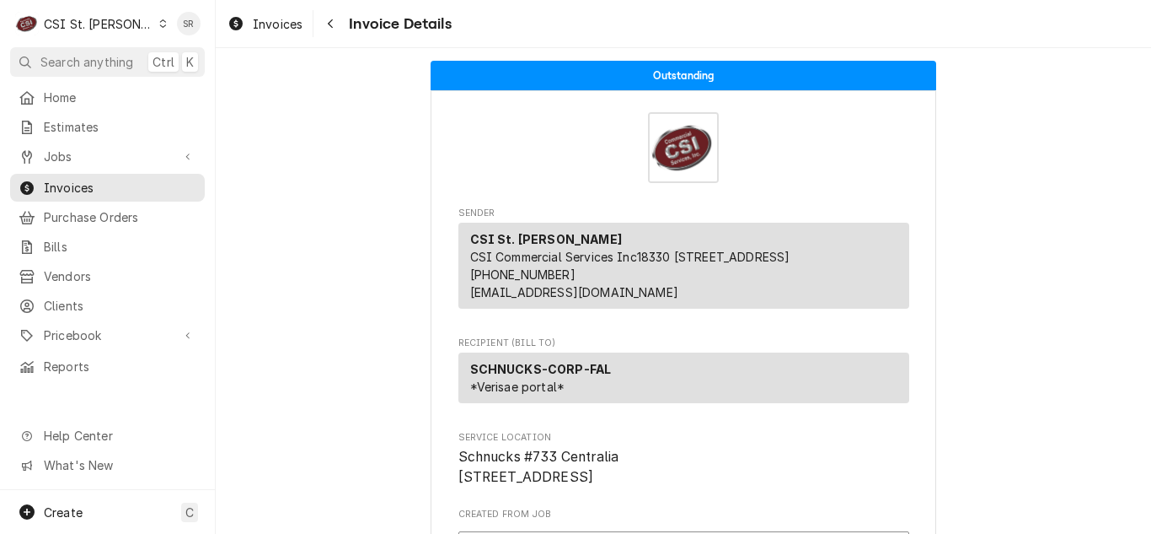
drag, startPoint x: 260, startPoint y: 21, endPoint x: 319, endPoint y: 0, distance: 61.9
click at [260, 21] on span "Invoices" at bounding box center [278, 24] width 50 height 18
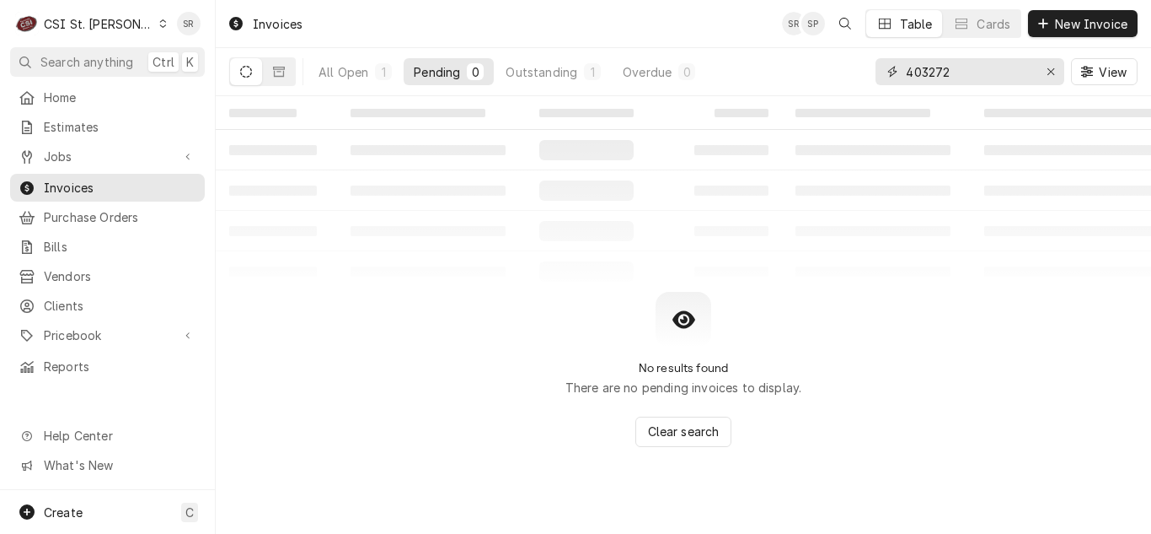
click at [953, 72] on input "403272" at bounding box center [969, 71] width 126 height 27
click at [563, 73] on div "Outstanding" at bounding box center [542, 72] width 72 height 18
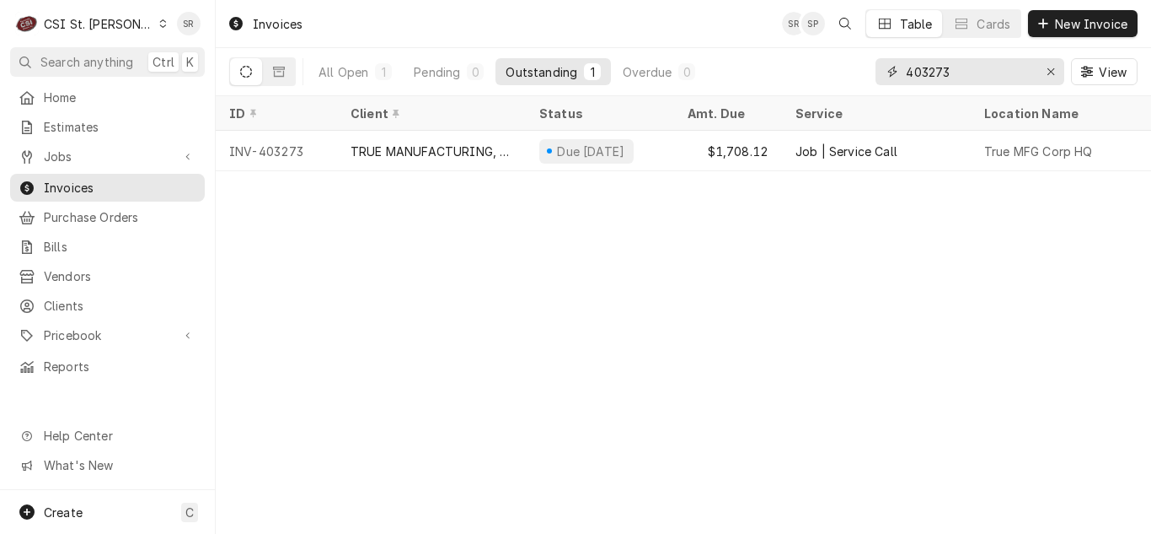
click at [985, 75] on input "403273" at bounding box center [969, 71] width 126 height 27
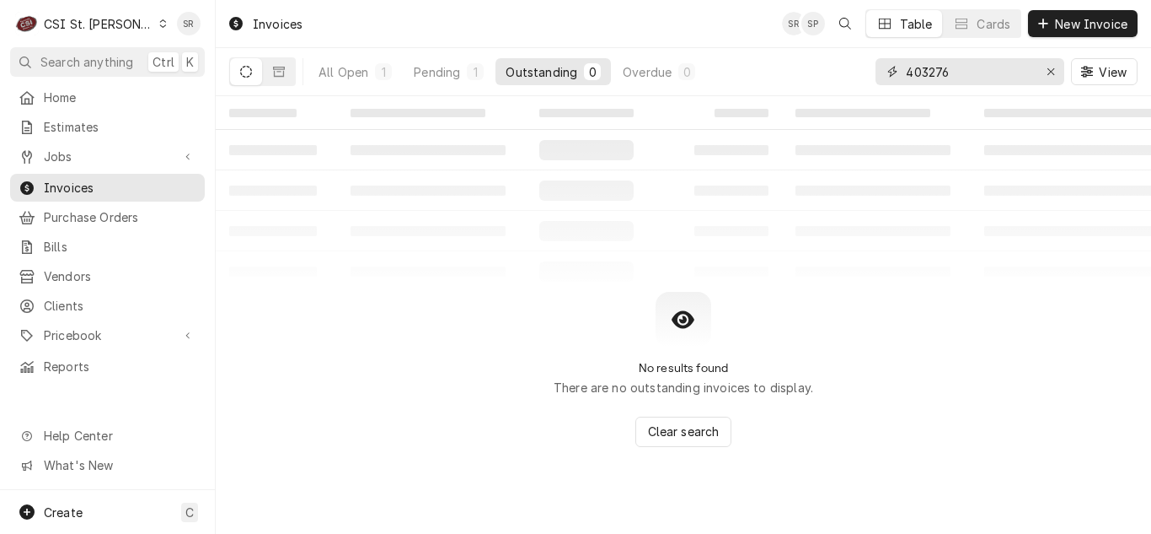
type input "403276"
click at [460, 50] on div "All Open 1 Pending 1 Outstanding 0 Overdue 0" at bounding box center [507, 71] width 397 height 47
click at [453, 69] on div "Pending" at bounding box center [437, 72] width 46 height 18
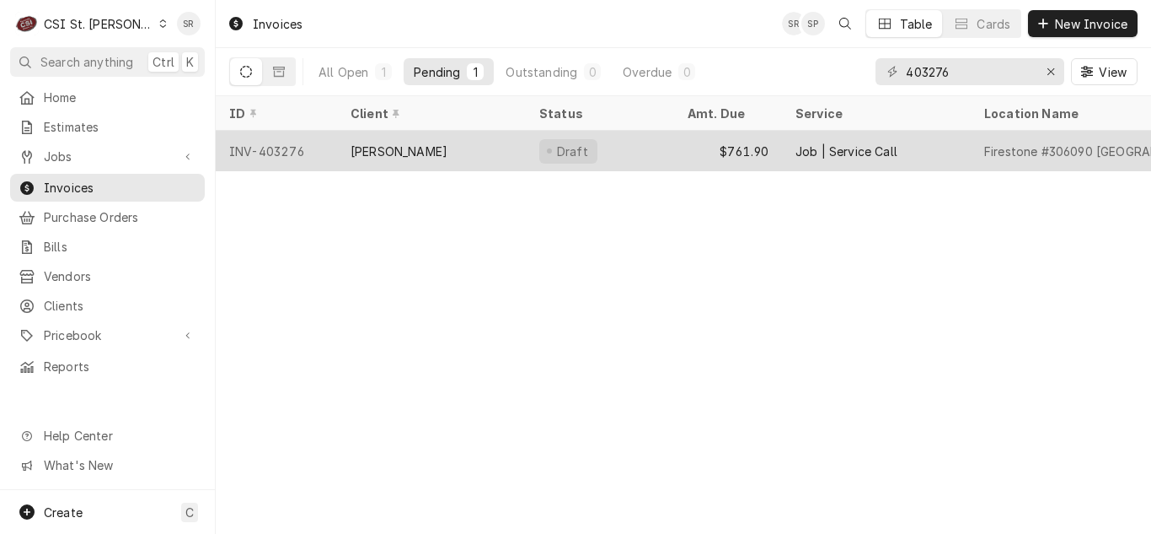
click at [454, 152] on div "Lane Valente" at bounding box center [431, 151] width 189 height 40
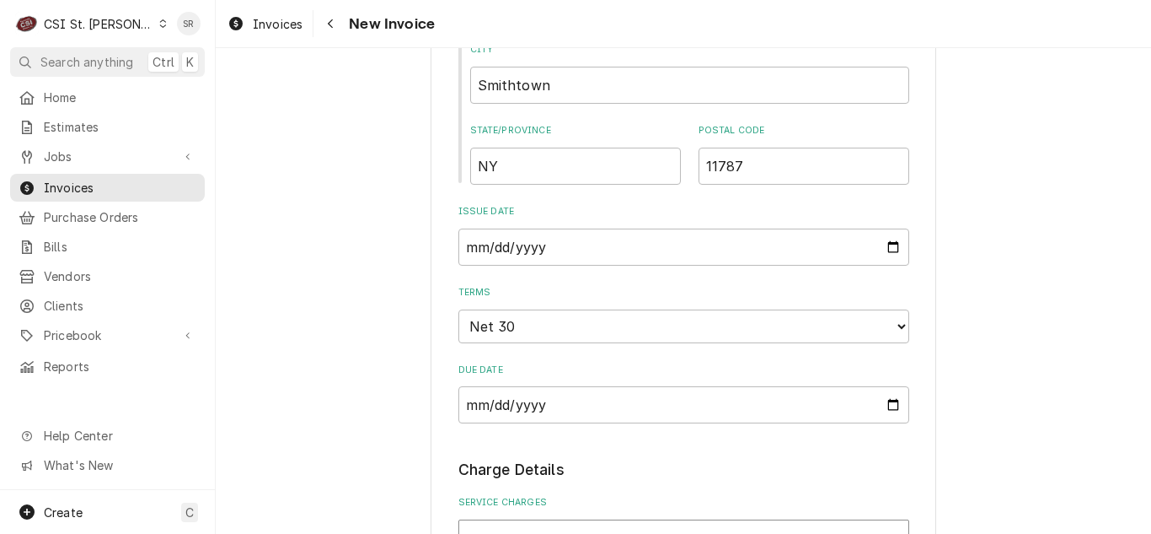
scroll to position [1180, 0]
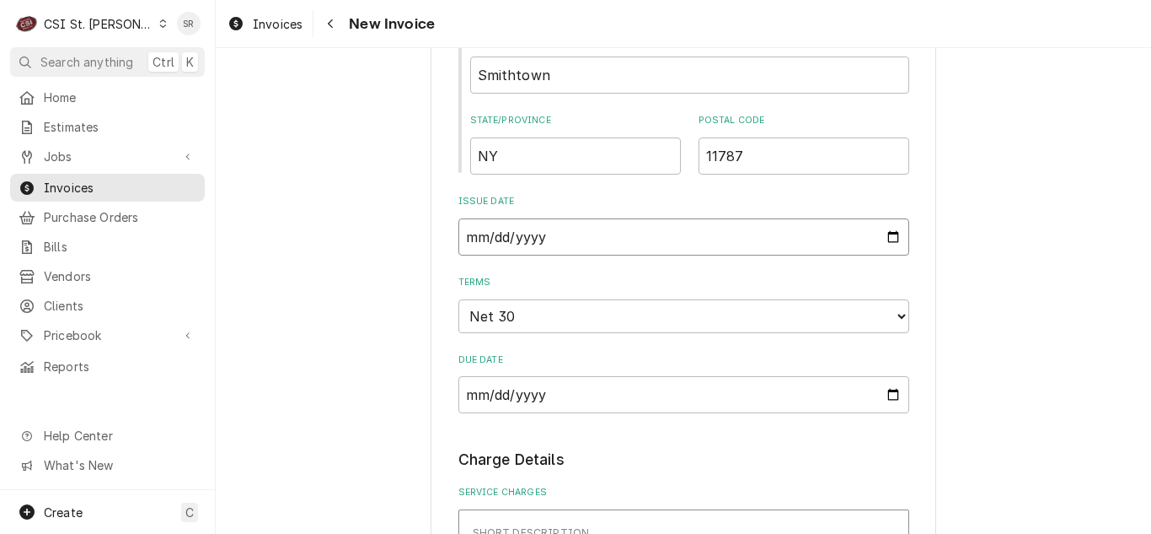
click at [881, 218] on input "2025-08-19" at bounding box center [684, 236] width 451 height 37
type input "2025-08-31"
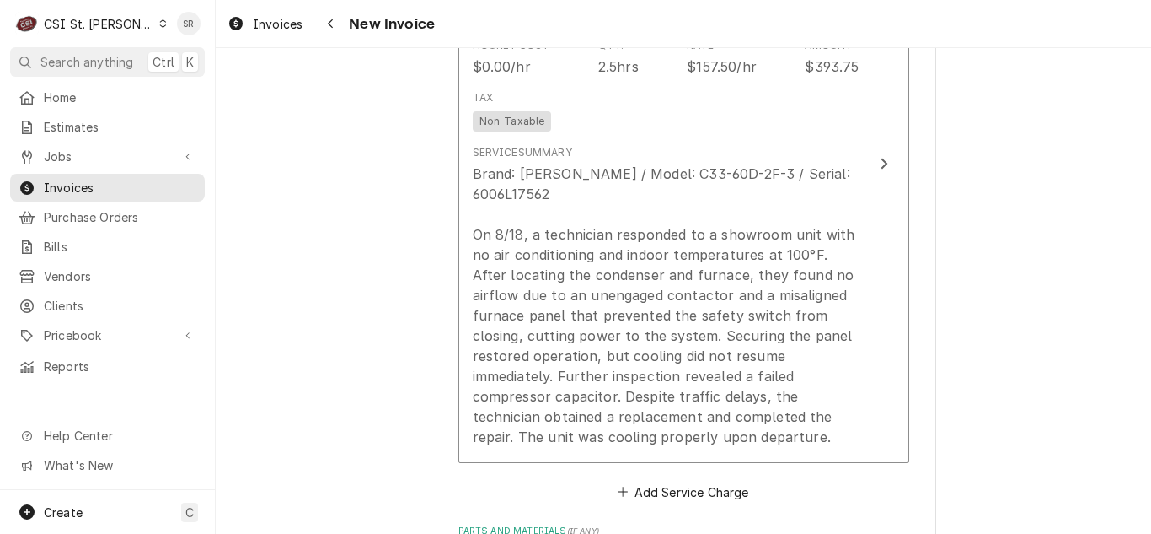
scroll to position [1854, 0]
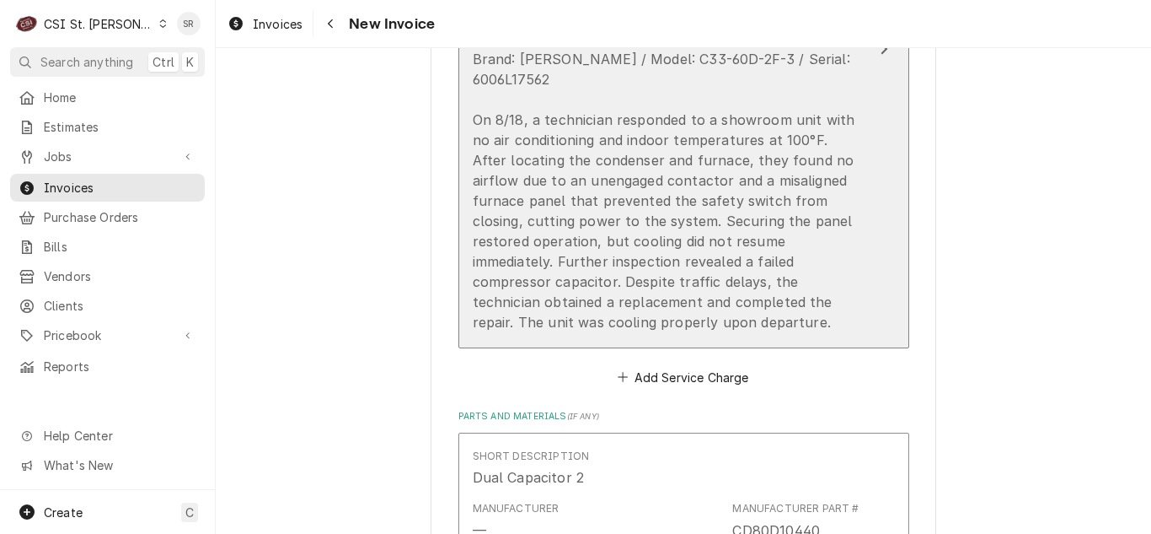
click at [716, 210] on div "Brand: Lennox / Model: C33-60D-2F-3 / Serial: 6006L17562 On 8/18, a technician …" at bounding box center [666, 190] width 387 height 283
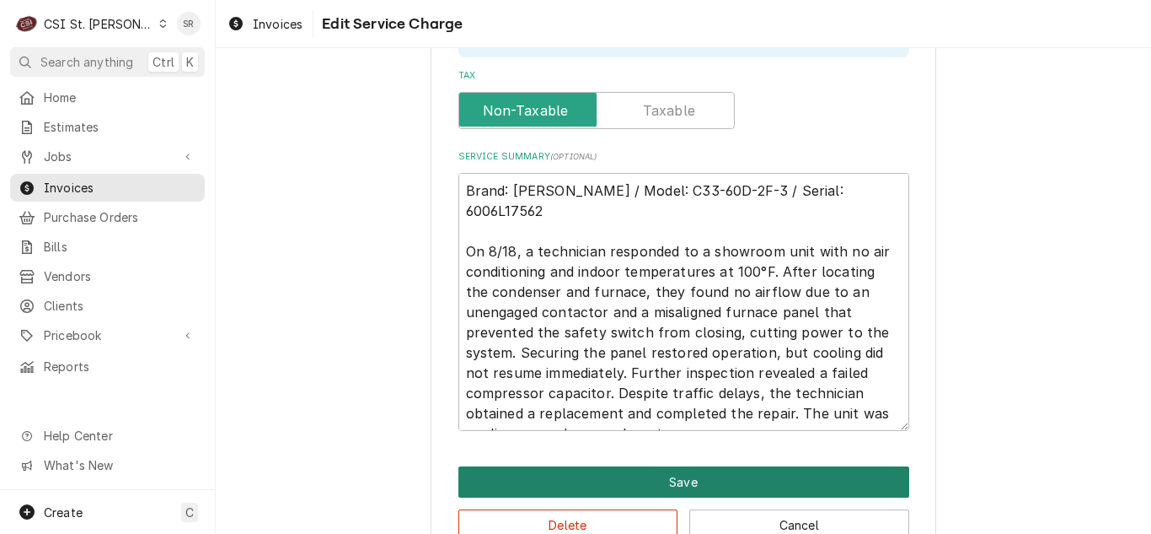
scroll to position [745, 0]
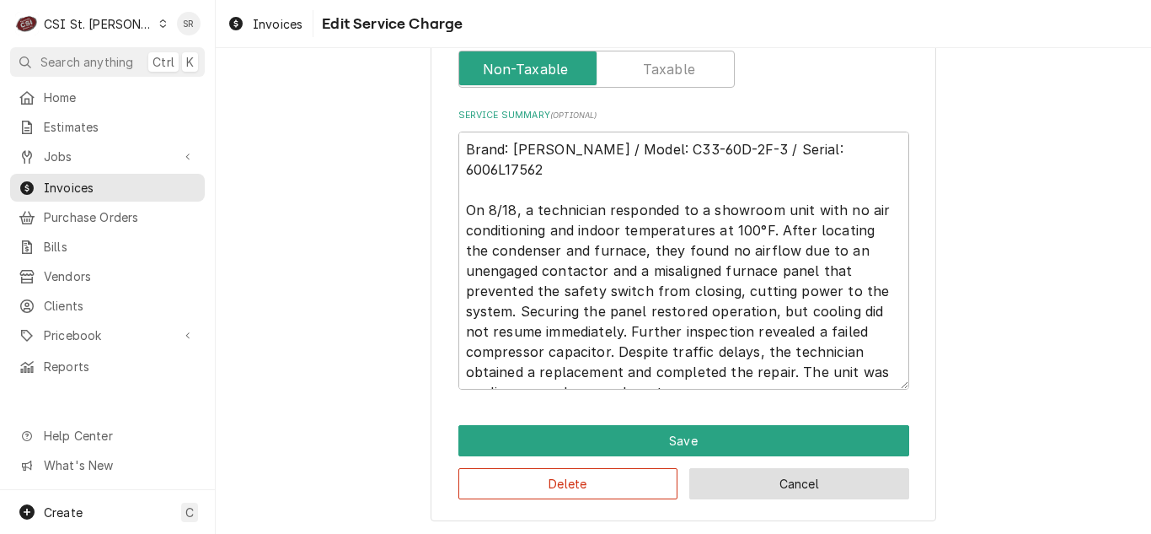
click at [762, 490] on button "Cancel" at bounding box center [799, 483] width 220 height 31
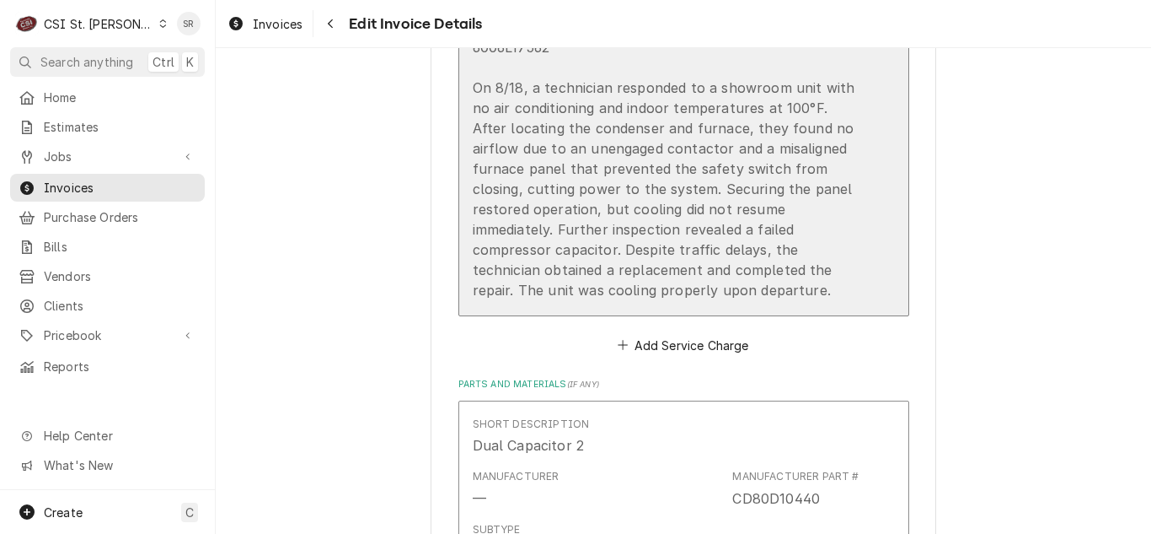
click at [688, 219] on div "Brand: Lennox / Model: C33-60D-2F-3 / Serial: 6006L17562 On 8/18, a technician …" at bounding box center [666, 158] width 387 height 283
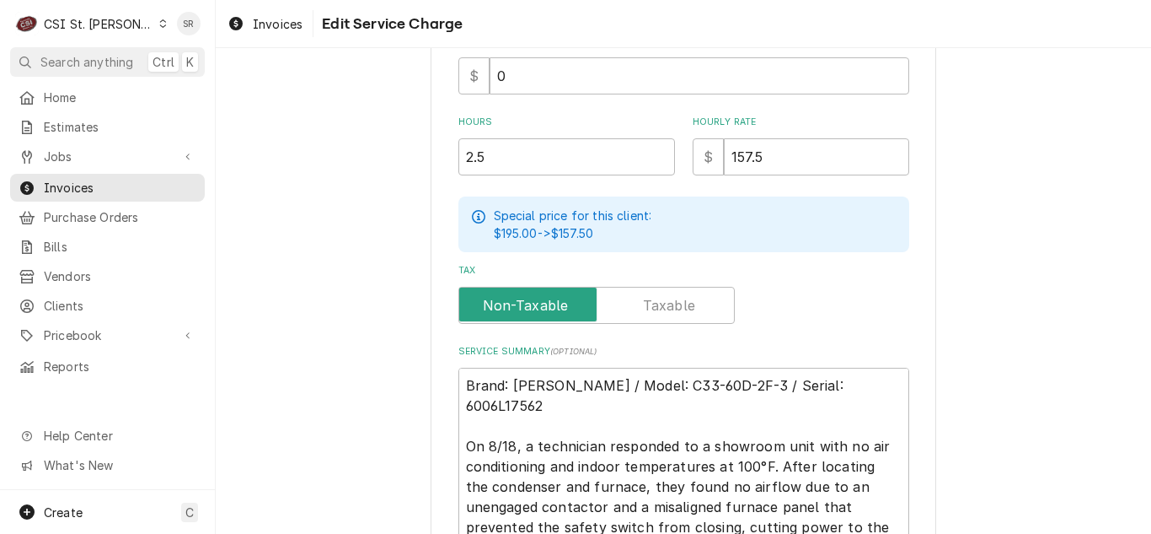
scroll to position [745, 0]
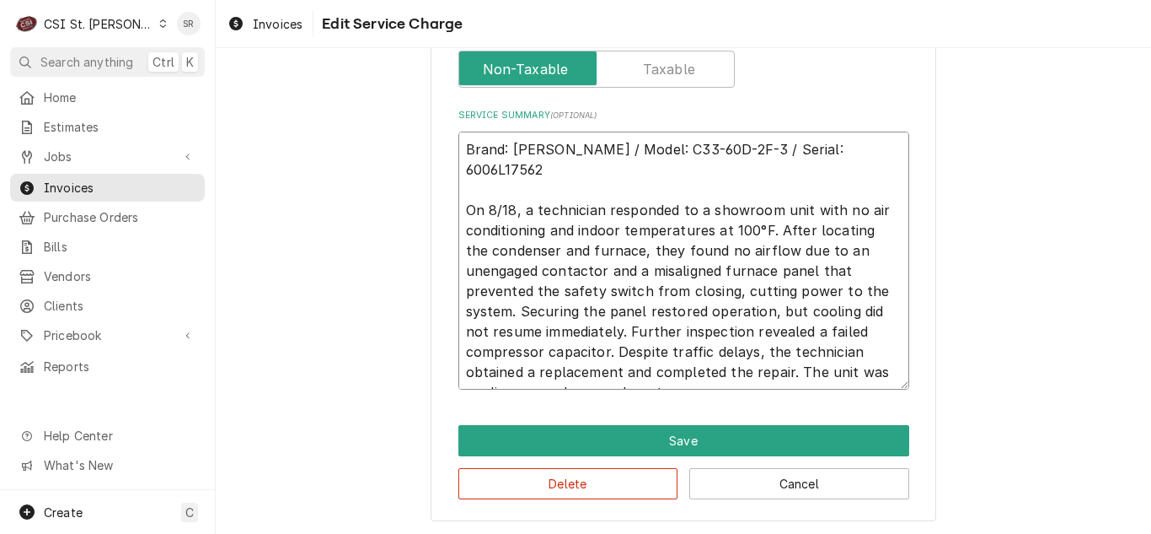
drag, startPoint x: 676, startPoint y: 377, endPoint x: 443, endPoint y: 191, distance: 298.2
click at [752, 483] on button "Cancel" at bounding box center [799, 483] width 220 height 31
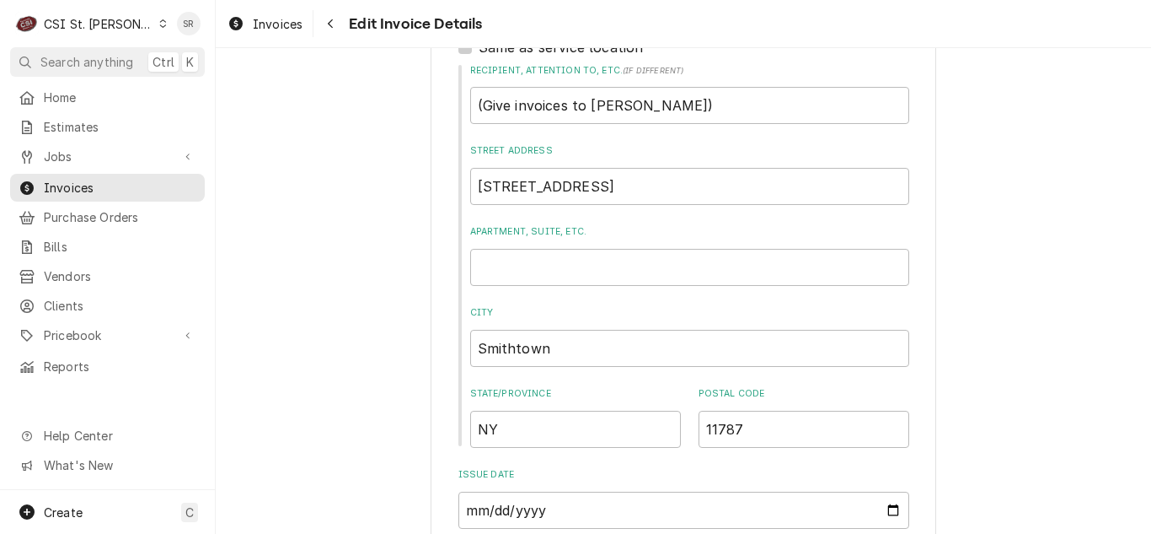
scroll to position [401, 0]
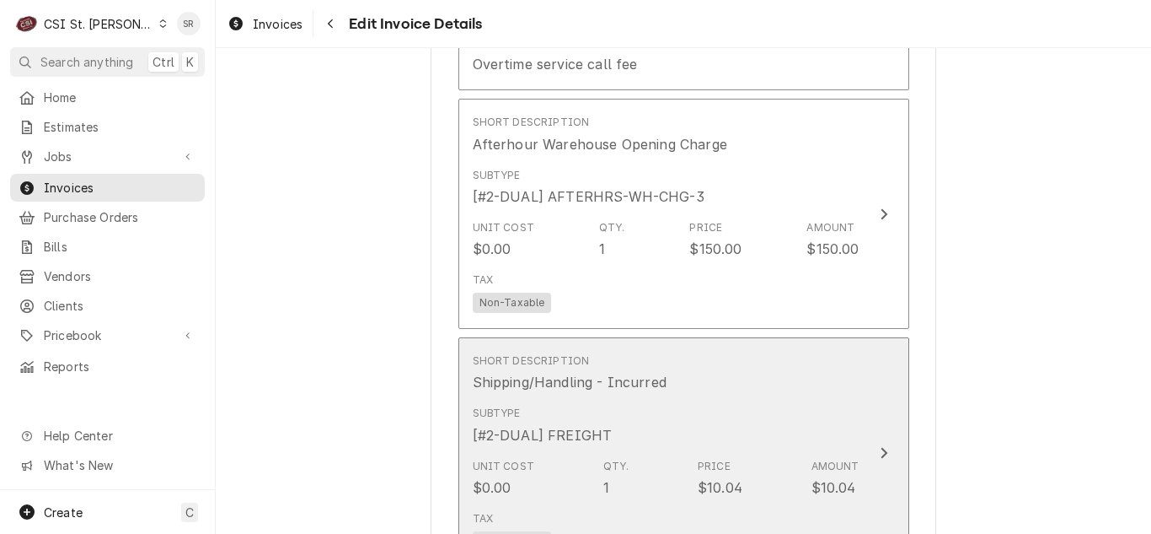
click at [689, 407] on div "Subtype [#2-DUAL] FREIGHT" at bounding box center [666, 425] width 387 height 52
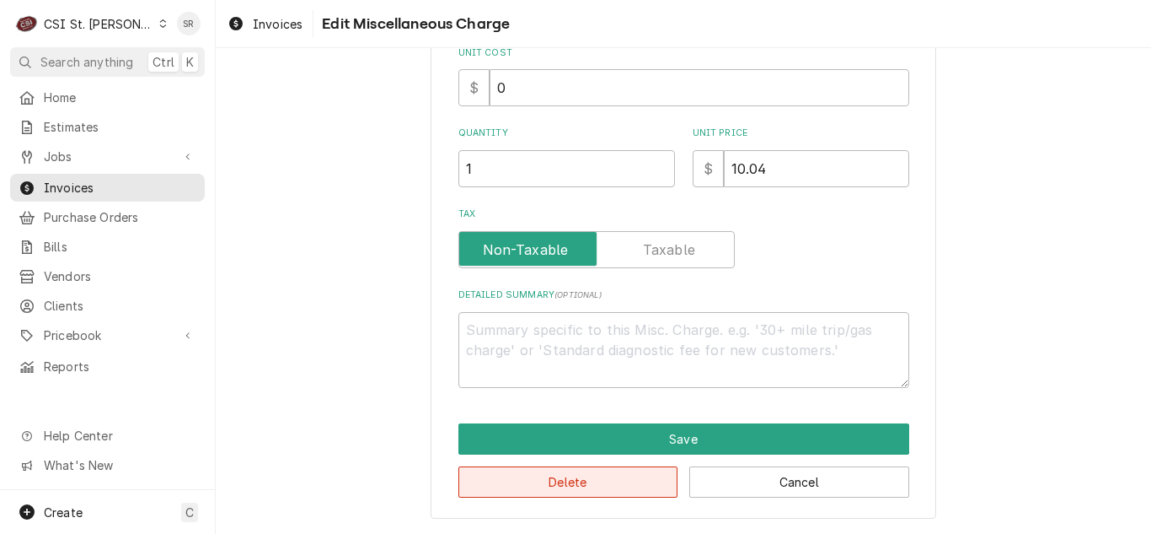
click at [618, 469] on button "Delete" at bounding box center [569, 481] width 220 height 31
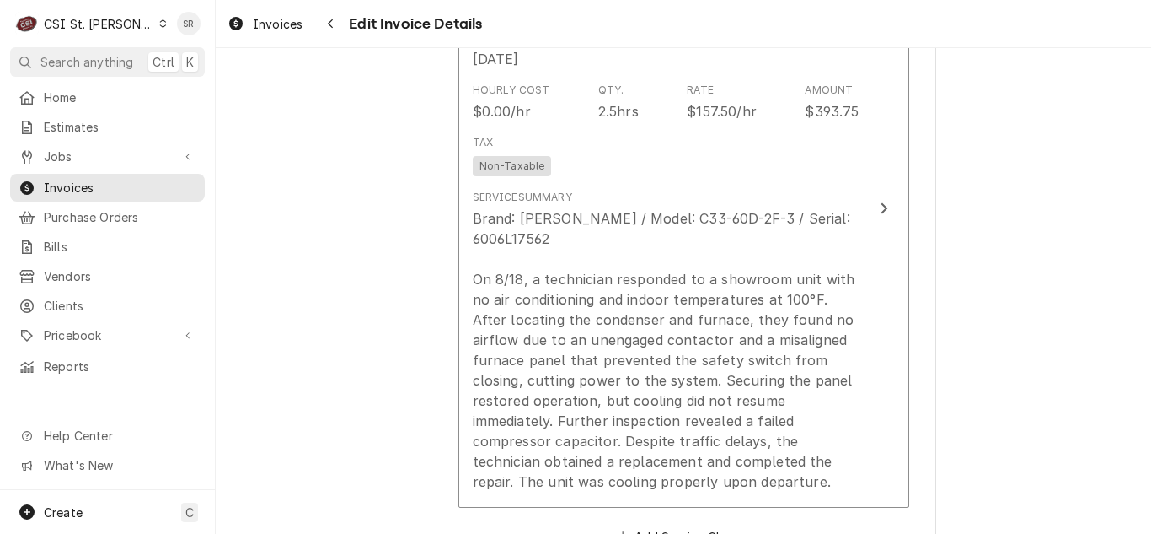
scroll to position [1727, 0]
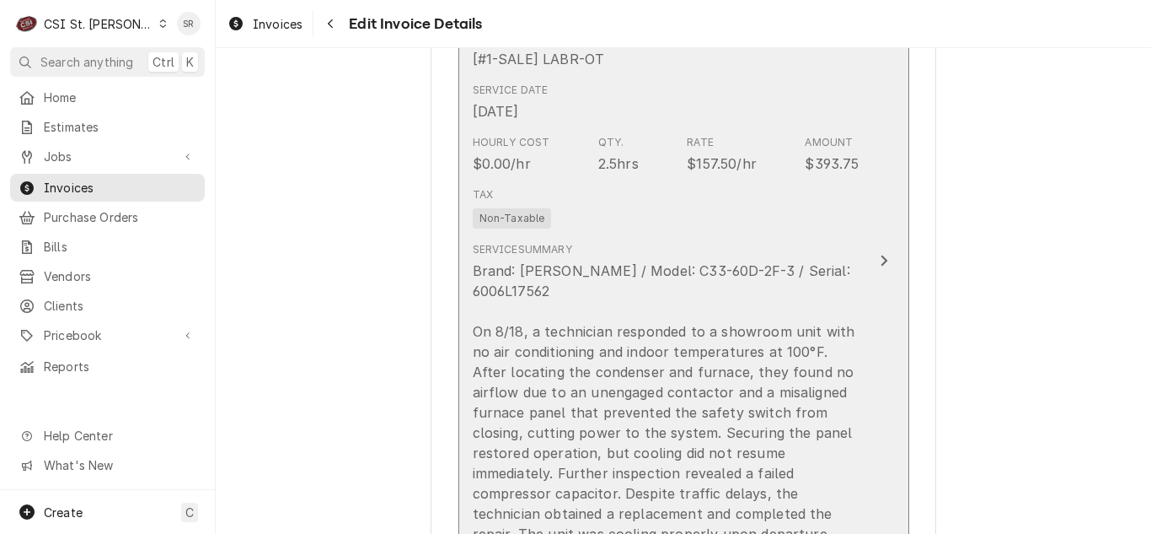
click at [701, 432] on div "Brand: Lennox / Model: C33-60D-2F-3 / Serial: 6006L17562 On 8/18, a technician …" at bounding box center [666, 401] width 387 height 283
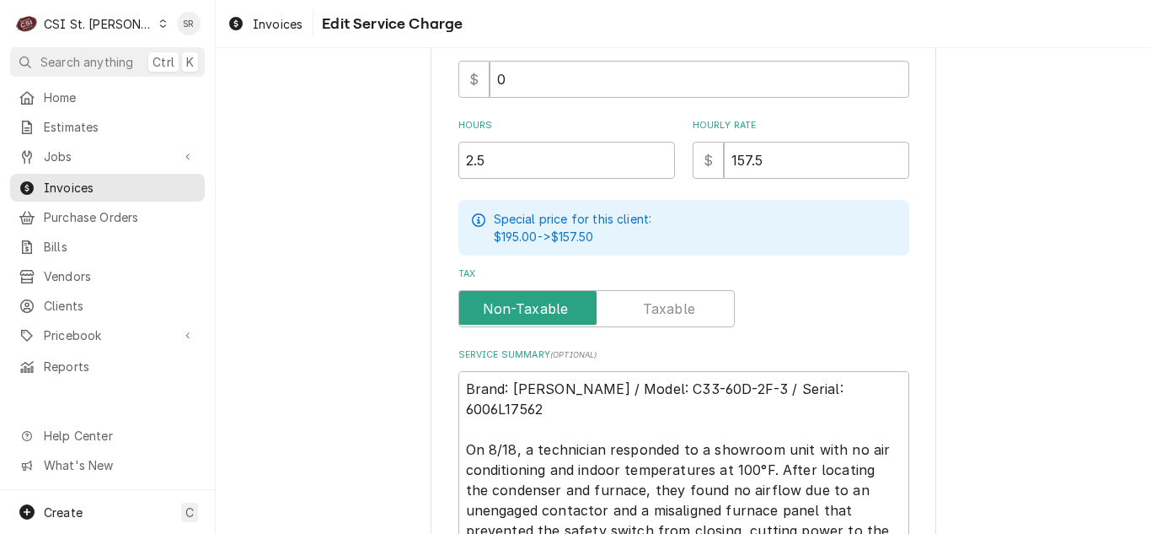
scroll to position [745, 0]
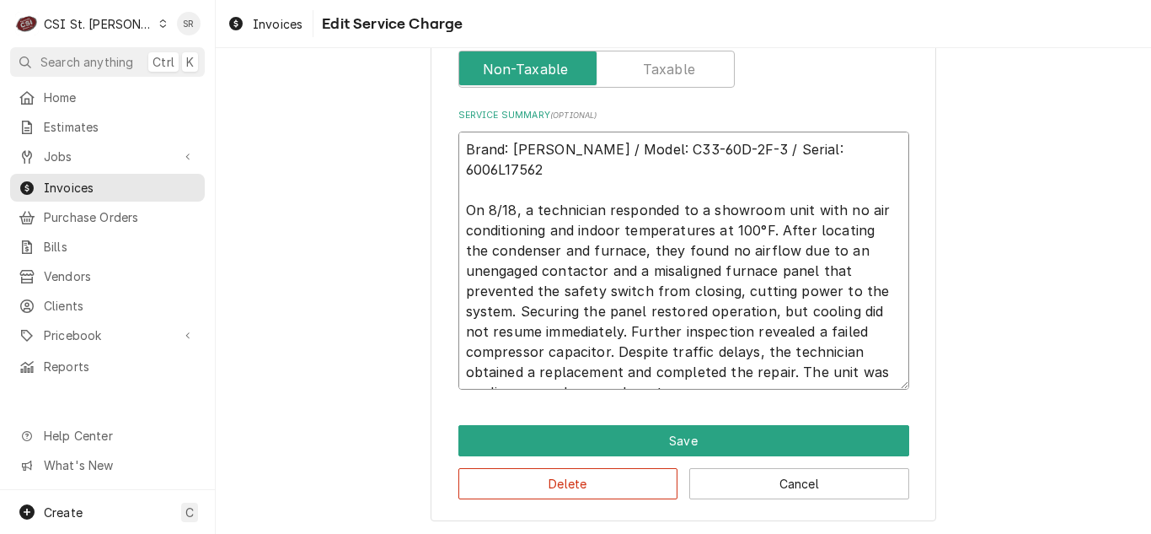
drag, startPoint x: 758, startPoint y: 328, endPoint x: 612, endPoint y: 330, distance: 145.8
click at [612, 330] on textarea "Brand: Lennox / Model: C33-60D-2F-3 / Serial: 6006L17562 On 8/18, a technician …" at bounding box center [684, 260] width 451 height 258
type textarea "x"
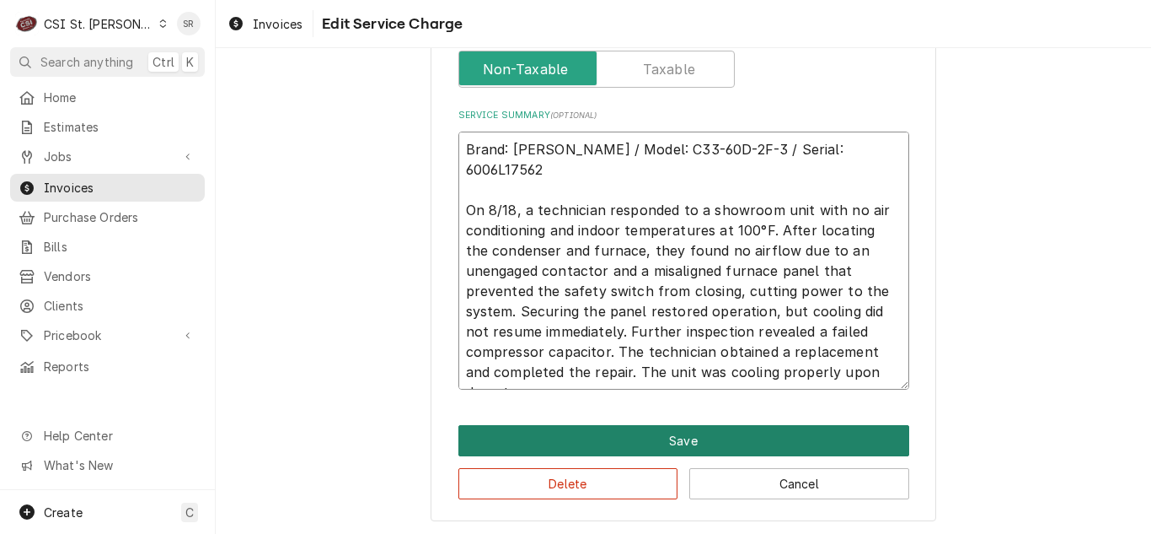
type textarea "Brand: Lennox / Model: C33-60D-2F-3 / Serial: 6006L17562 On 8/18, a technician …"
click at [681, 444] on button "Save" at bounding box center [684, 440] width 451 height 31
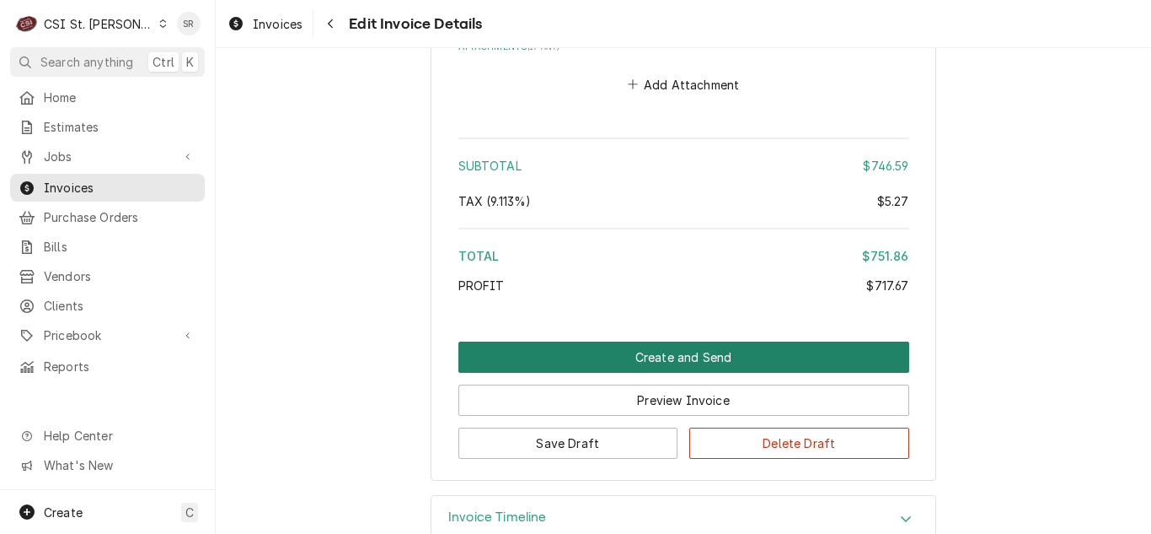
click at [677, 341] on button "Create and Send" at bounding box center [684, 356] width 451 height 31
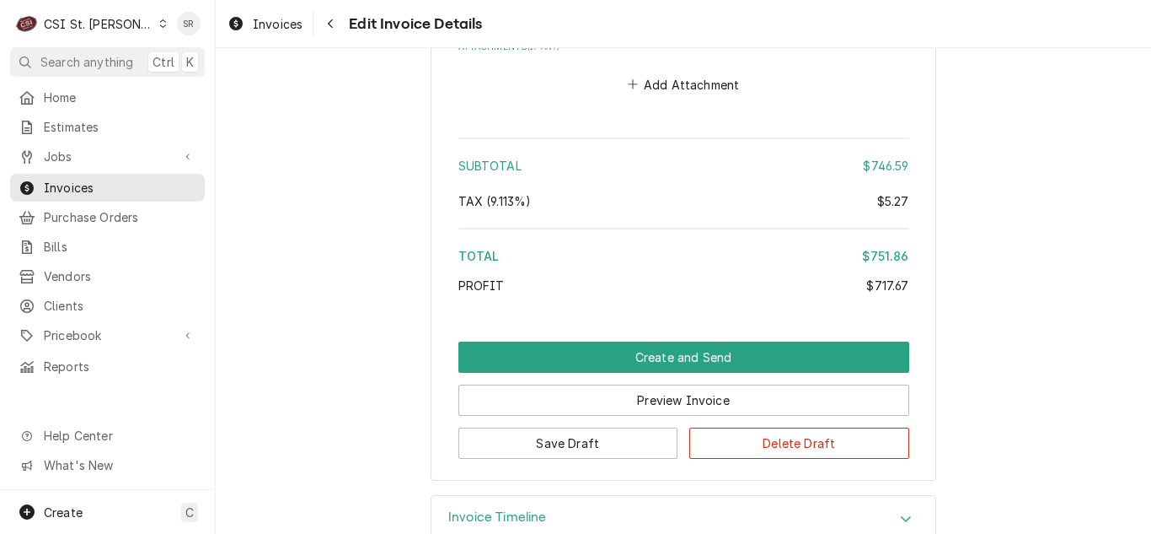
scroll to position [3528, 0]
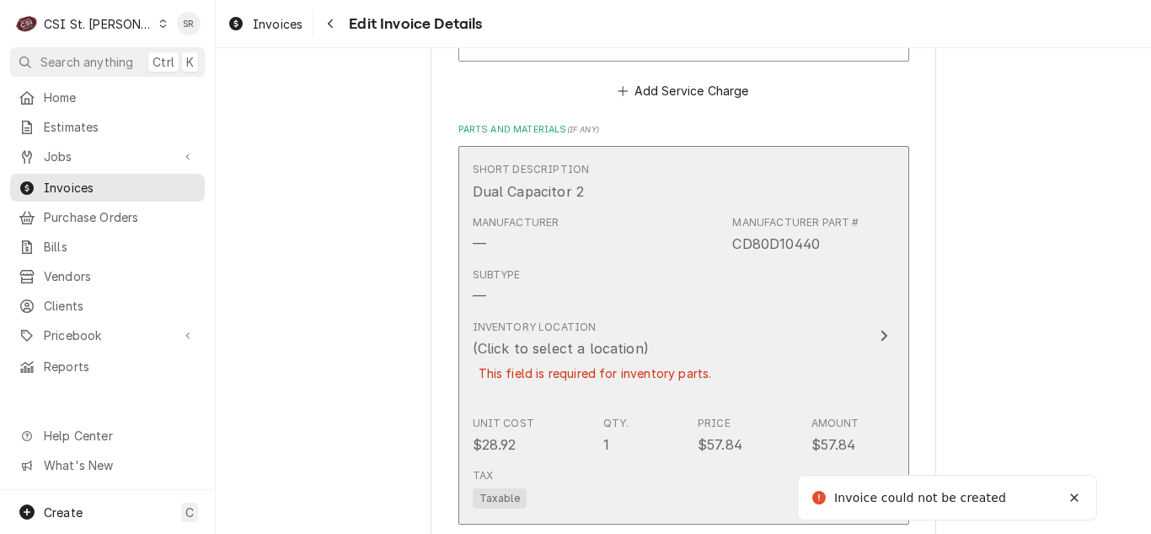
click at [630, 319] on div "Inventory Location (Click to select a location) This field is required for inve…" at bounding box center [595, 360] width 245 height 83
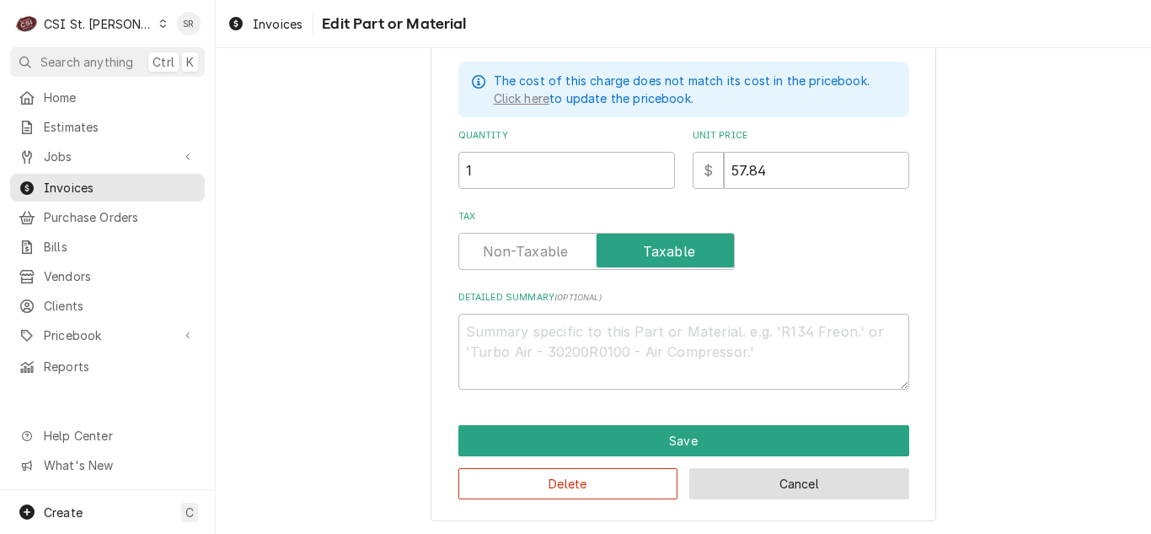
click at [740, 488] on button "Cancel" at bounding box center [799, 483] width 220 height 31
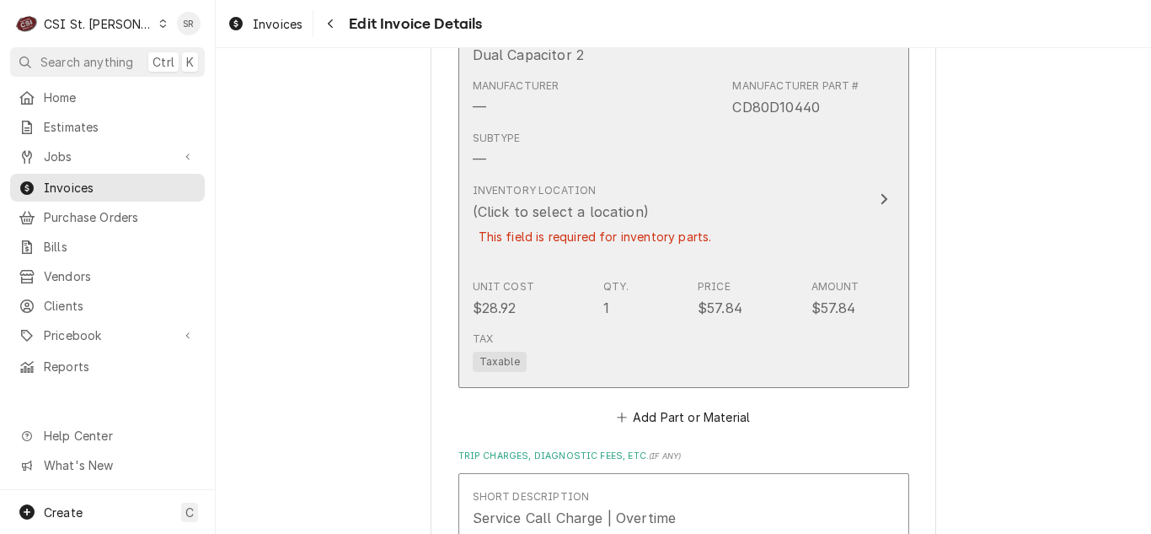
click at [666, 183] on div "Inventory Location (Click to select a location) This field is required for inve…" at bounding box center [595, 224] width 245 height 83
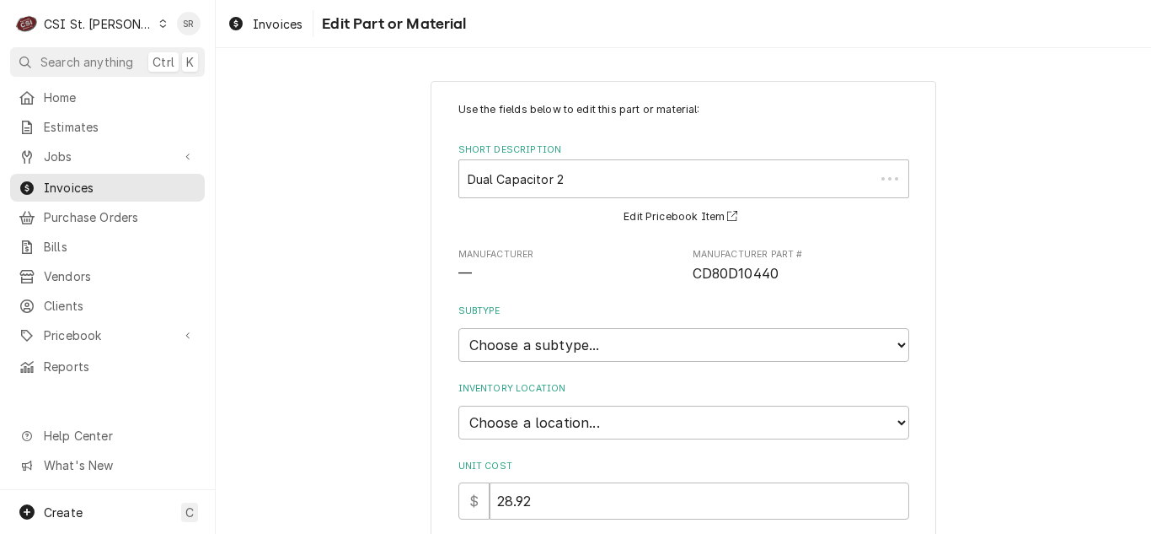
type textarea "x"
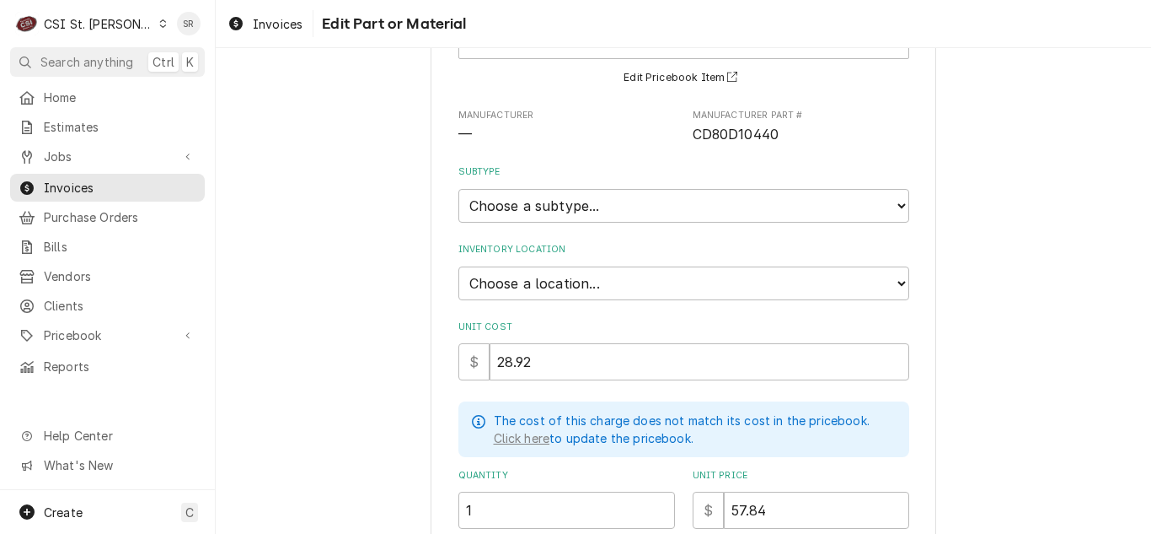
scroll to position [253, 0]
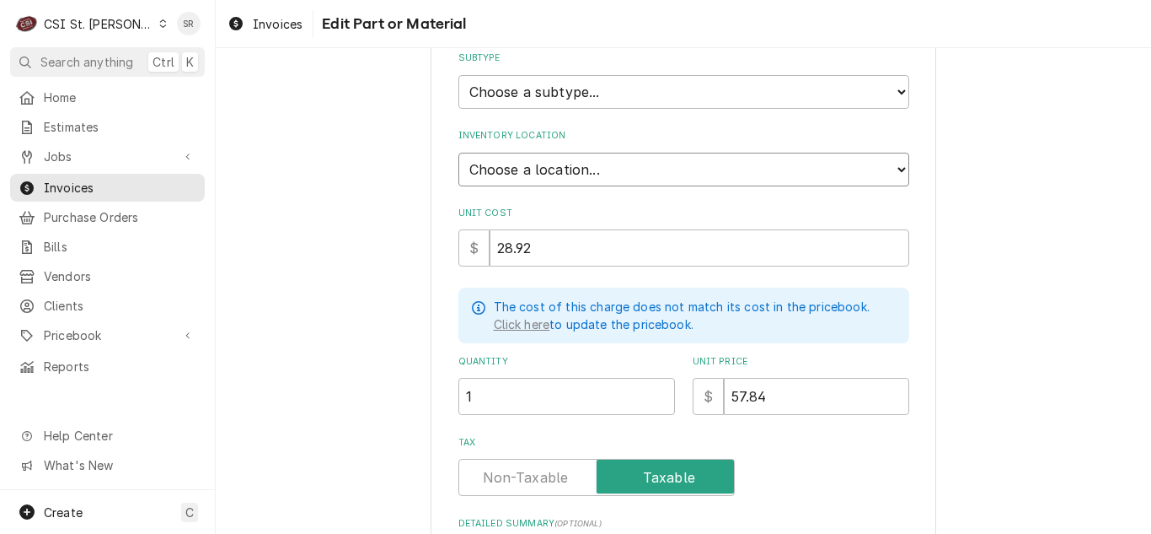
click at [580, 171] on select "Choose a location... 00 | STL WAREHOUSE 01 | CHUCK WAMBOLDT V#93 01 | COURTNEY …" at bounding box center [684, 170] width 451 height 34
select select "1532"
click at [459, 153] on select "Choose a location... 00 | STL WAREHOUSE 01 | CHUCK WAMBOLDT V#93 01 | COURTNEY …" at bounding box center [684, 170] width 451 height 34
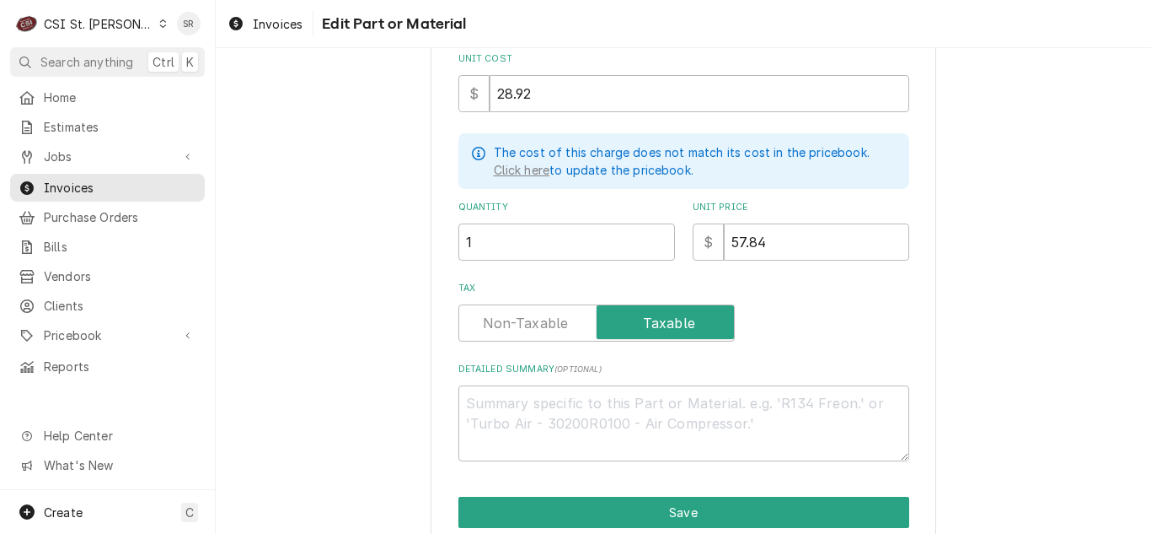
scroll to position [142, 0]
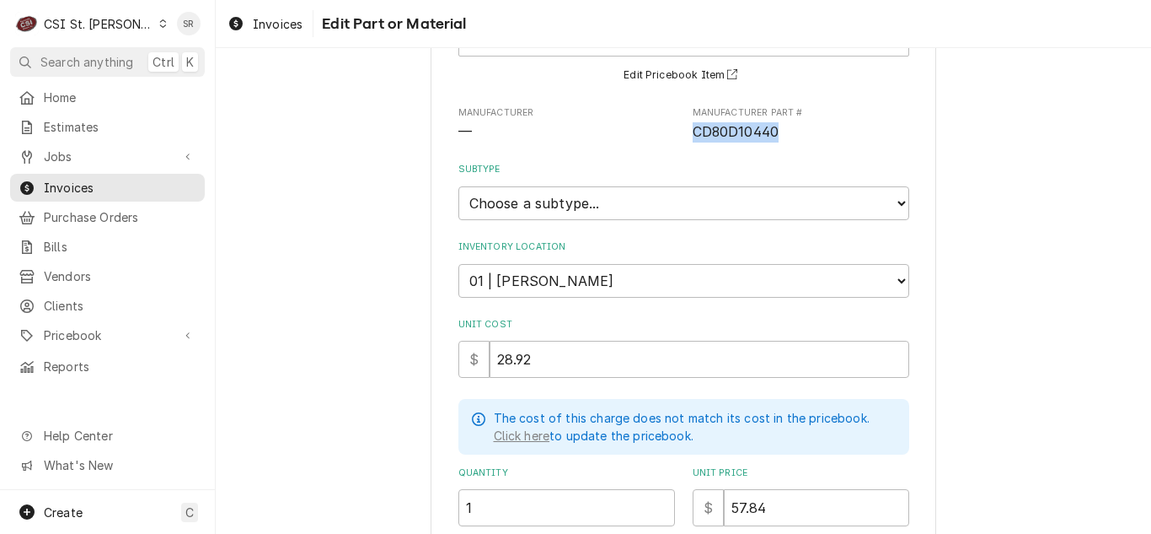
drag, startPoint x: 774, startPoint y: 133, endPoint x: 689, endPoint y: 132, distance: 85.1
click at [693, 132] on span "CD80D10440" at bounding box center [801, 132] width 217 height 20
copy span "CD80D10440"
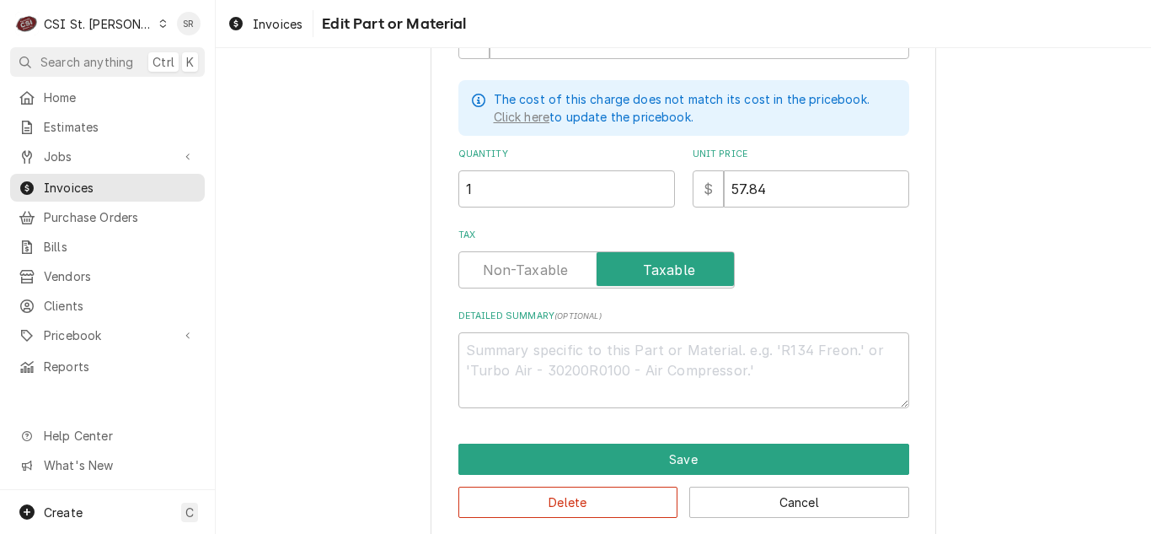
scroll to position [479, 0]
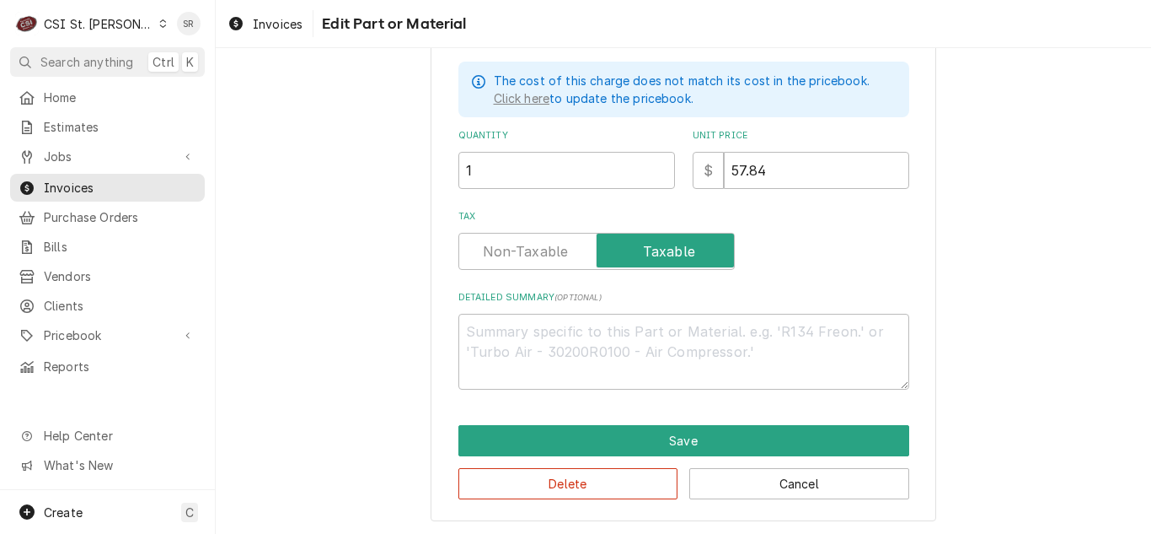
click at [724, 464] on div "Delete Cancel" at bounding box center [684, 477] width 451 height 43
click at [621, 476] on button "Delete" at bounding box center [569, 483] width 220 height 31
type textarea "x"
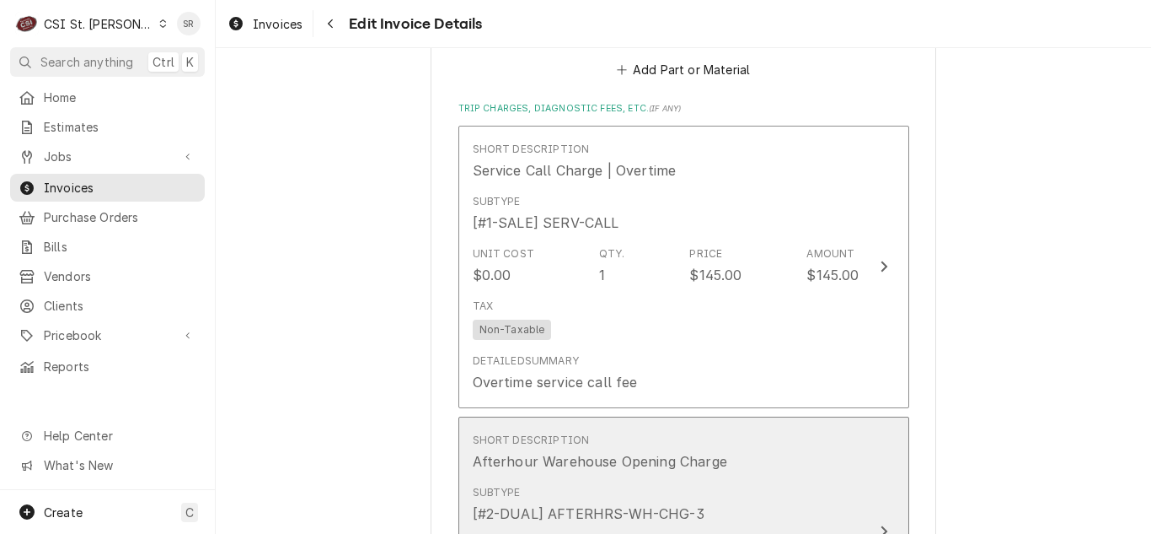
scroll to position [2115, 0]
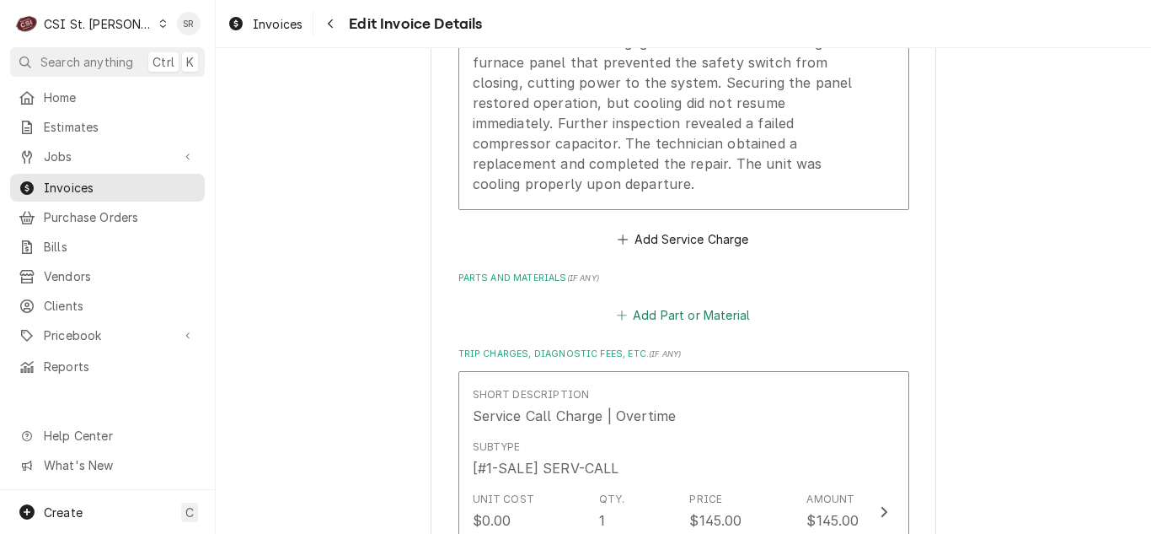
click at [667, 303] on button "Add Part or Material" at bounding box center [683, 315] width 139 height 24
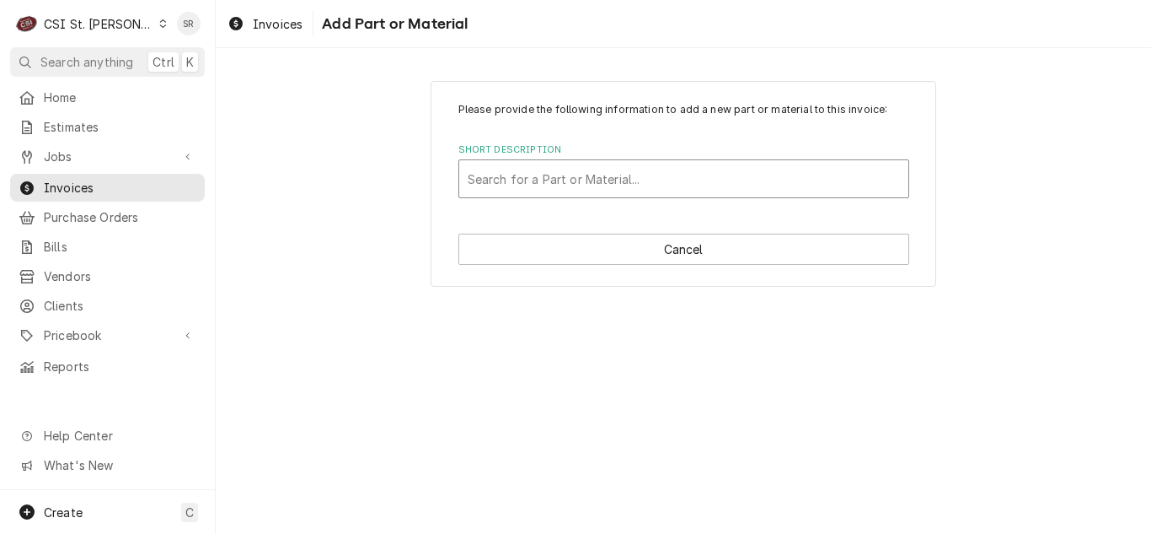
click at [593, 169] on div "Short Description" at bounding box center [684, 179] width 432 height 30
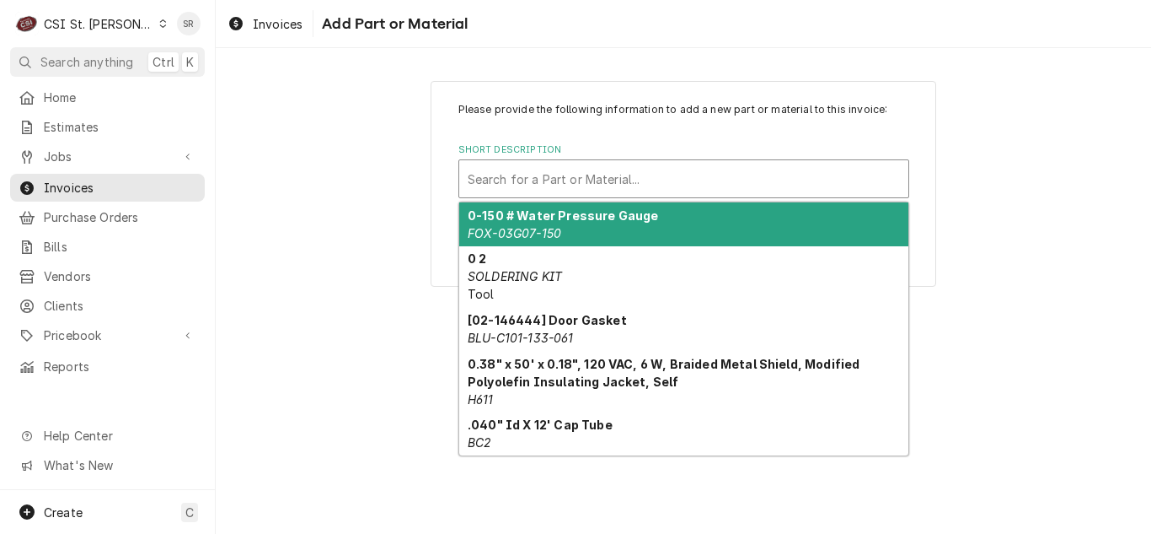
paste input "CD80D10440"
type input "CD80D10440"
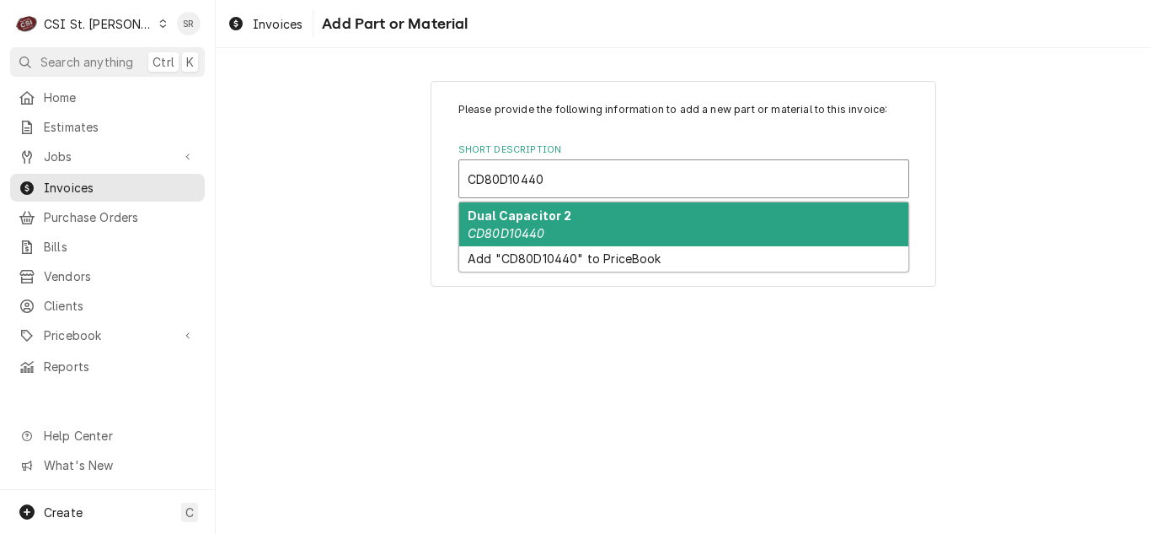
click at [574, 219] on div "Dual Capacitor 2 CD80D10440" at bounding box center [683, 224] width 449 height 44
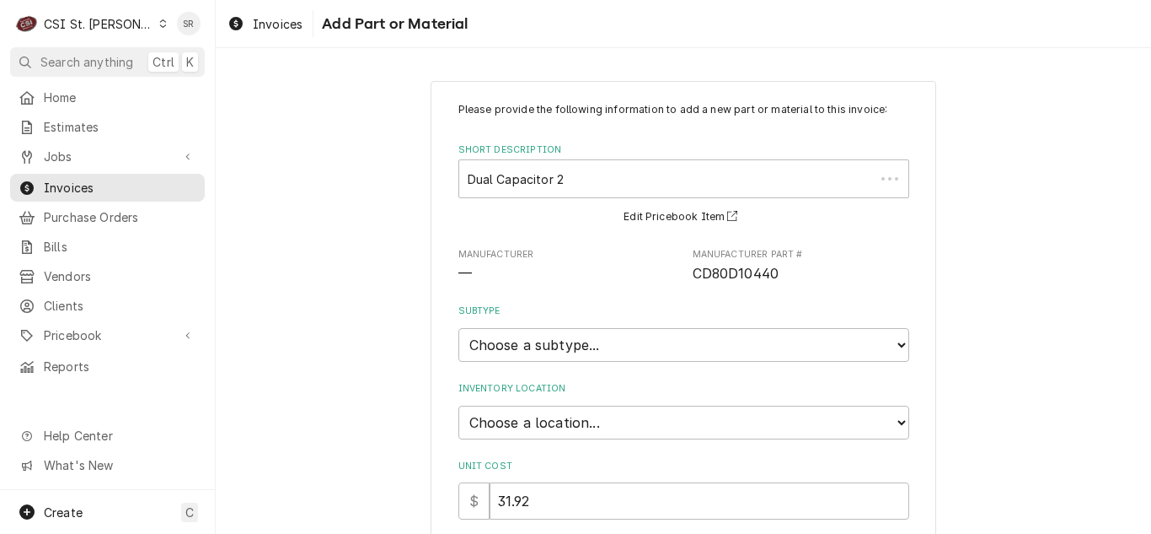
type textarea "x"
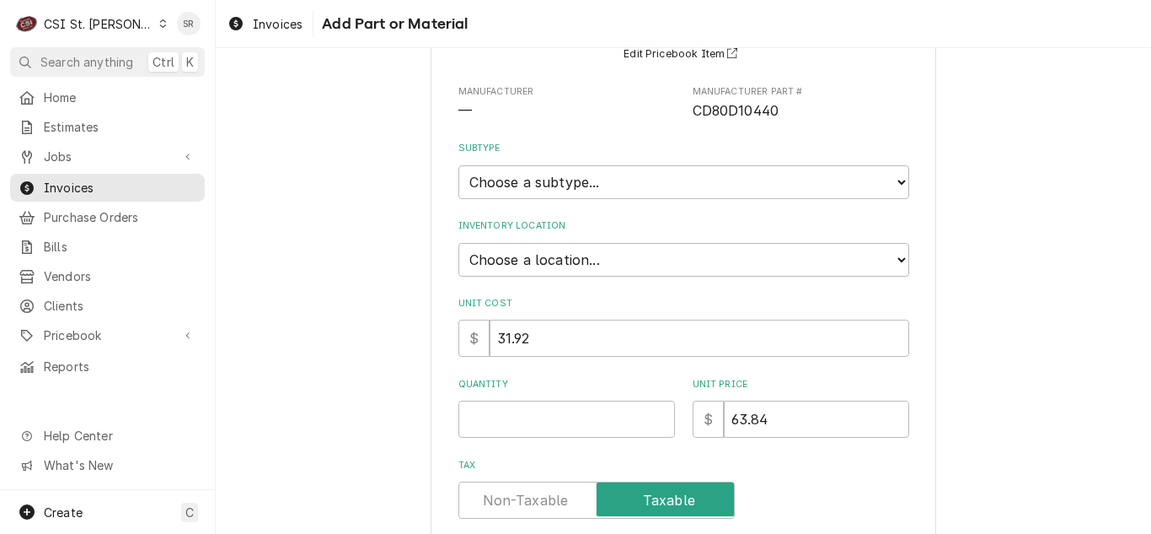
scroll to position [169, 0]
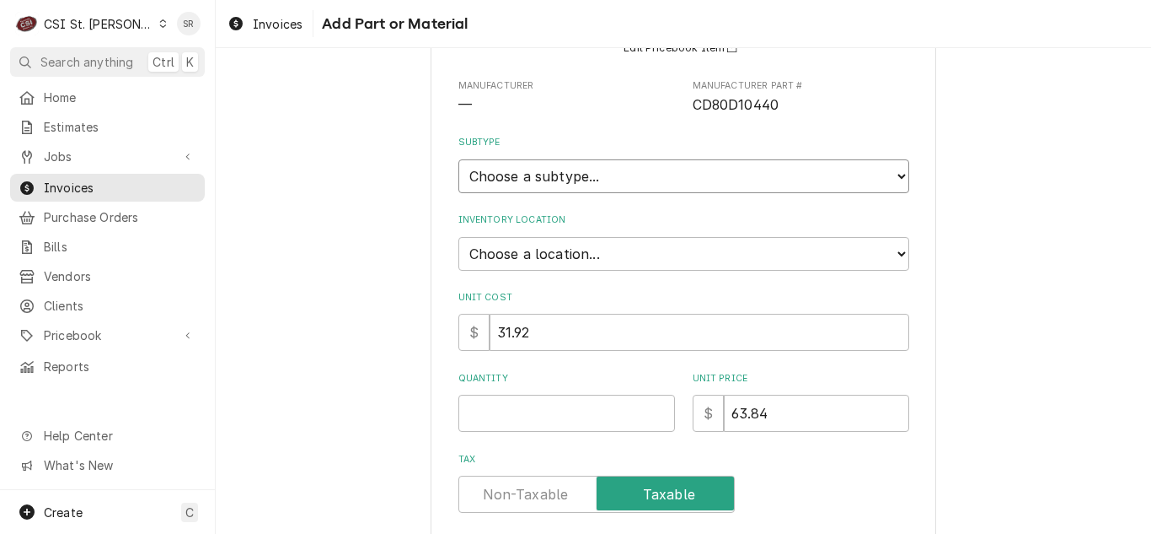
click at [570, 179] on select "Choose a subtype... [#2-DUAL] AFTERHRS-WH-CHG-2 [#2-DUAL] BEV-EQUIP [#2-DUAL] B…" at bounding box center [684, 176] width 451 height 34
select select "1"
click at [459, 159] on select "Choose a subtype... [#2-DUAL] AFTERHRS-WH-CHG-2 [#2-DUAL] BEV-EQUIP [#2-DUAL] B…" at bounding box center [684, 176] width 451 height 34
type textarea "x"
click at [589, 249] on select "Choose a location... 00 | STL WAREHOUSE 01 | CHUCK WAMBOLDT V#93 01 | COURTNEY …" at bounding box center [684, 254] width 451 height 34
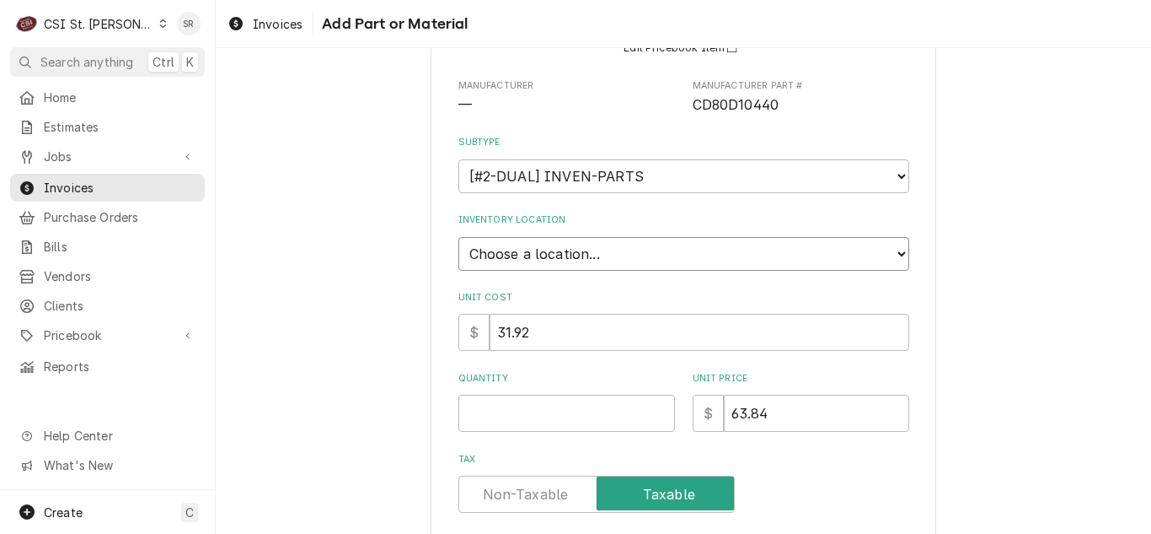
select select "1532"
click at [459, 237] on select "Choose a location... 00 | STL WAREHOUSE 01 | CHUCK WAMBOLDT V#93 01 | COURTNEY …" at bounding box center [684, 254] width 451 height 34
click at [520, 412] on input "Quantity" at bounding box center [567, 412] width 217 height 37
type textarea "x"
type input "1"
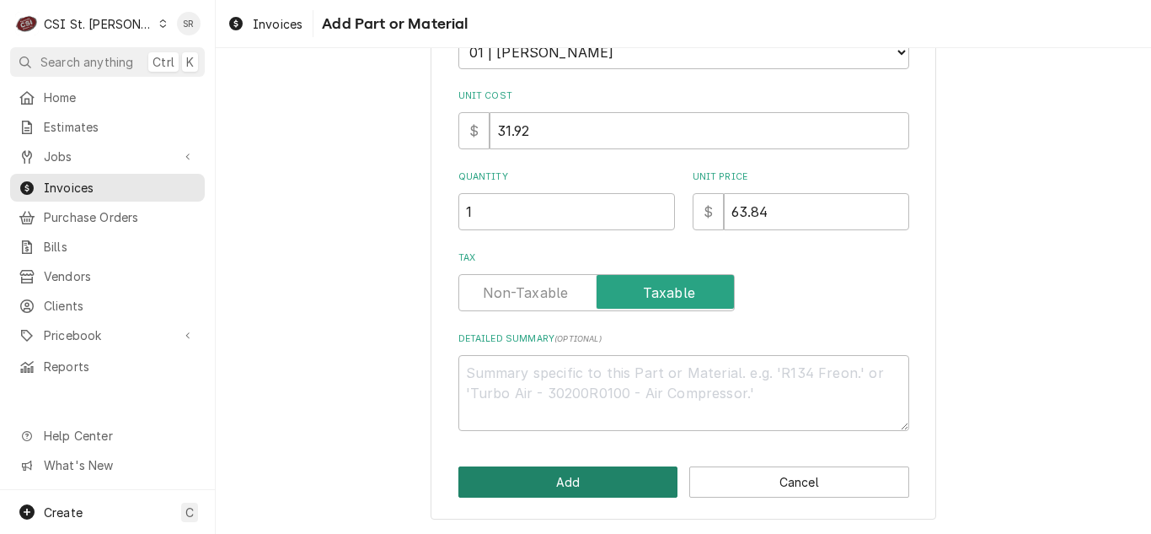
click at [551, 468] on button "Add" at bounding box center [569, 481] width 220 height 31
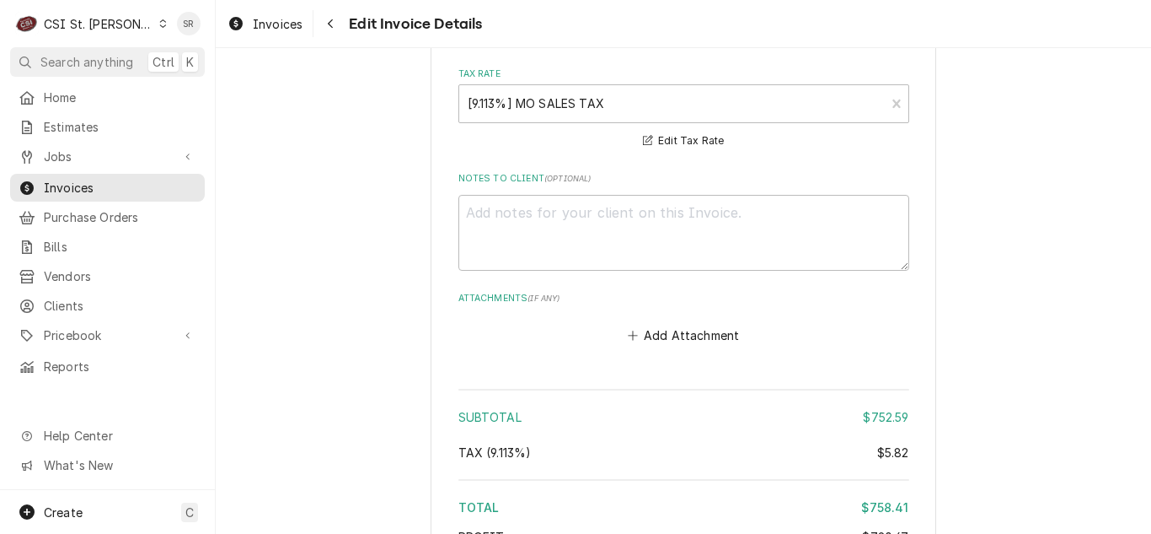
scroll to position [3664, 0]
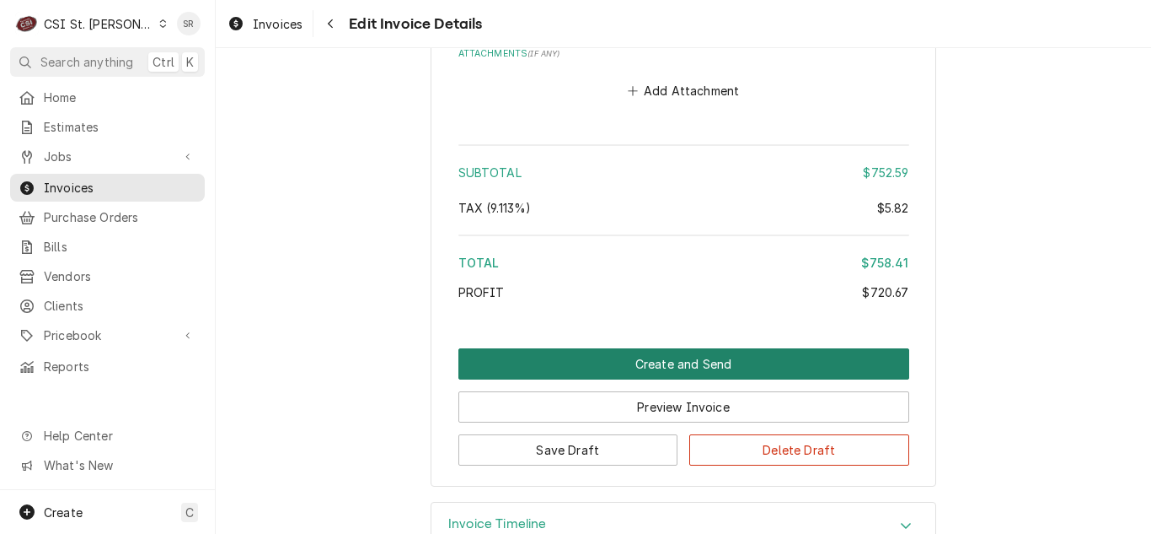
click at [632, 348] on button "Create and Send" at bounding box center [684, 363] width 451 height 31
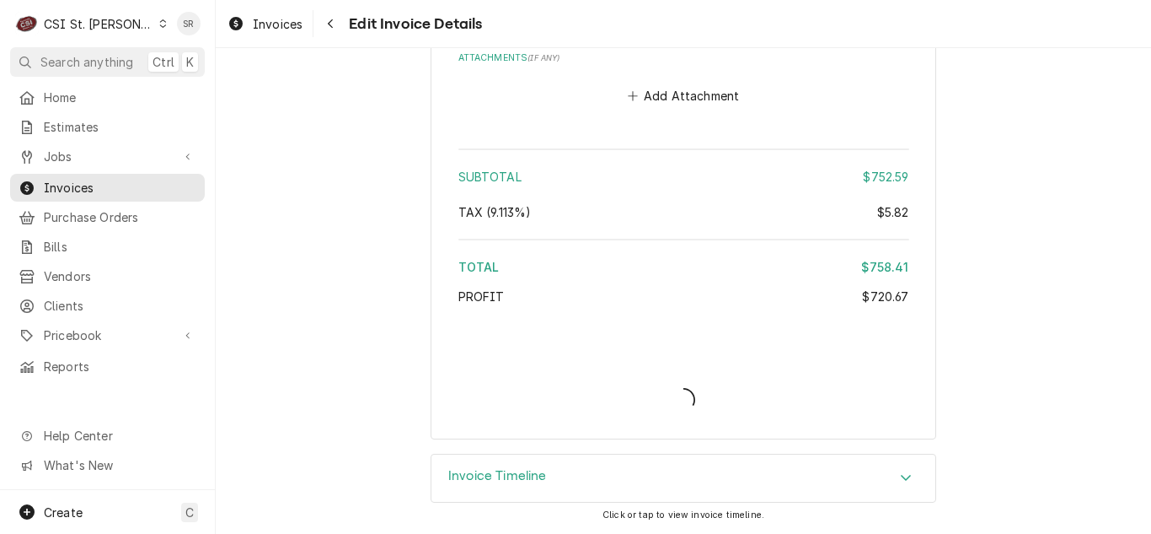
scroll to position [3581, 0]
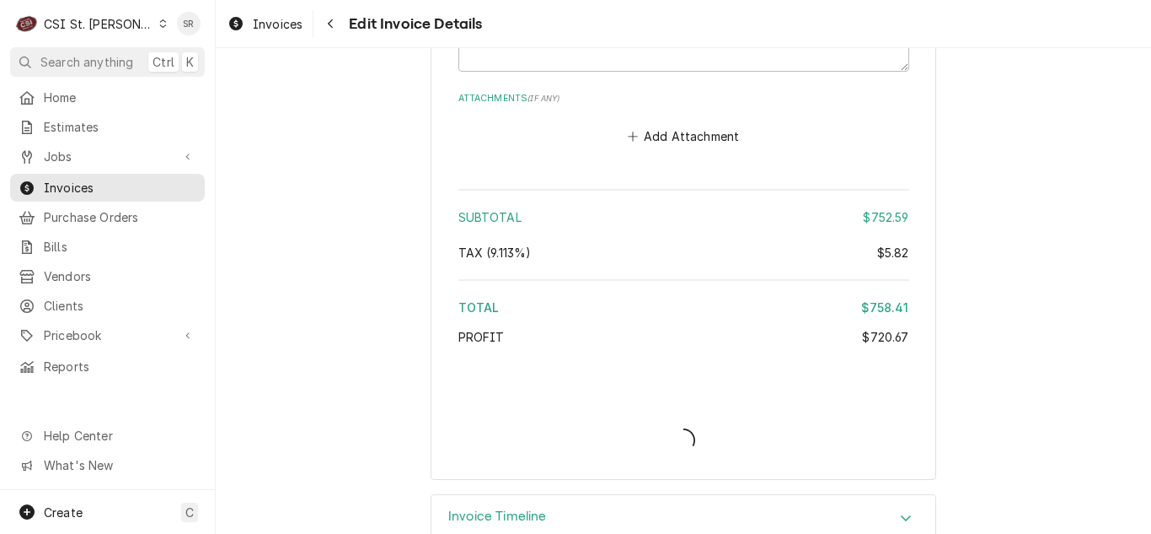
type textarea "x"
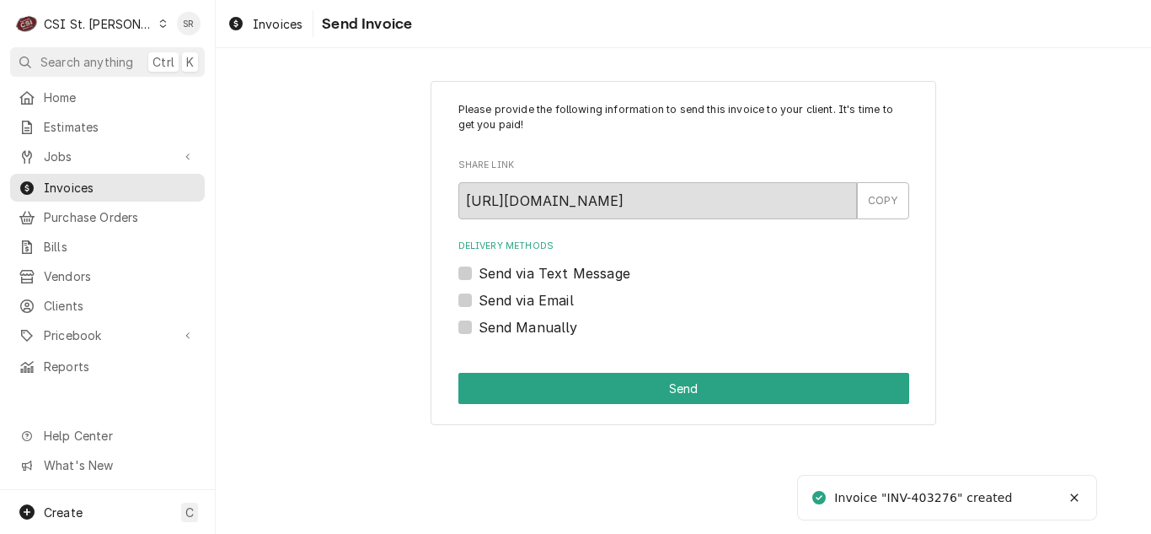
click at [548, 297] on label "Send via Email" at bounding box center [526, 300] width 95 height 20
click at [548, 297] on input "Send via Email" at bounding box center [704, 308] width 451 height 37
checkbox input "true"
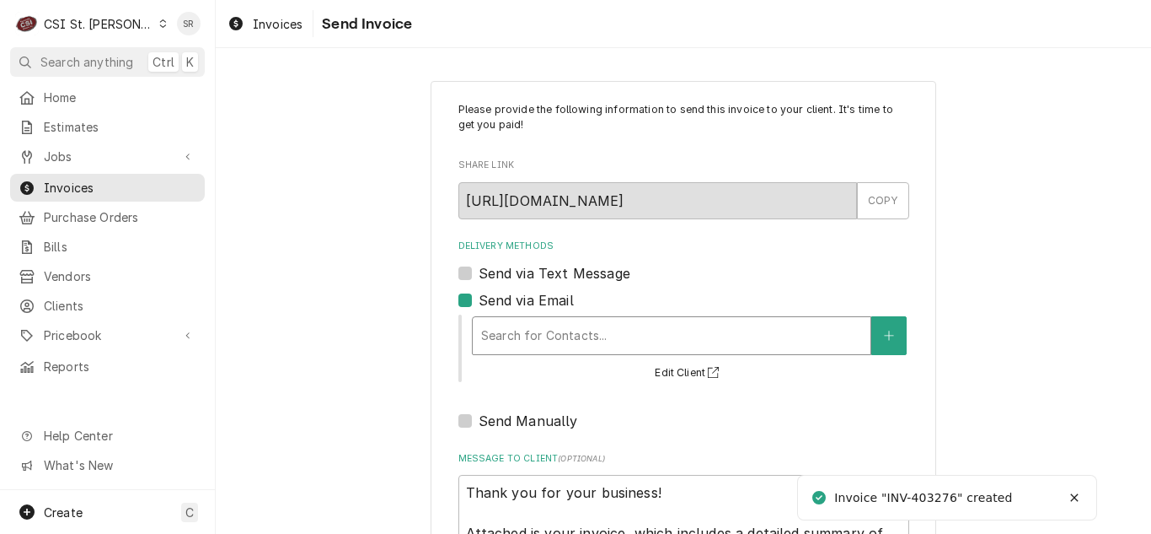
click at [601, 336] on div "Delivery Methods" at bounding box center [671, 335] width 381 height 30
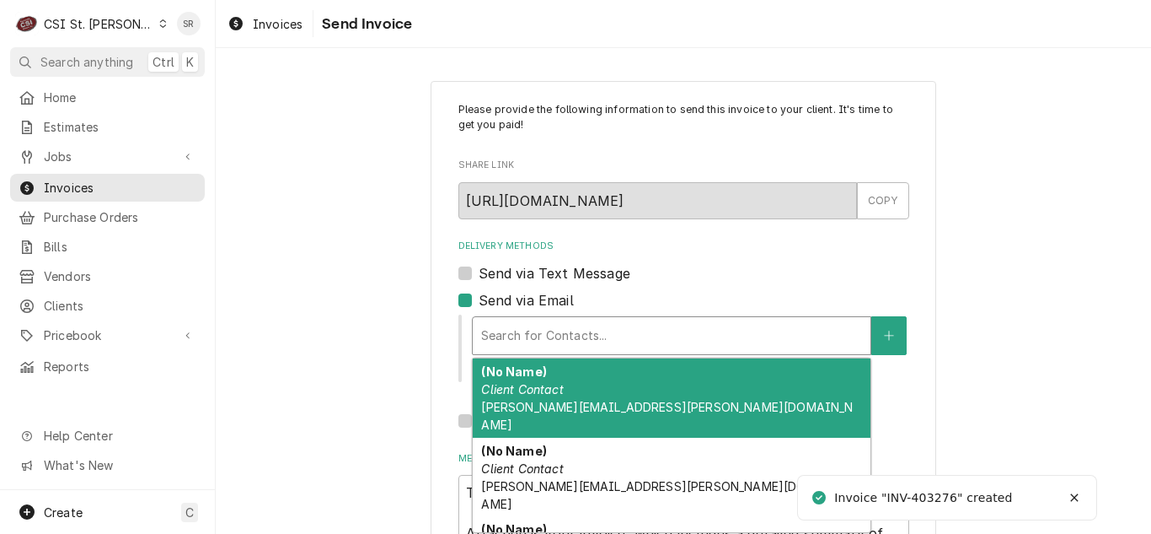
click at [597, 393] on div "(No Name) Client Contact vicky.stuesse@csi1.com" at bounding box center [672, 397] width 398 height 79
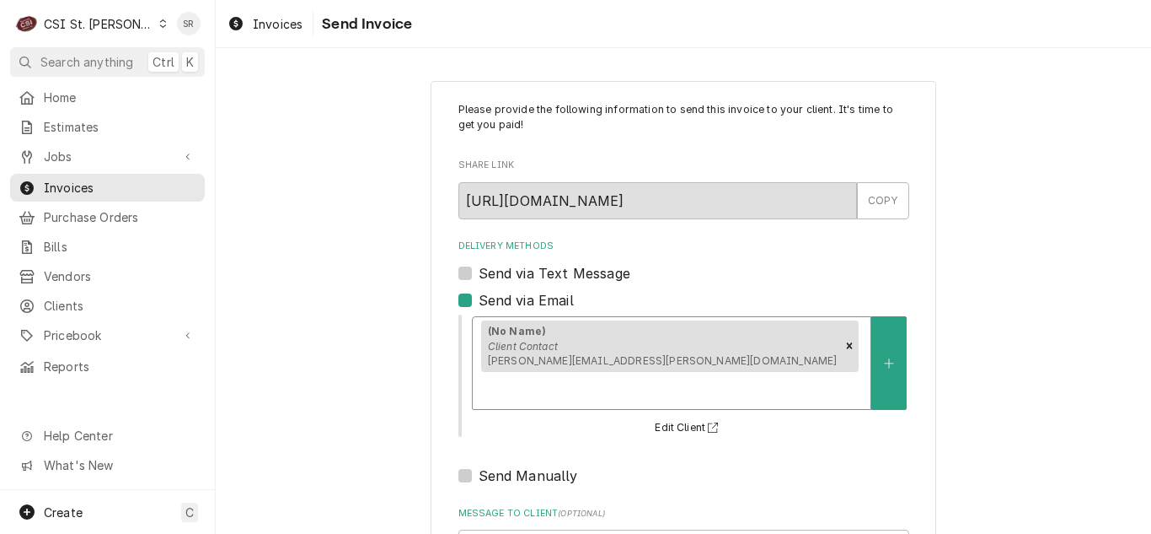
scroll to position [201, 0]
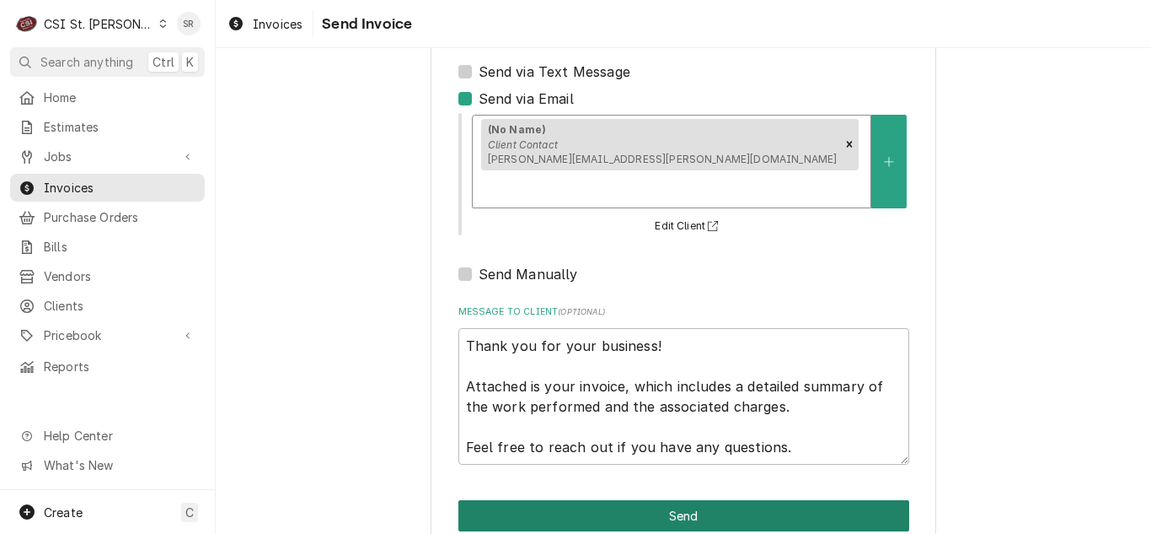
click at [678, 500] on button "Send" at bounding box center [684, 515] width 451 height 31
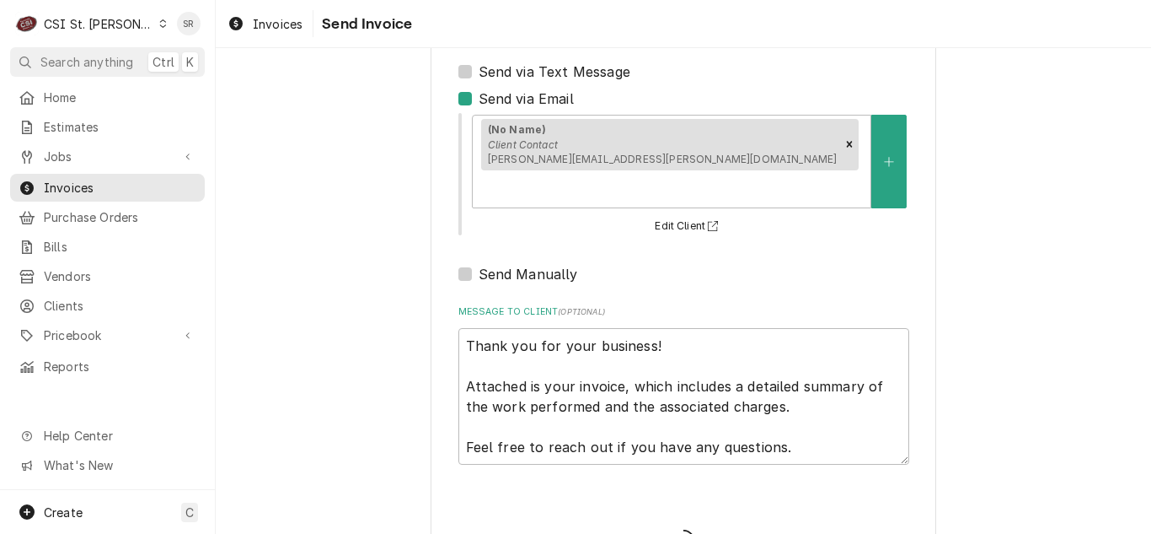
type textarea "x"
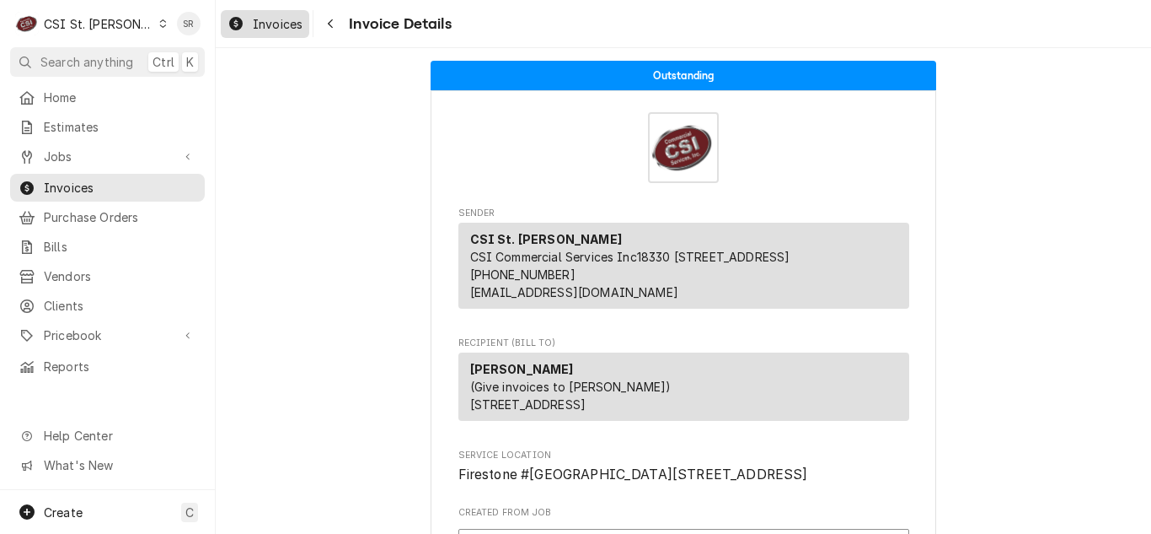
click at [287, 22] on span "Invoices" at bounding box center [278, 24] width 50 height 18
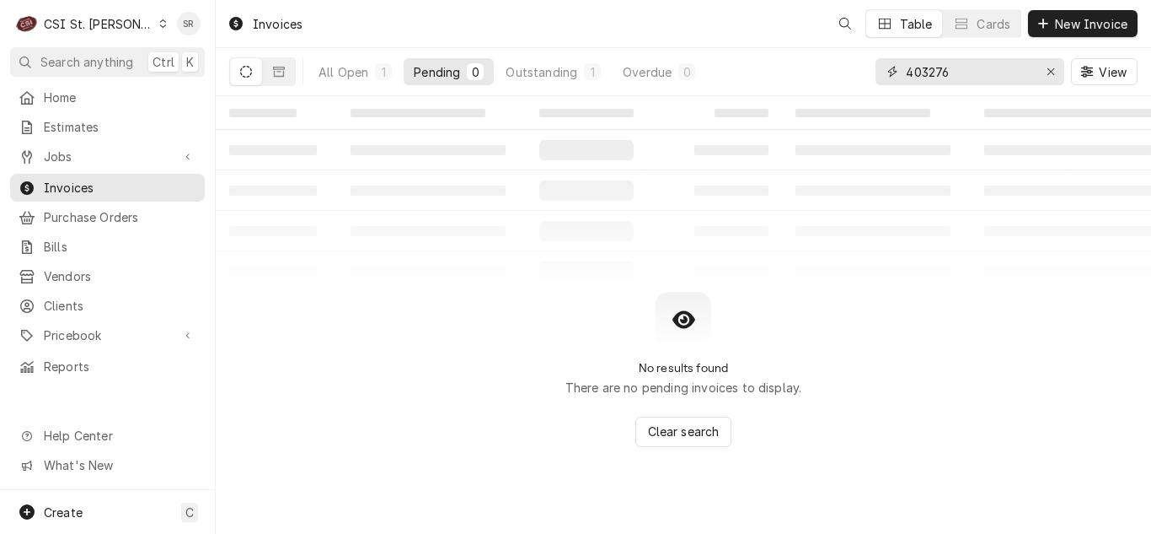
click at [968, 73] on input "403276" at bounding box center [969, 71] width 126 height 27
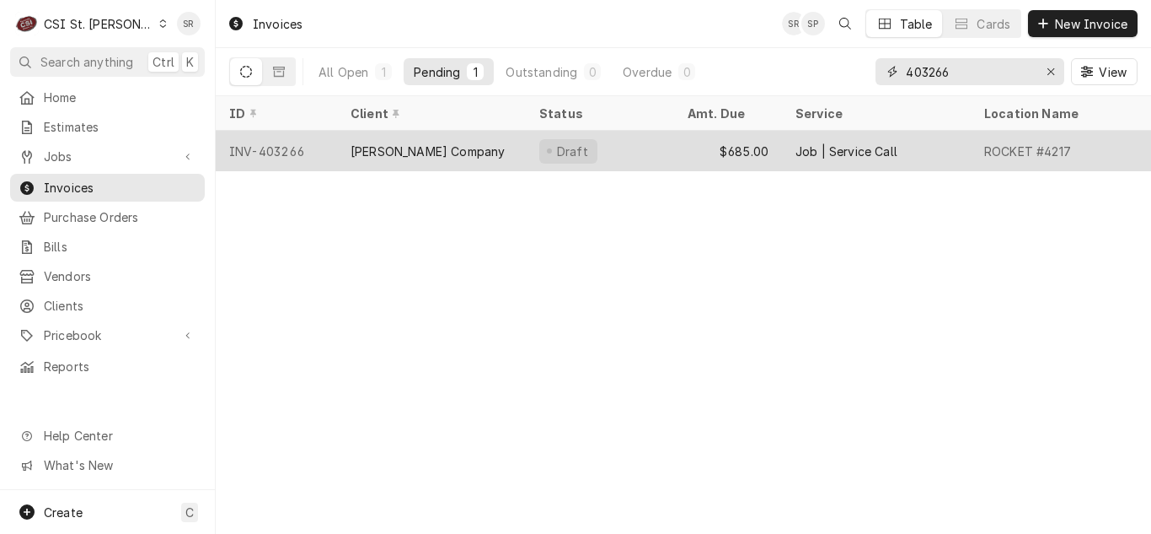
type input "403266"
click at [419, 142] on div "[PERSON_NAME] Company" at bounding box center [428, 151] width 154 height 18
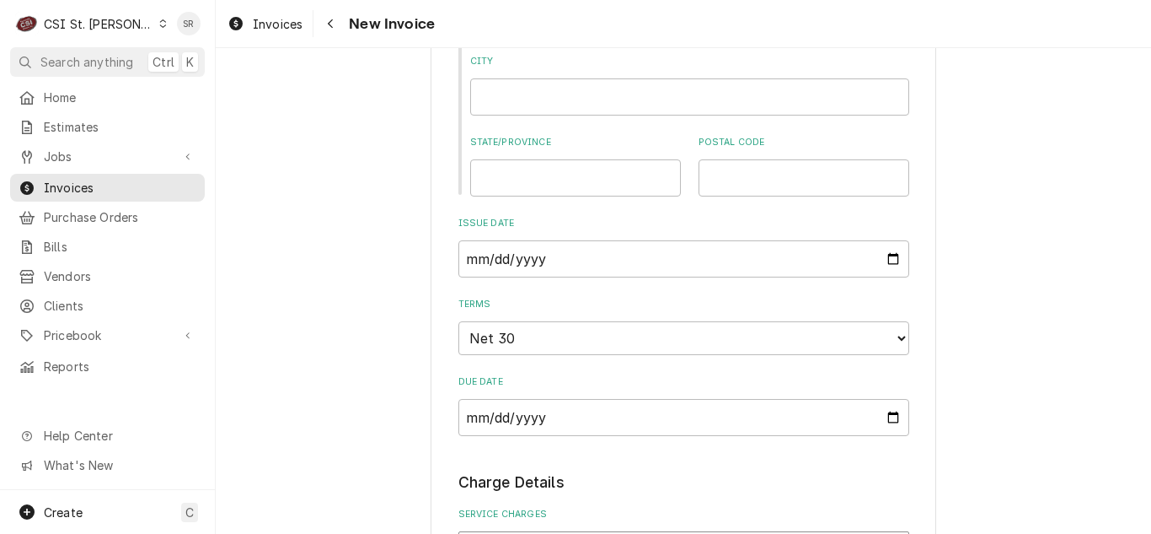
scroll to position [1096, 0]
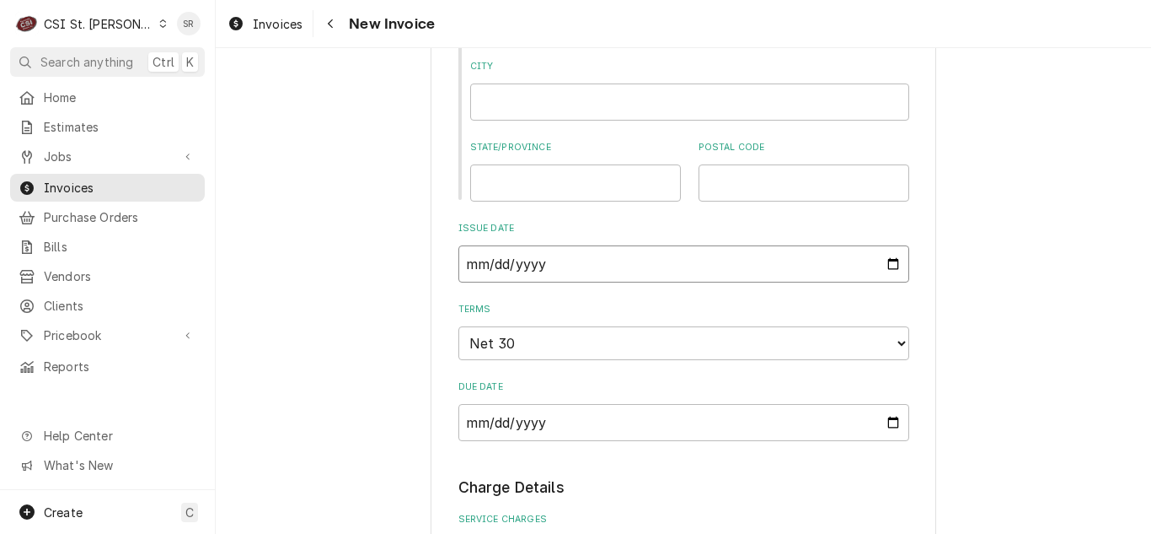
click at [888, 260] on input "[DATE]" at bounding box center [684, 263] width 451 height 37
type textarea "x"
type input "[DATE]"
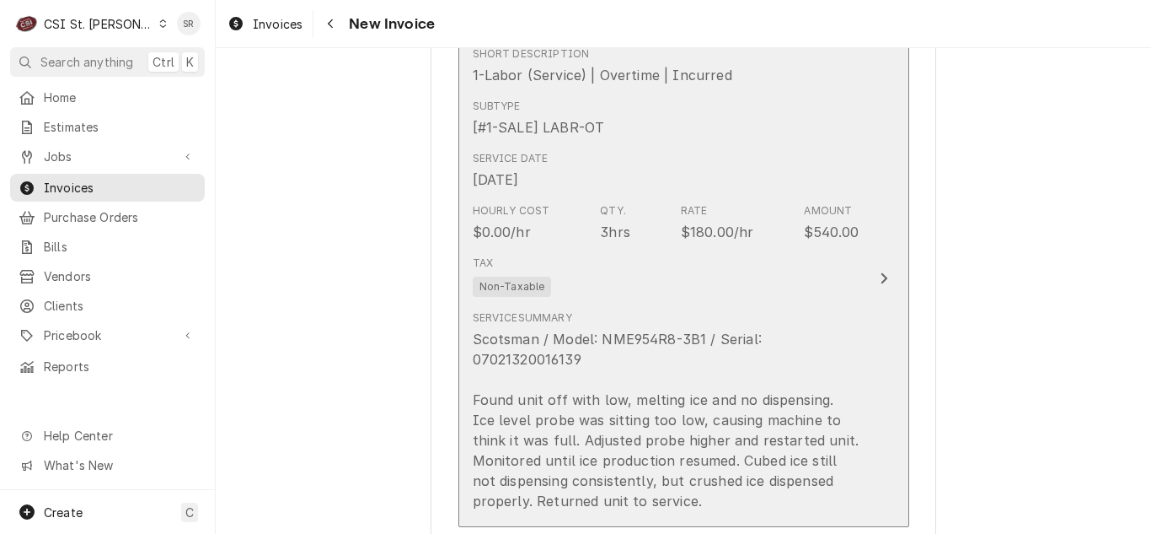
click at [706, 375] on div "Scotsman / Model: NME954R8-3B1 / Serial: 07021320016139 Found unit off with low…" at bounding box center [666, 420] width 387 height 182
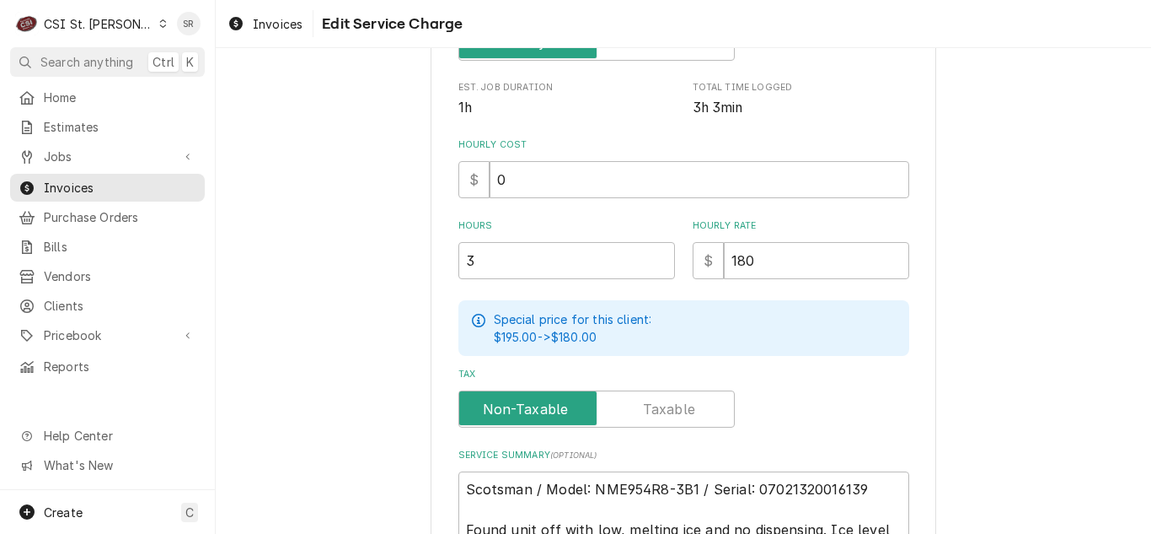
scroll to position [644, 0]
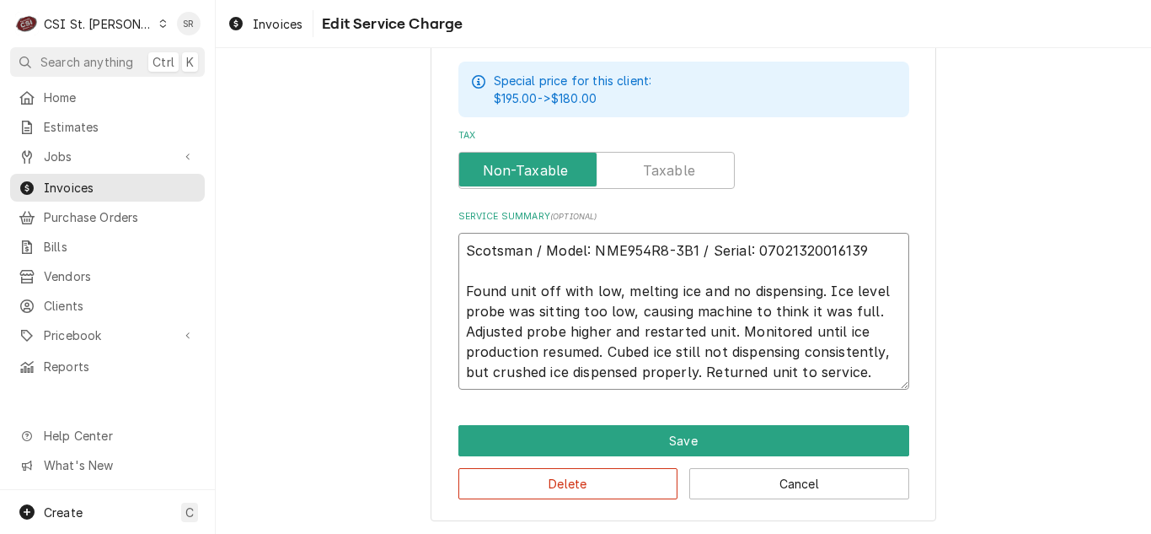
click at [716, 348] on textarea "Scotsman / Model: NME954R8-3B1 / Serial: 07021320016139 Found unit off with low…" at bounding box center [684, 311] width 451 height 157
type textarea "x"
type textarea "Scotsman / Model: NME954R8-3B1 / Serial: 07021320016139 Found unit off with low…"
type textarea "x"
type textarea "Scotsman / Model: NME954R8-3B1 / Serial: 07021320016139 Found unit off with low…"
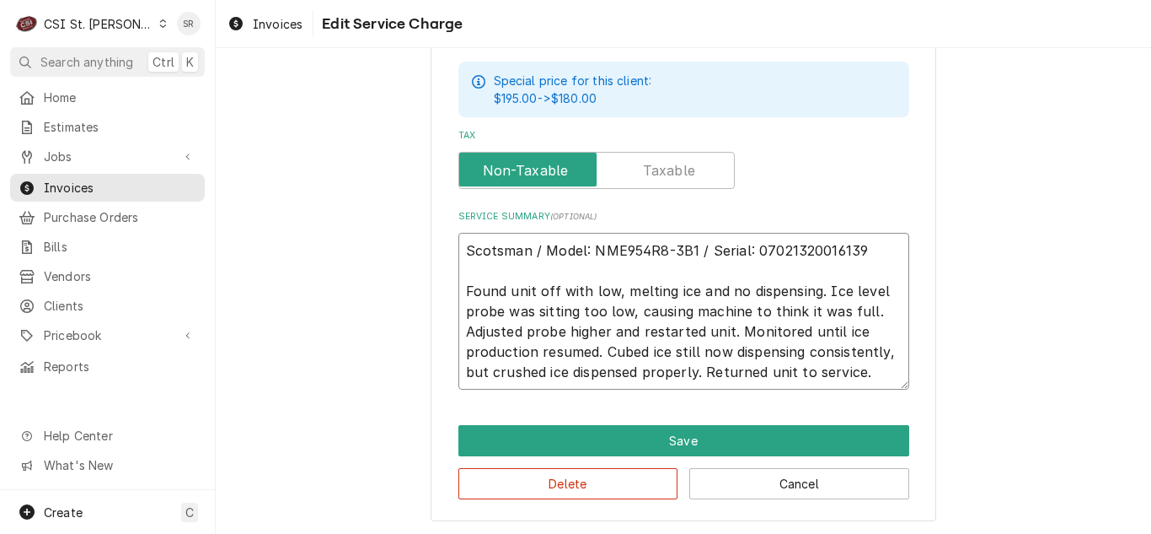
drag, startPoint x: 690, startPoint y: 371, endPoint x: 598, endPoint y: 356, distance: 94.0
click at [598, 356] on textarea "Scotsman / Model: NME954R8-3B1 / Serial: 07021320016139 Found unit off with low…" at bounding box center [684, 311] width 451 height 157
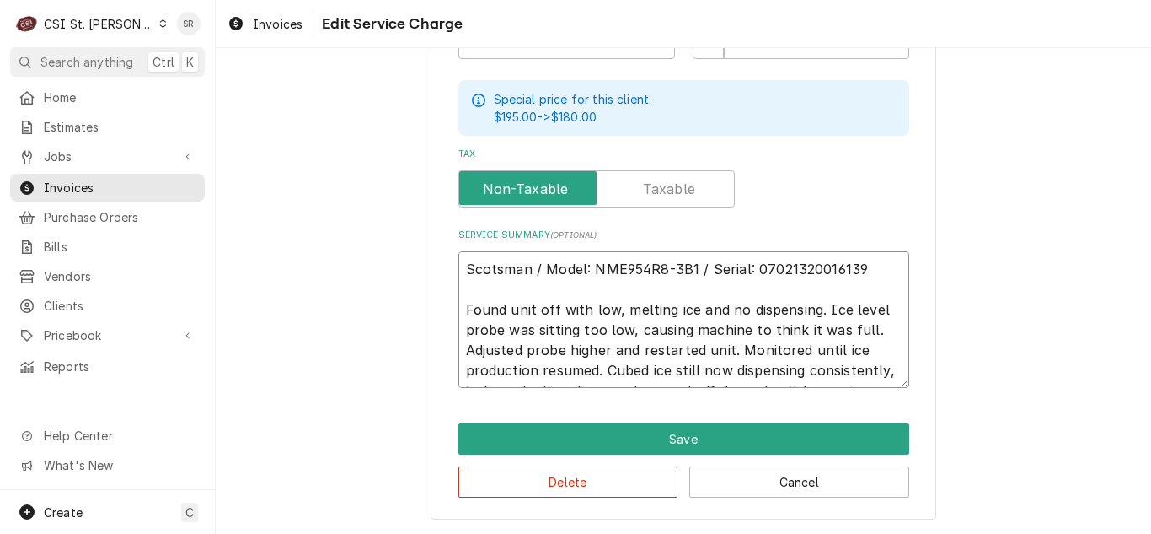
type textarea "x"
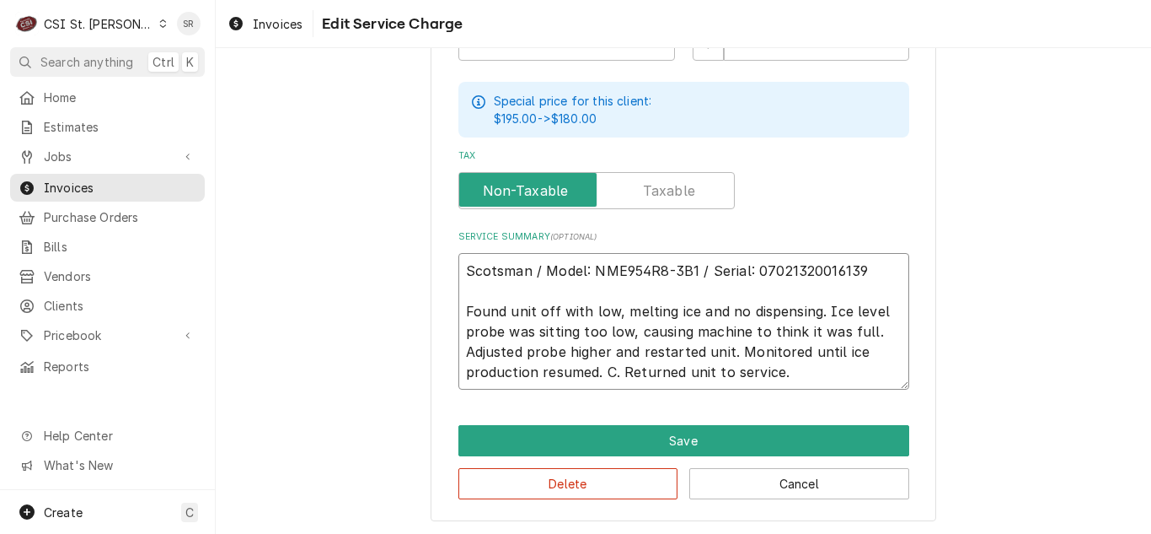
type textarea "Scotsman / Model: NME954R8-3B1 / Serial: 07021320016139 Found unit off with low…"
type textarea "x"
type textarea "Scotsman / Model: NME954R8-3B1 / Serial: 07021320016139 Found unit off with low…"
type textarea "x"
type textarea "Scotsman / Model: NME954R8-3B1 / Serial: 07021320016139 Found unit off with low…"
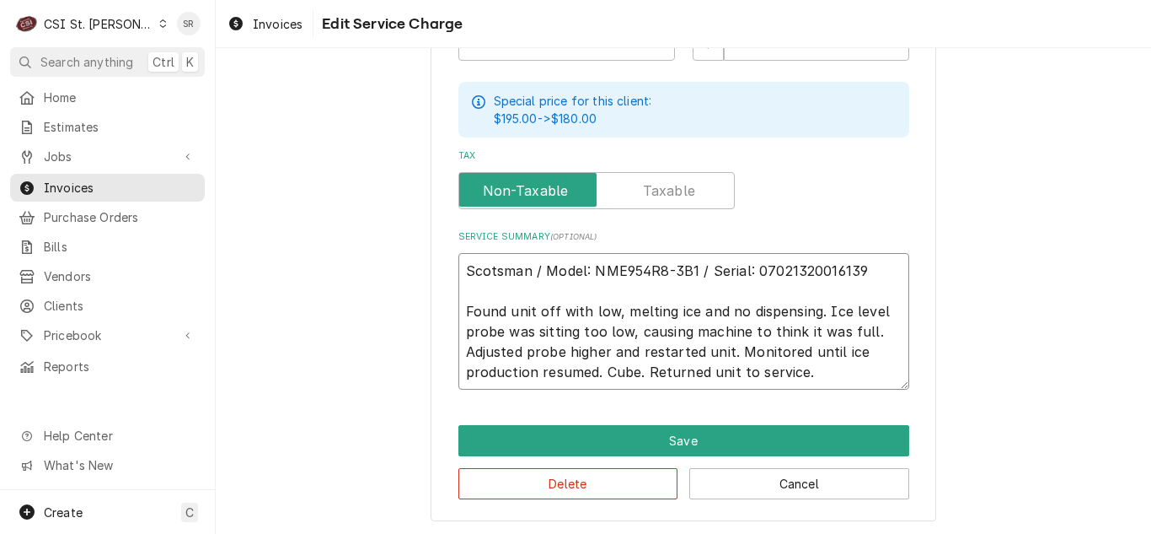
type textarea "x"
type textarea "Scotsman / Model: NME954R8-3B1 / Serial: 07021320016139 Found unit off with low…"
type textarea "x"
type textarea "Scotsman / Model: NME954R8-3B1 / Serial: 07021320016139 Found unit off with low…"
type textarea "x"
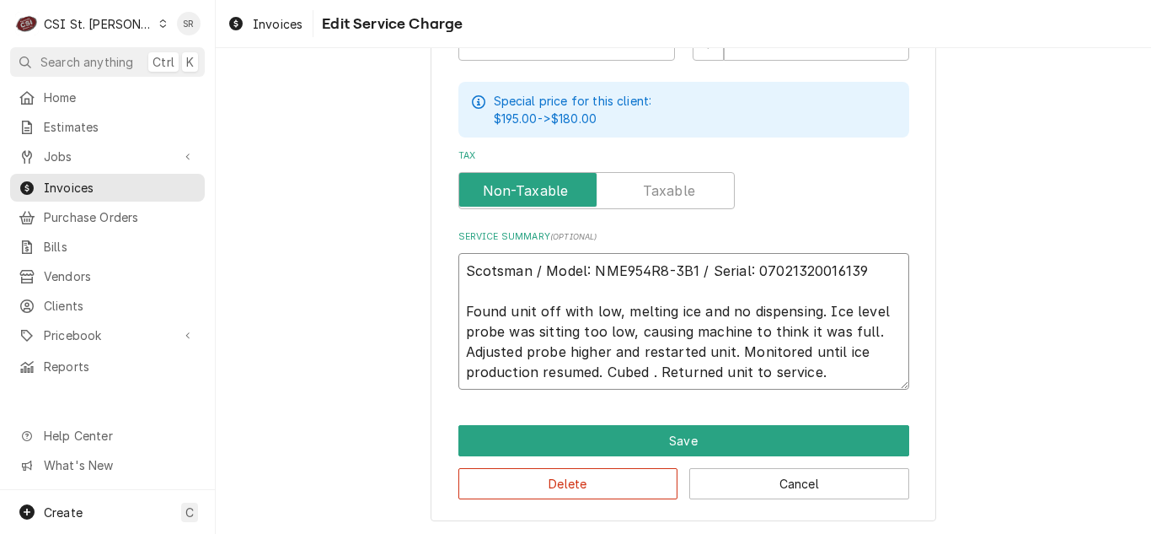
type textarea "Scotsman / Model: NME954R8-3B1 / Serial: 07021320016139 Found unit off with low…"
type textarea "x"
type textarea "Scotsman / Model: NME954R8-3B1 / Serial: 07021320016139 Found unit off with low…"
type textarea "x"
type textarea "Scotsman / Model: NME954R8-3B1 / Serial: 07021320016139 Found unit off with low…"
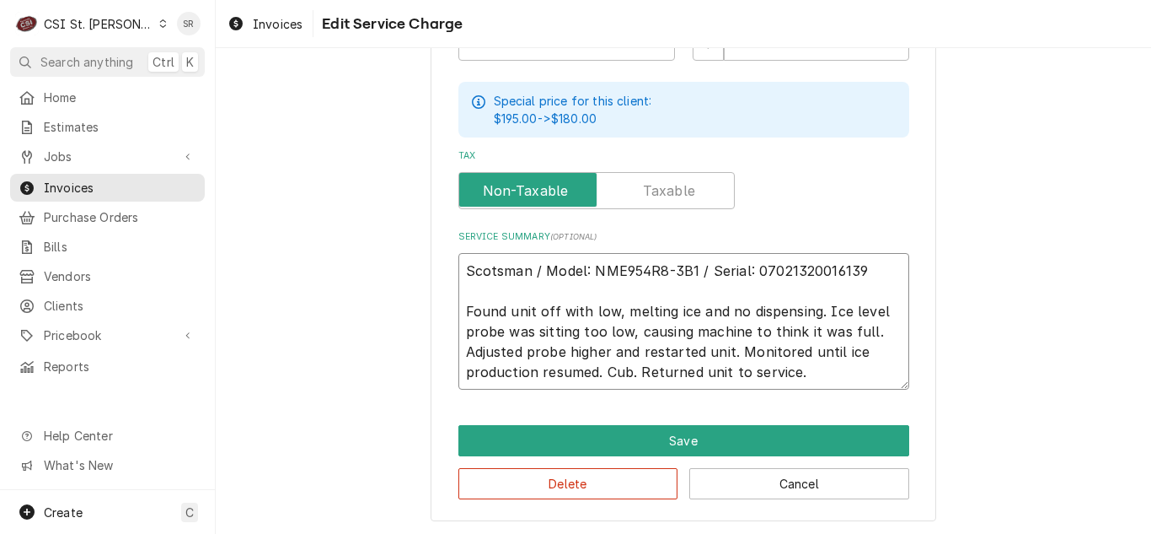
type textarea "x"
type textarea "Scotsman / Model: NME954R8-3B1 / Serial: 07021320016139 Found unit off with low…"
type textarea "x"
type textarea "Scotsman / Model: NME954R8-3B1 / Serial: 07021320016139 Found unit off with low…"
type textarea "x"
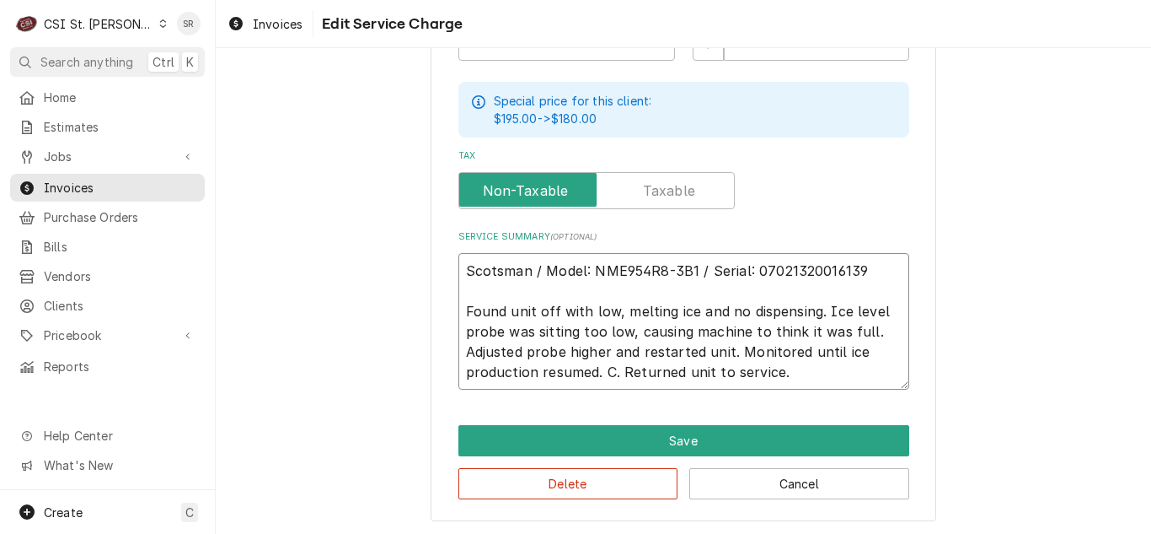
type textarea "Scotsman / Model: NME954R8-3B1 / Serial: 07021320016139 Found unit off with low…"
type textarea "x"
type textarea "Scotsman / Model: NME954R8-3B1 / Serial: 07021320016139 Found unit off with low…"
type textarea "x"
type textarea "Scotsman / Model: NME954R8-3B1 / Serial: 07021320016139 Found unit off with low…"
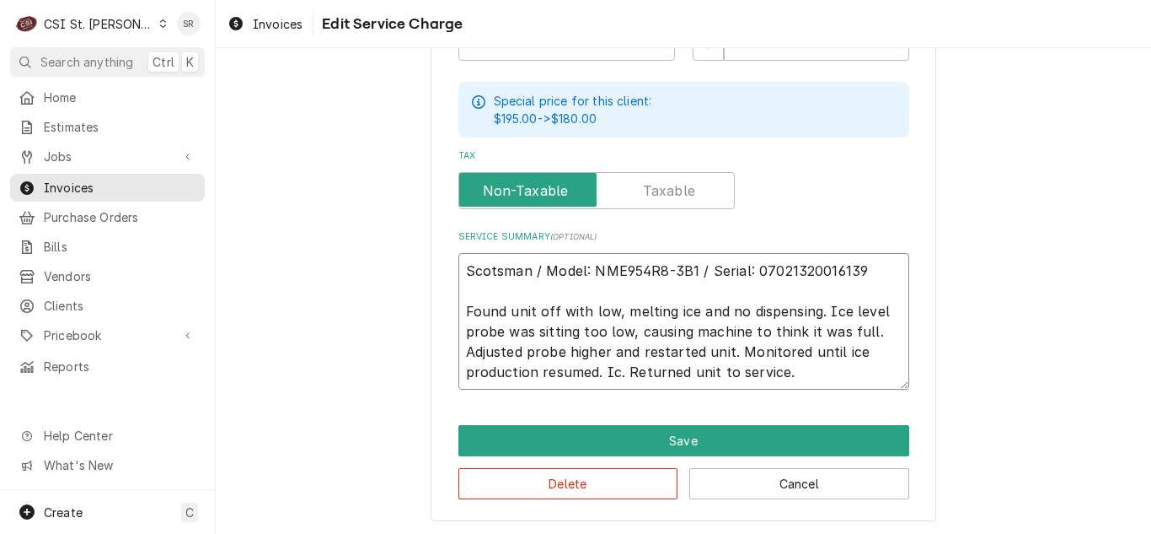
type textarea "x"
type textarea "Scotsman / Model: NME954R8-3B1 / Serial: 07021320016139 Found unit off with low…"
type textarea "x"
type textarea "Scotsman / Model: NME954R8-3B1 / Serial: 07021320016139 Found unit off with low…"
type textarea "x"
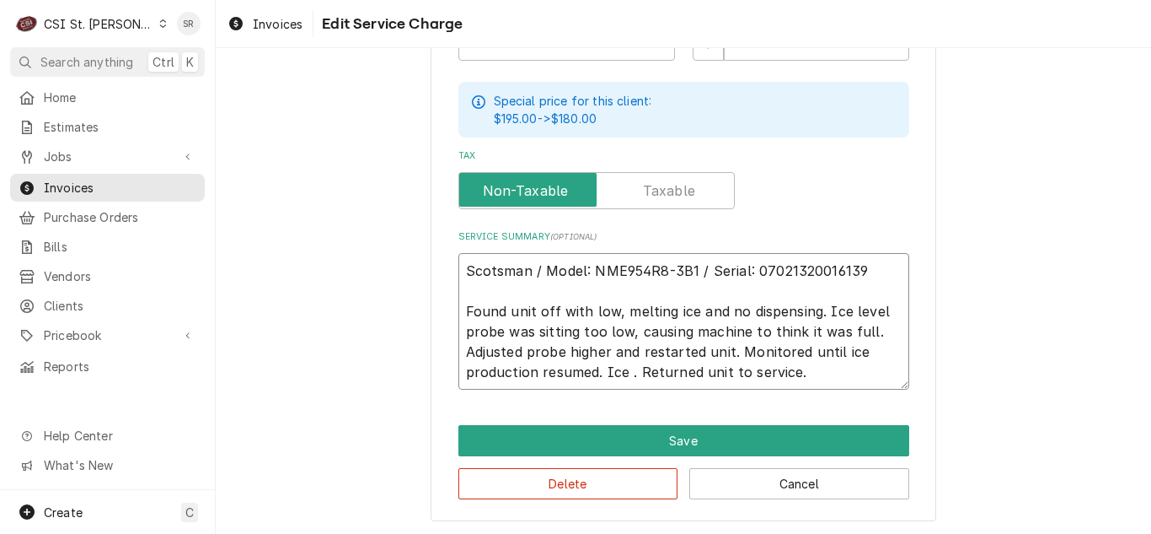
type textarea "Scotsman / Model: NME954R8-3B1 / Serial: 07021320016139 Found unit off with low…"
type textarea "x"
type textarea "Scotsman / Model: NME954R8-3B1 / Serial: 07021320016139 Found unit off with low…"
type textarea "x"
type textarea "Scotsman / Model: NME954R8-3B1 / Serial: 07021320016139 Found unit off with low…"
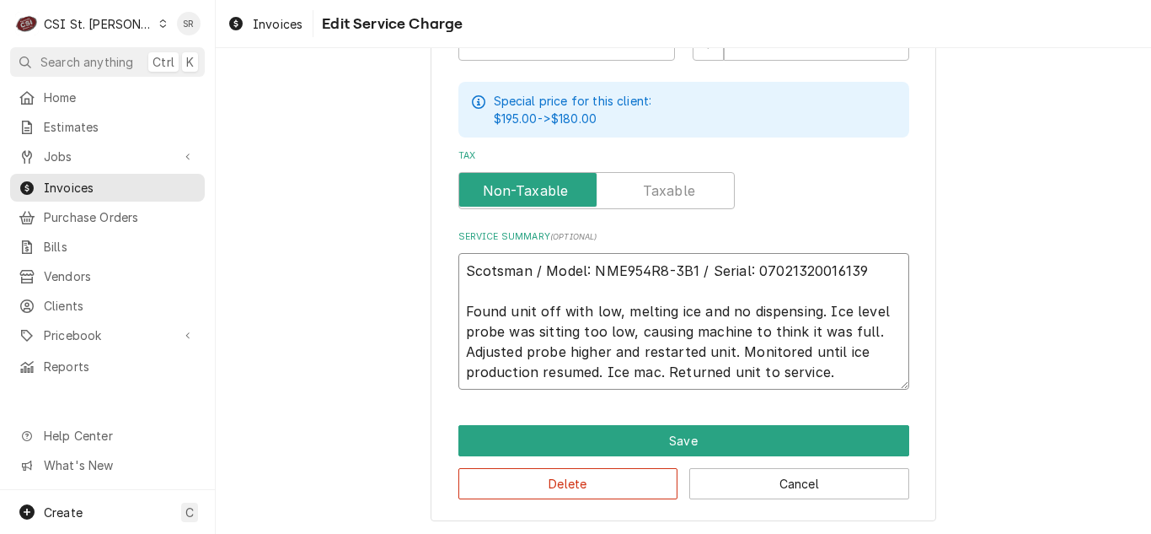
type textarea "x"
type textarea "Scotsman / Model: NME954R8-3B1 / Serial: 07021320016139 Found unit off with low…"
type textarea "x"
type textarea "Scotsman / Model: NME954R8-3B1 / Serial: 07021320016139 Found unit off with low…"
type textarea "x"
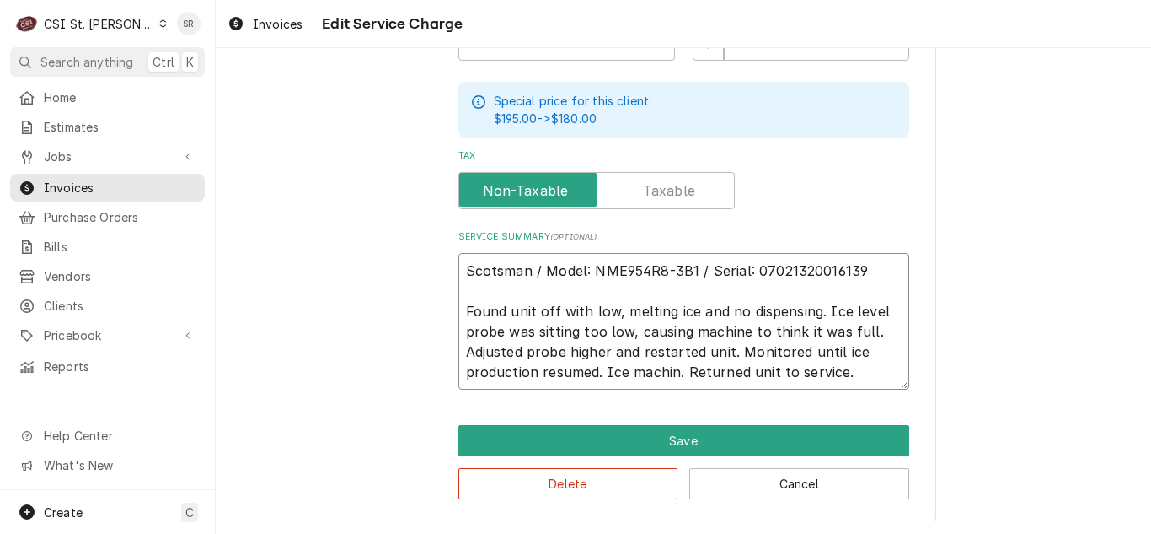
type textarea "Scotsman / Model: NME954R8-3B1 / Serial: 07021320016139 Found unit off with low…"
type textarea "x"
type textarea "Scotsman / Model: NME954R8-3B1 / Serial: 07021320016139 Found unit off with low…"
type textarea "x"
type textarea "Scotsman / Model: NME954R8-3B1 / Serial: 07021320016139 Found unit off with low…"
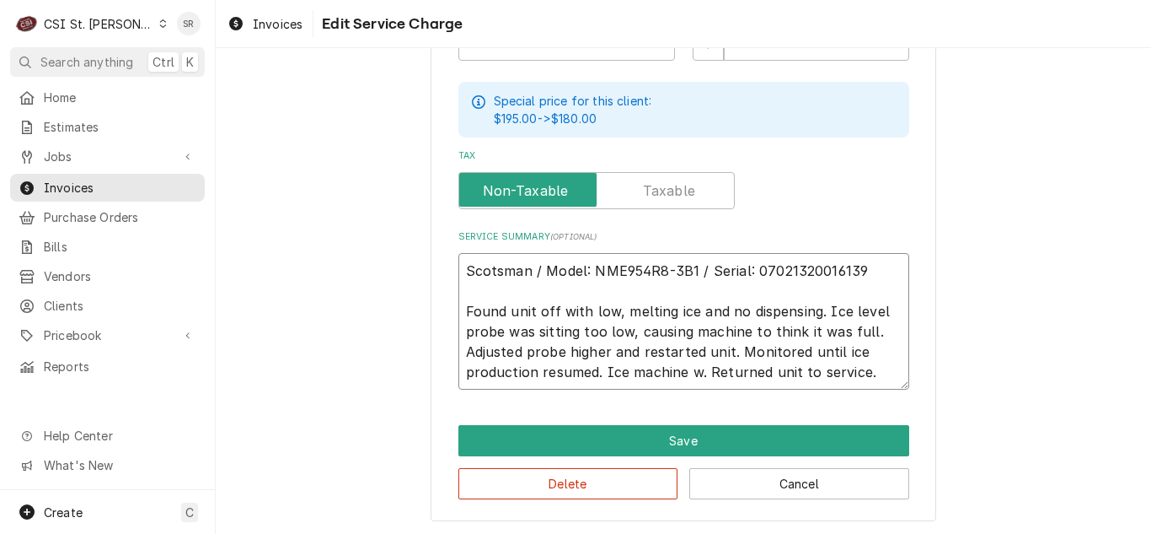
type textarea "x"
type textarea "Scotsman / Model: NME954R8-3B1 / Serial: 07021320016139 Found unit off with low…"
type textarea "x"
type textarea "Scotsman / Model: NME954R8-3B1 / Serial: 07021320016139 Found unit off with low…"
type textarea "x"
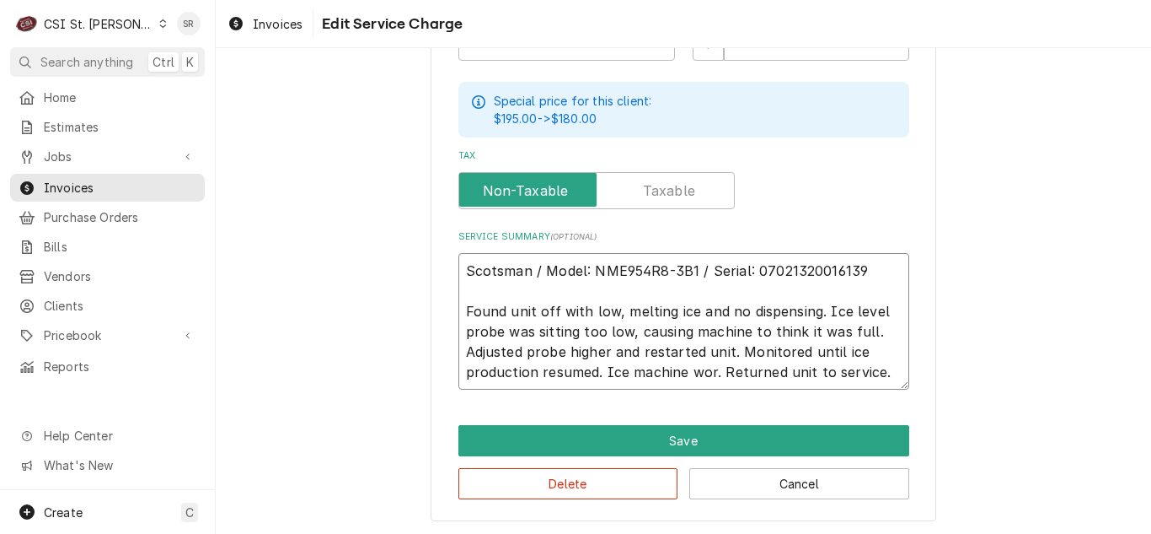
type textarea "Scotsman / Model: NME954R8-3B1 / Serial: 07021320016139 Found unit off with low…"
type textarea "x"
type textarea "Scotsman / Model: NME954R8-3B1 / Serial: 07021320016139 Found unit off with low…"
type textarea "x"
type textarea "Scotsman / Model: NME954R8-3B1 / Serial: 07021320016139 Found unit off with low…"
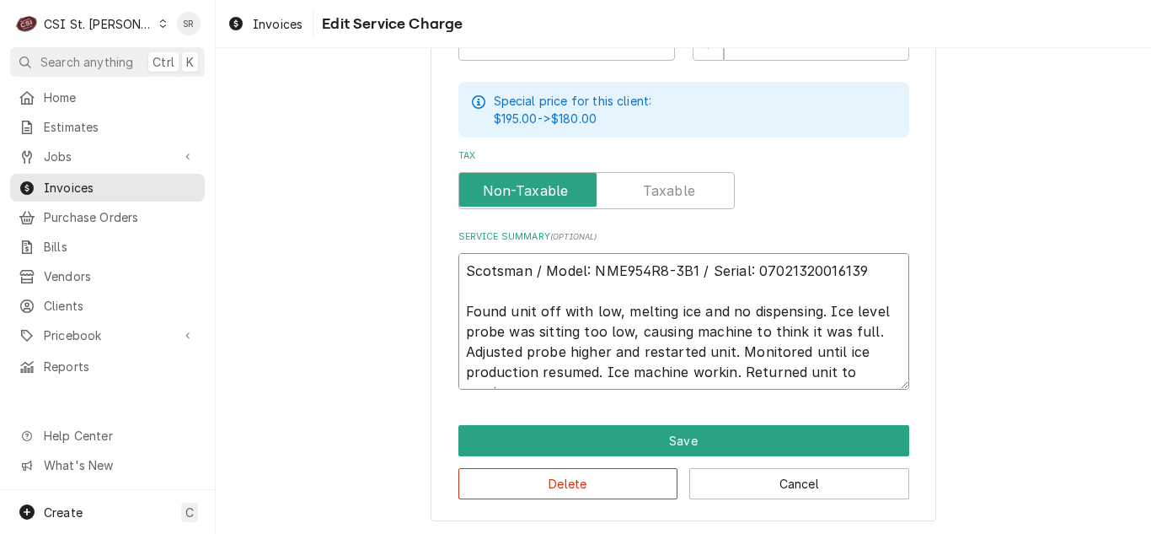
type textarea "x"
type textarea "Scotsman / Model: NME954R8-3B1 / Serial: 07021320016139 Found unit off with low…"
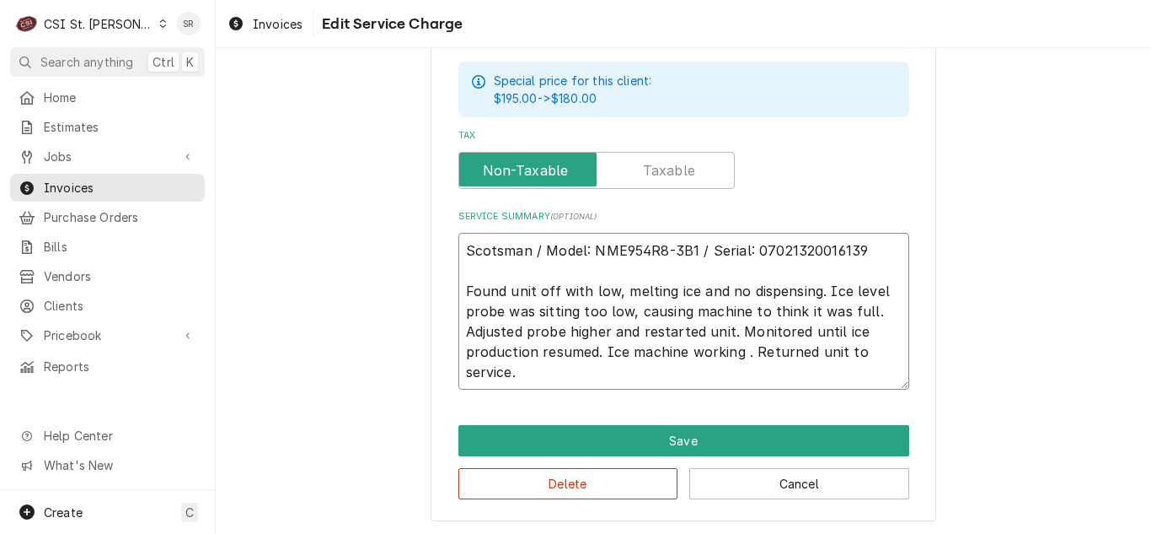
type textarea "x"
type textarea "Scotsman / Model: NME954R8-3B1 / Serial: 07021320016139 Found unit off with low…"
type textarea "x"
type textarea "Scotsman / Model: NME954R8-3B1 / Serial: 07021320016139 Found unit off with low…"
type textarea "x"
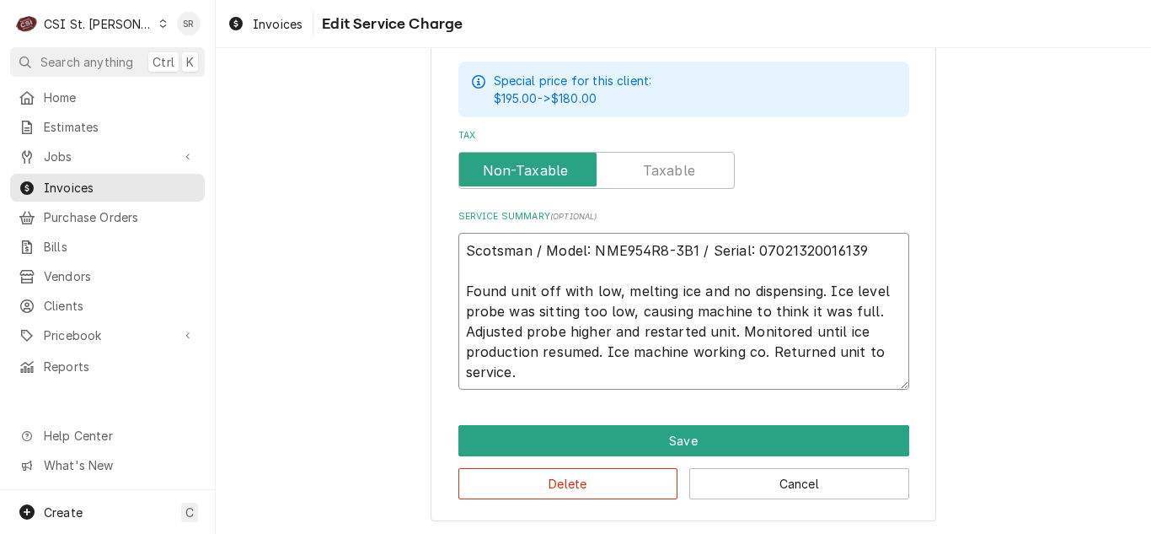
type textarea "Scotsman / Model: NME954R8-3B1 / Serial: 07021320016139 Found unit off with low…"
type textarea "x"
type textarea "Scotsman / Model: NME954R8-3B1 / Serial: 07021320016139 Found unit off with low…"
type textarea "x"
type textarea "Scotsman / Model: NME954R8-3B1 / Serial: 07021320016139 Found unit off with low…"
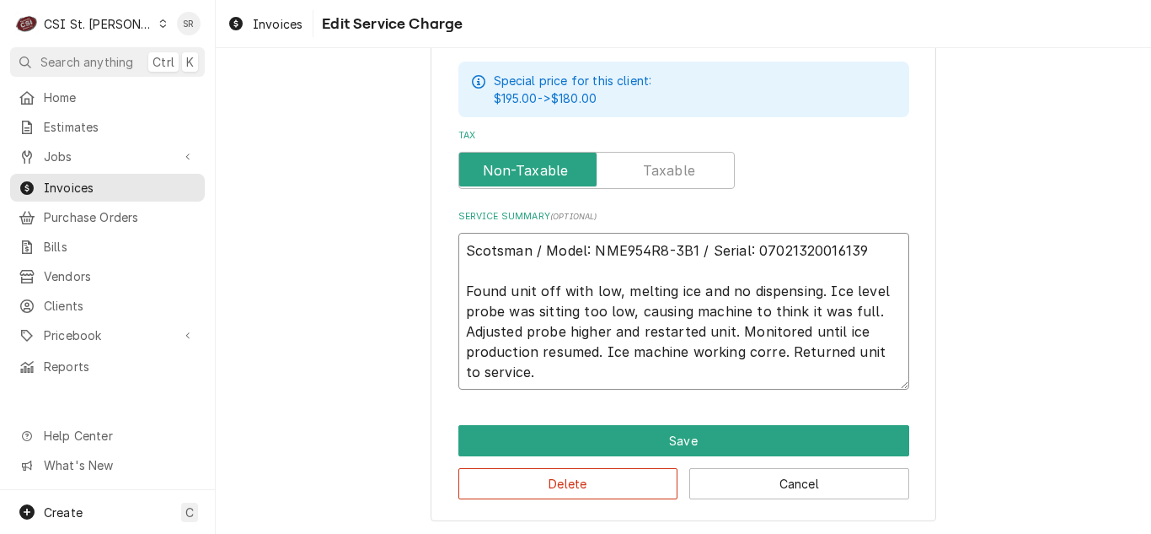
type textarea "x"
type textarea "Scotsman / Model: NME954R8-3B1 / Serial: 07021320016139 Found unit off with low…"
type textarea "x"
type textarea "Scotsman / Model: NME954R8-3B1 / Serial: 07021320016139 Found unit off with low…"
type textarea "x"
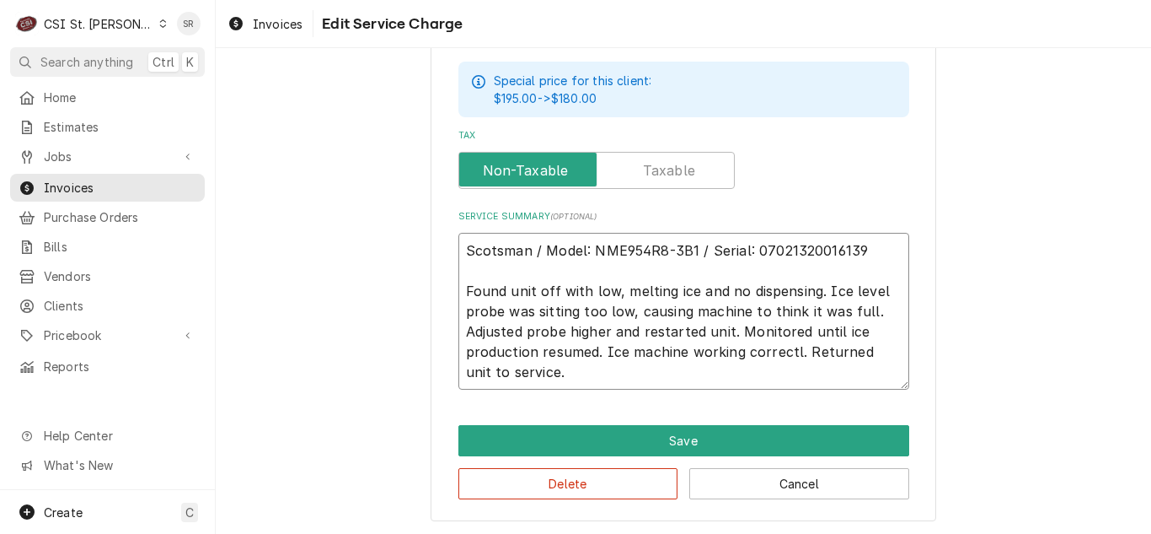
type textarea "Scotsman / Model: NME954R8-3B1 / Serial: 07021320016139 Found unit off with low…"
type textarea "x"
type textarea "Scotsman / Model: NME954R8-3B1 / Serial: 07021320016139 Found unit off with low…"
type textarea "x"
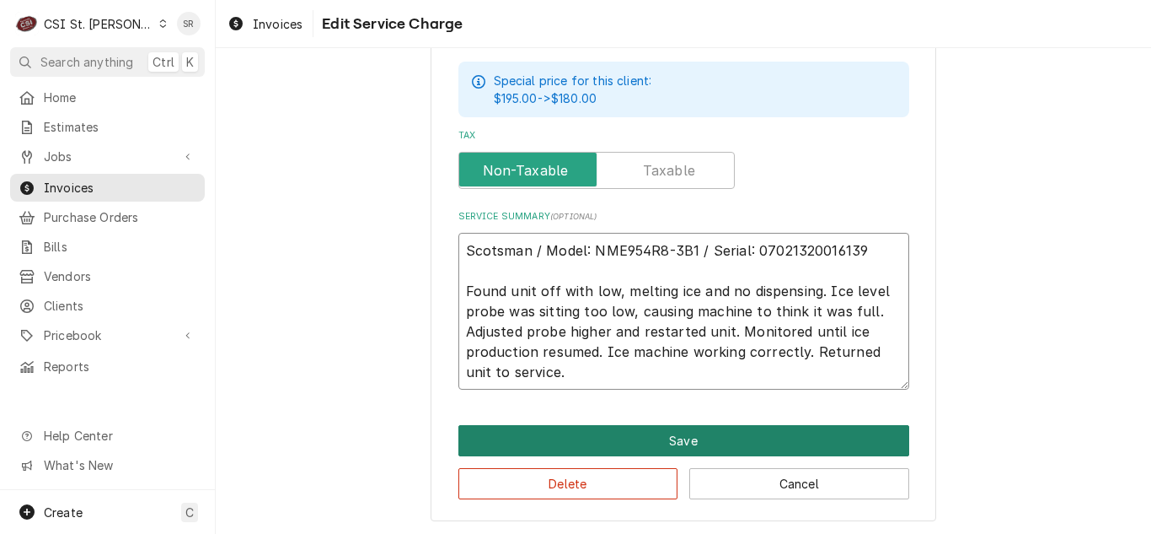
type textarea "Scotsman / Model: NME954R8-3B1 / Serial: 07021320016139 Found unit off with low…"
click at [663, 428] on button "Save" at bounding box center [684, 440] width 451 height 31
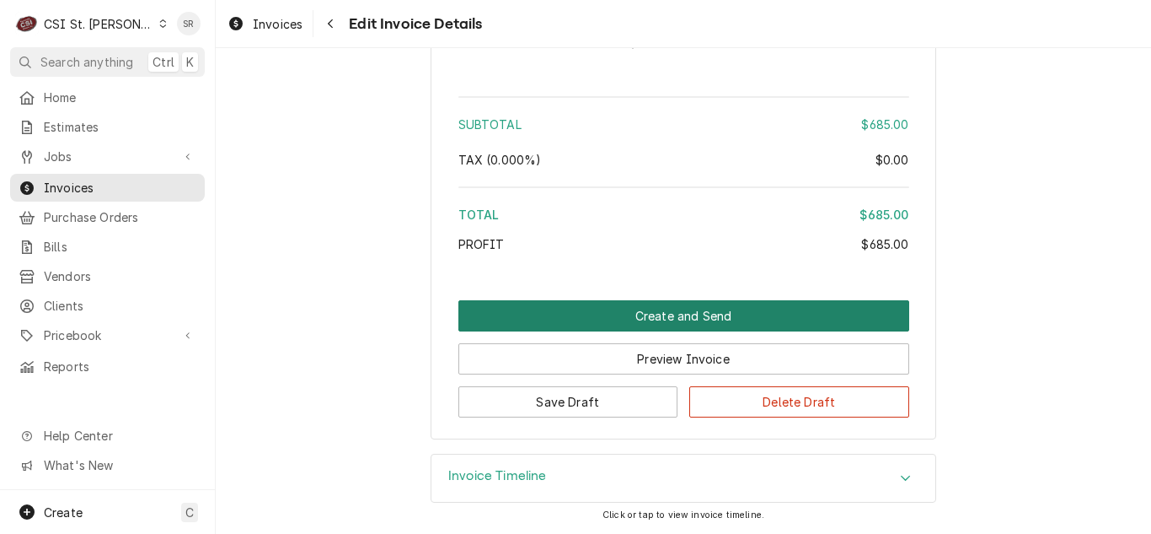
click at [690, 309] on button "Create and Send" at bounding box center [684, 315] width 451 height 31
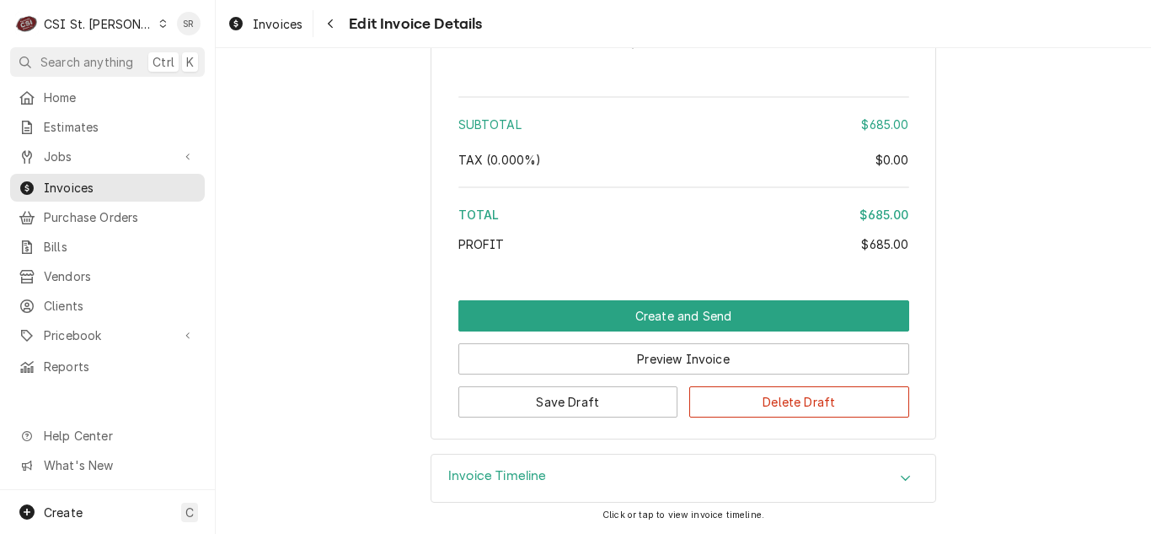
scroll to position [2861, 0]
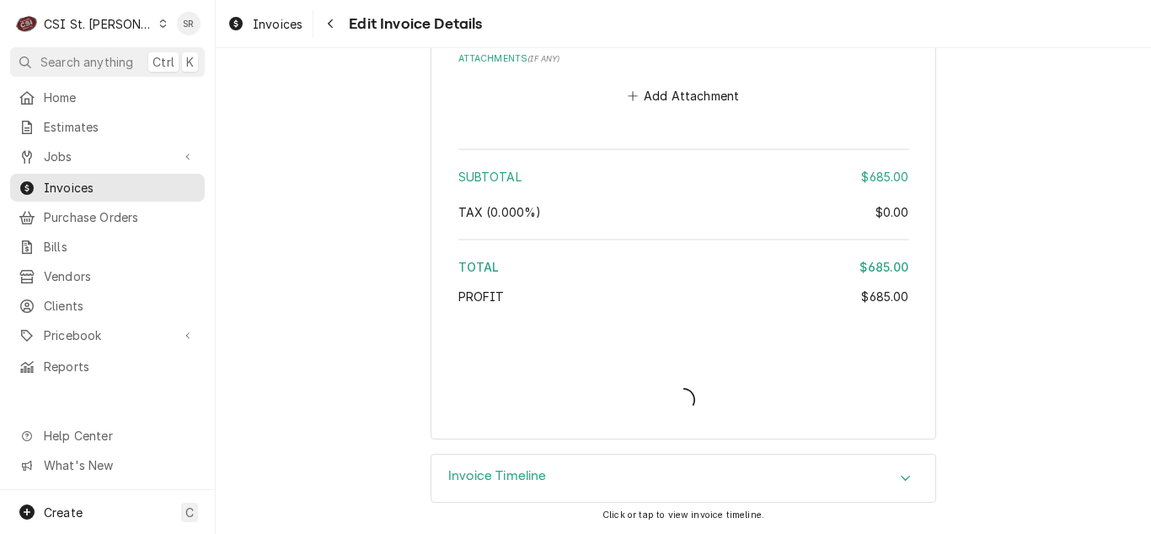
type textarea "x"
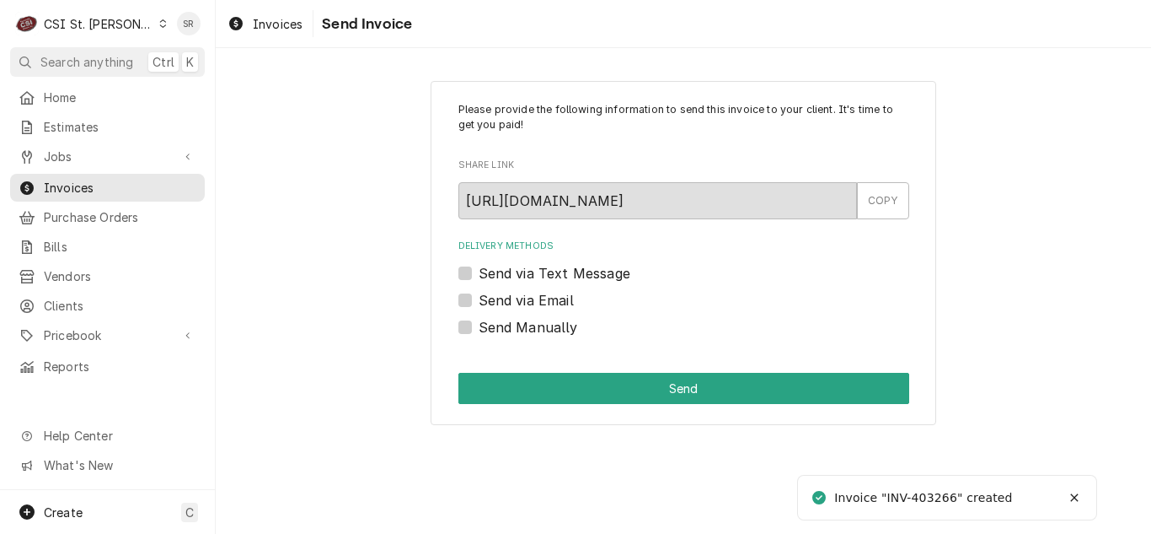
click at [513, 295] on label "Send via Email" at bounding box center [526, 300] width 95 height 20
click at [513, 295] on input "Send via Email" at bounding box center [704, 308] width 451 height 37
checkbox input "true"
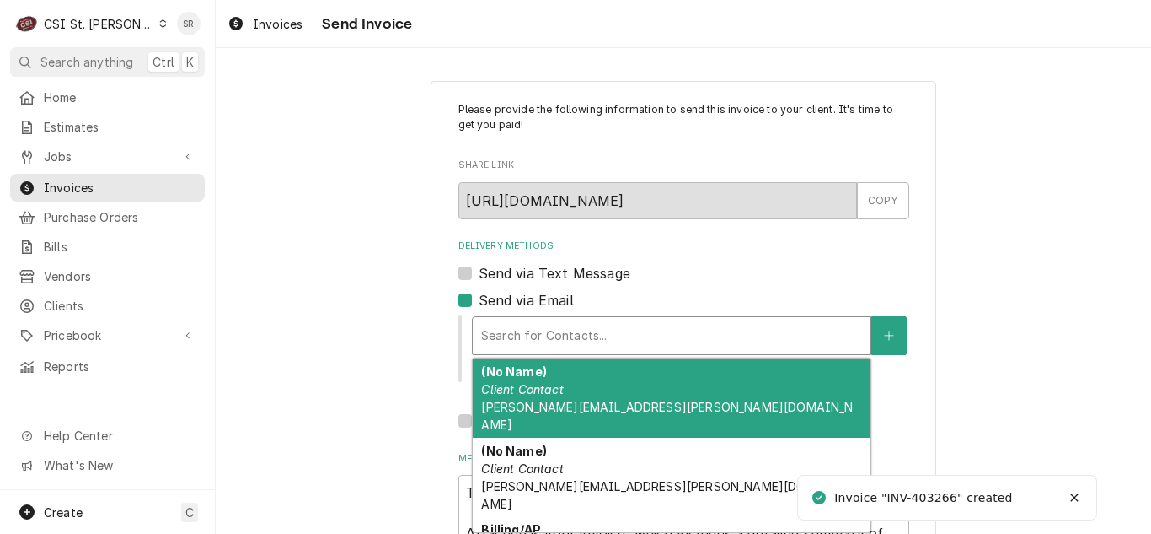
click at [561, 335] on div "Delivery Methods" at bounding box center [671, 335] width 381 height 30
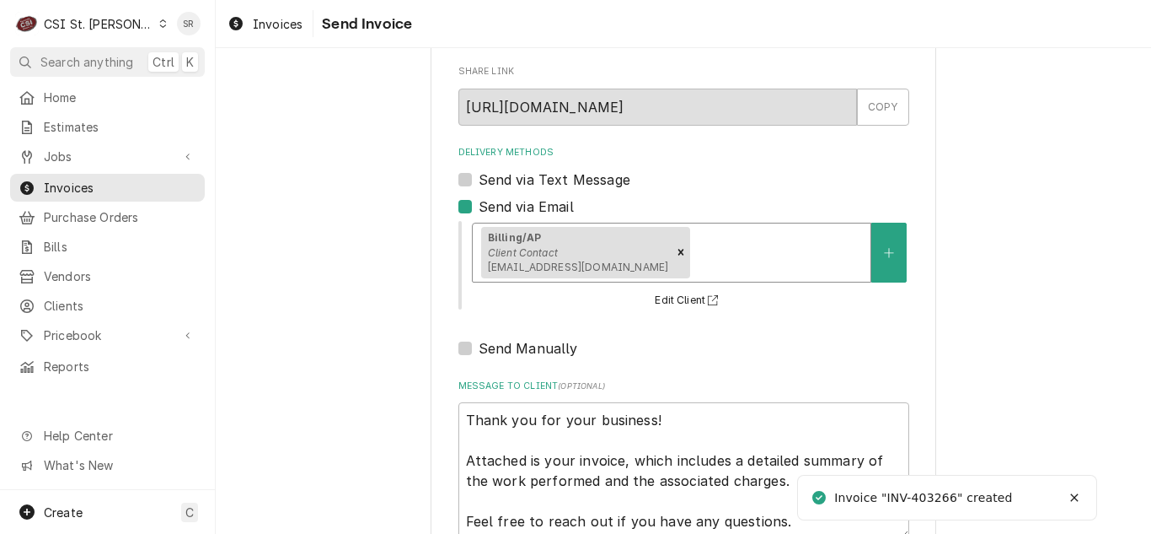
scroll to position [201, 0]
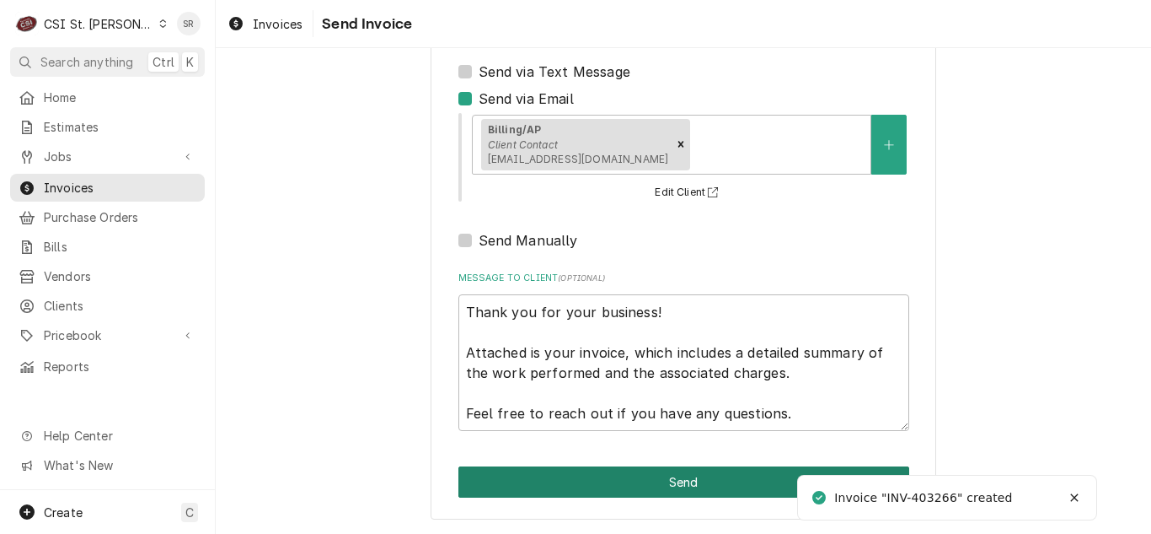
click at [657, 474] on button "Send" at bounding box center [684, 481] width 451 height 31
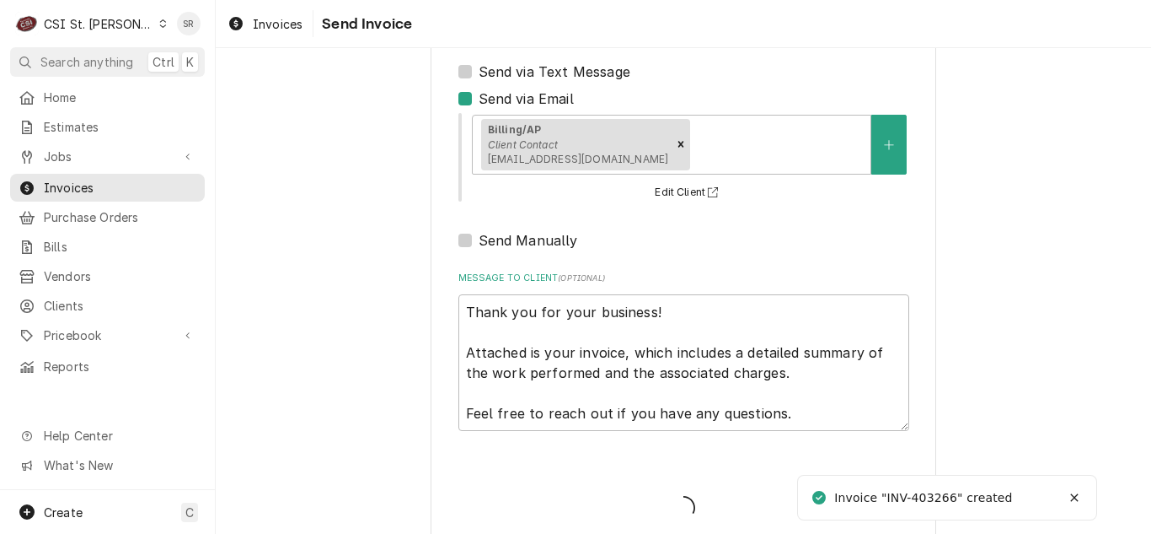
type textarea "x"
